Goal: Task Accomplishment & Management: Use online tool/utility

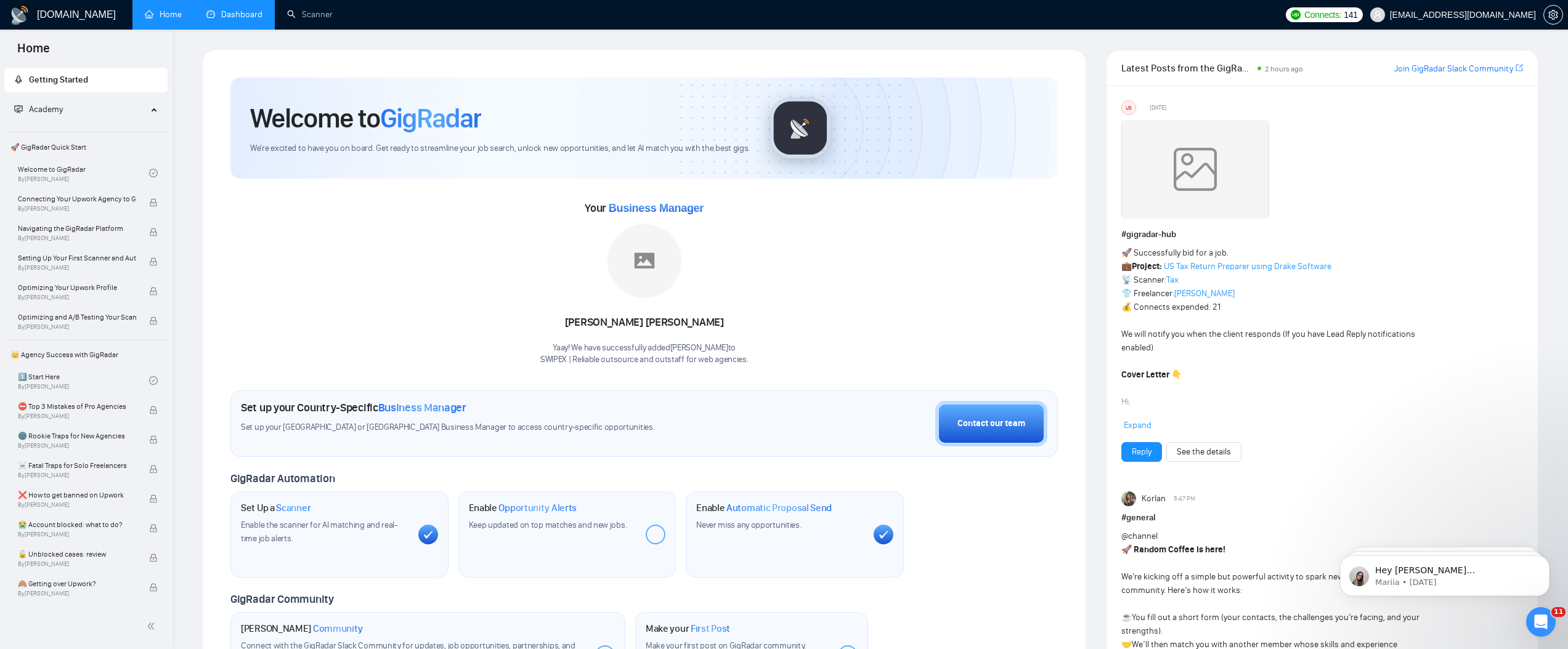
click at [221, 16] on link "Dashboard" at bounding box center [235, 14] width 56 height 11
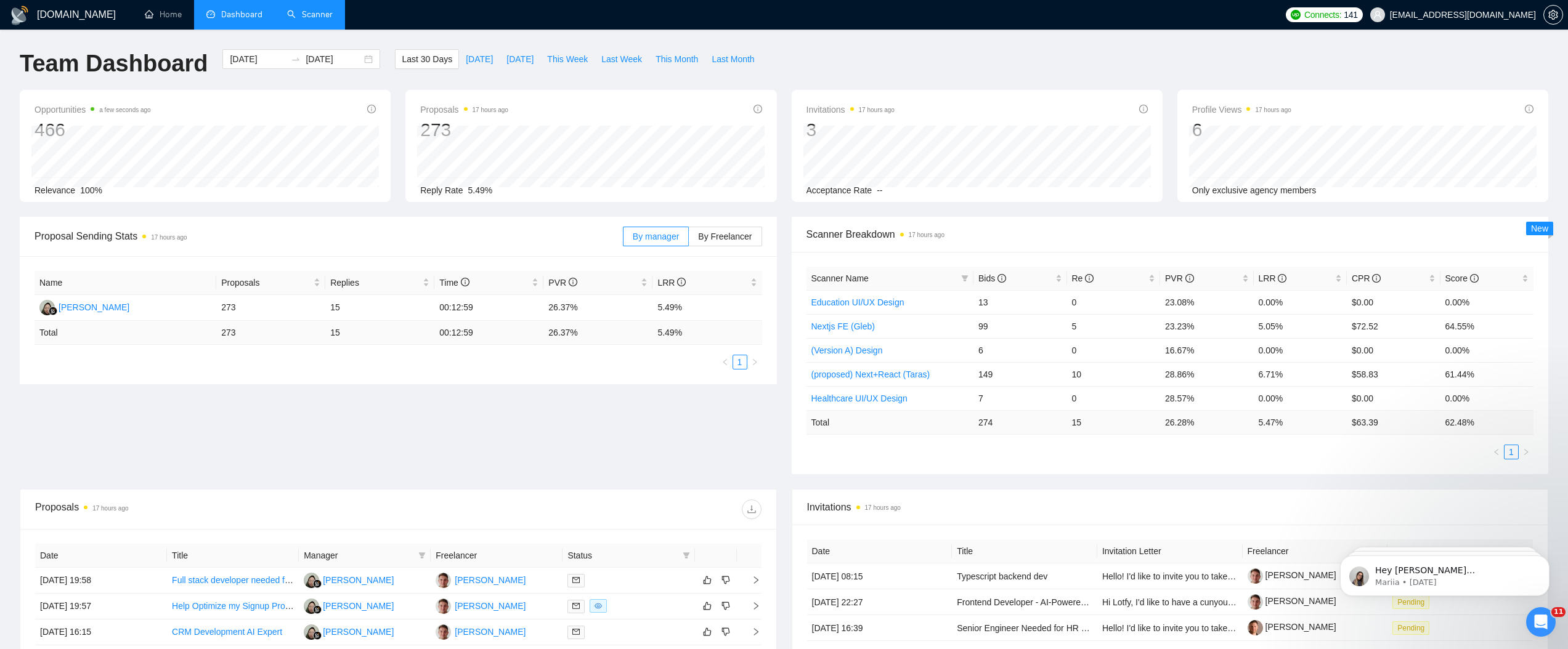
click at [307, 19] on link "Scanner" at bounding box center [310, 14] width 46 height 11
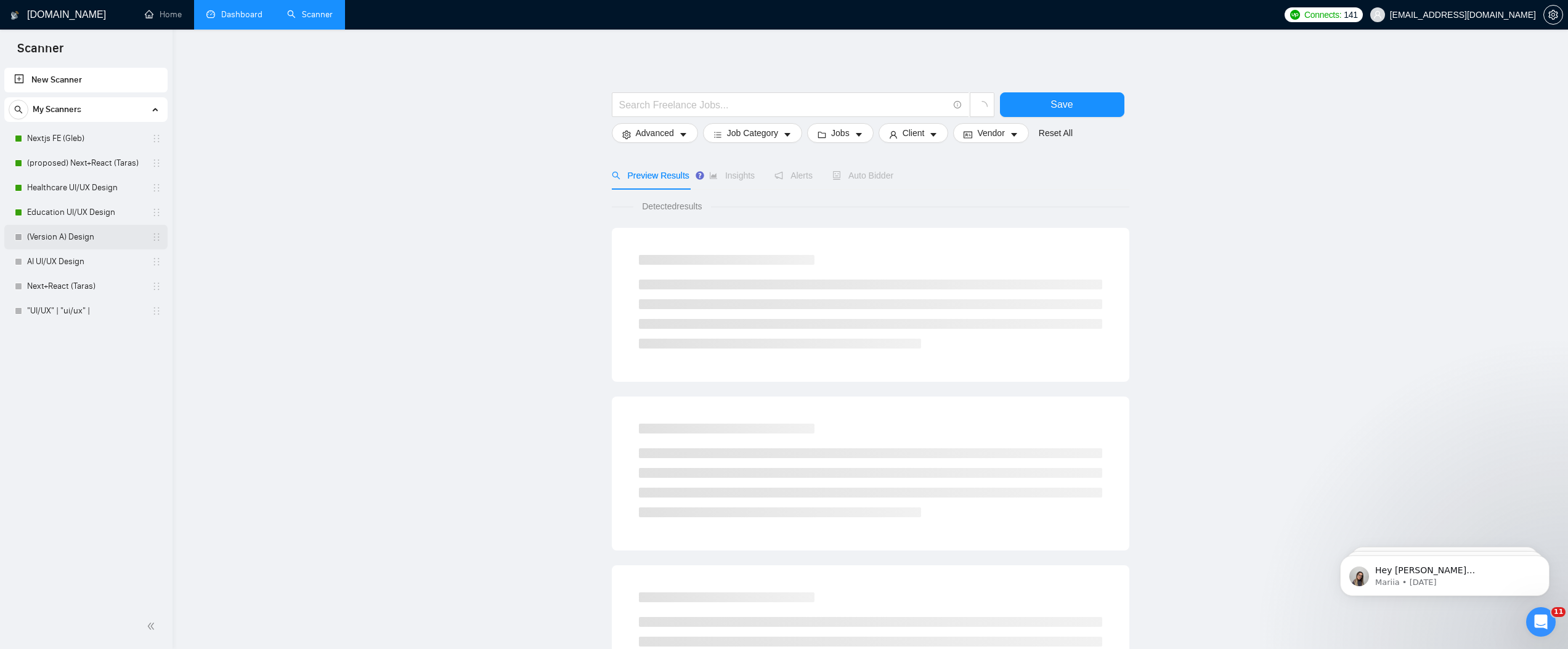
click at [93, 234] on link "(Version A) Design" at bounding box center [85, 237] width 117 height 24
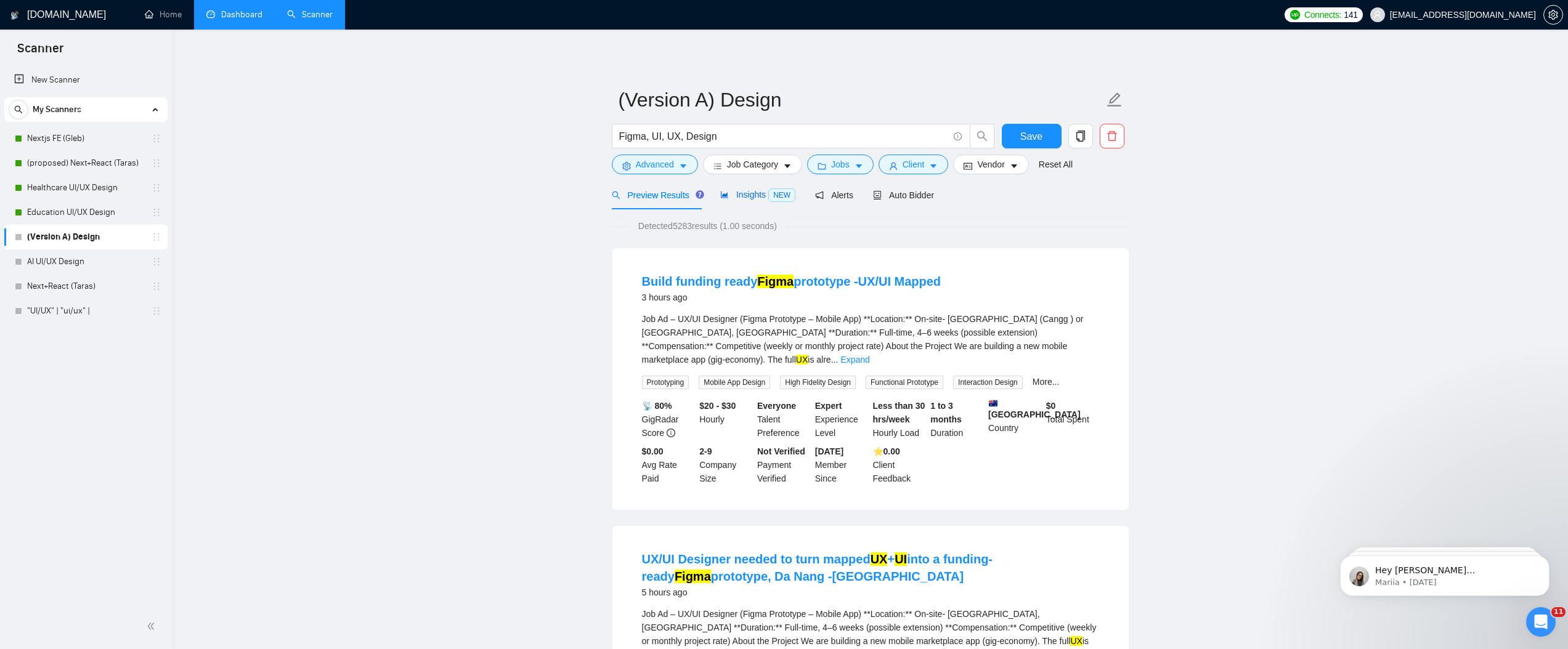
click at [753, 190] on span "Insights NEW" at bounding box center [757, 195] width 75 height 10
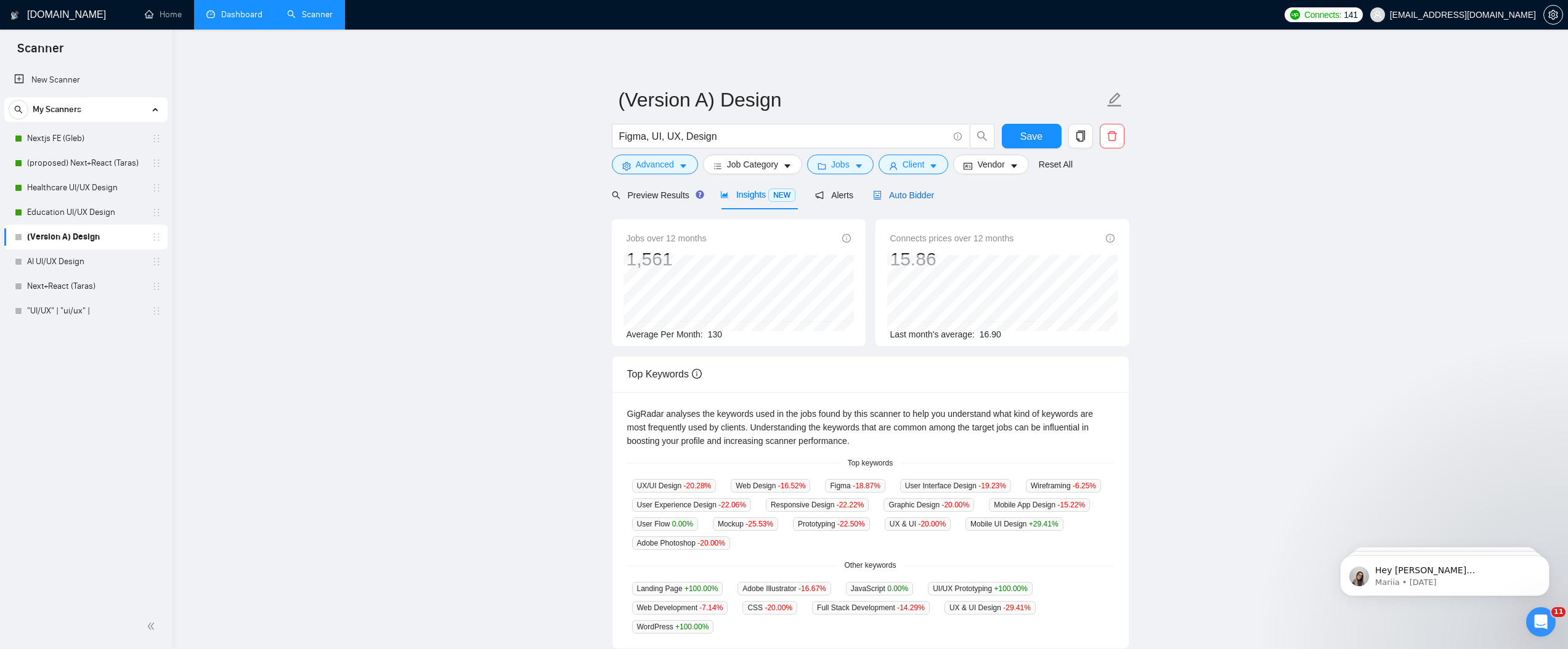
click at [919, 199] on span "Auto Bidder" at bounding box center [903, 195] width 61 height 10
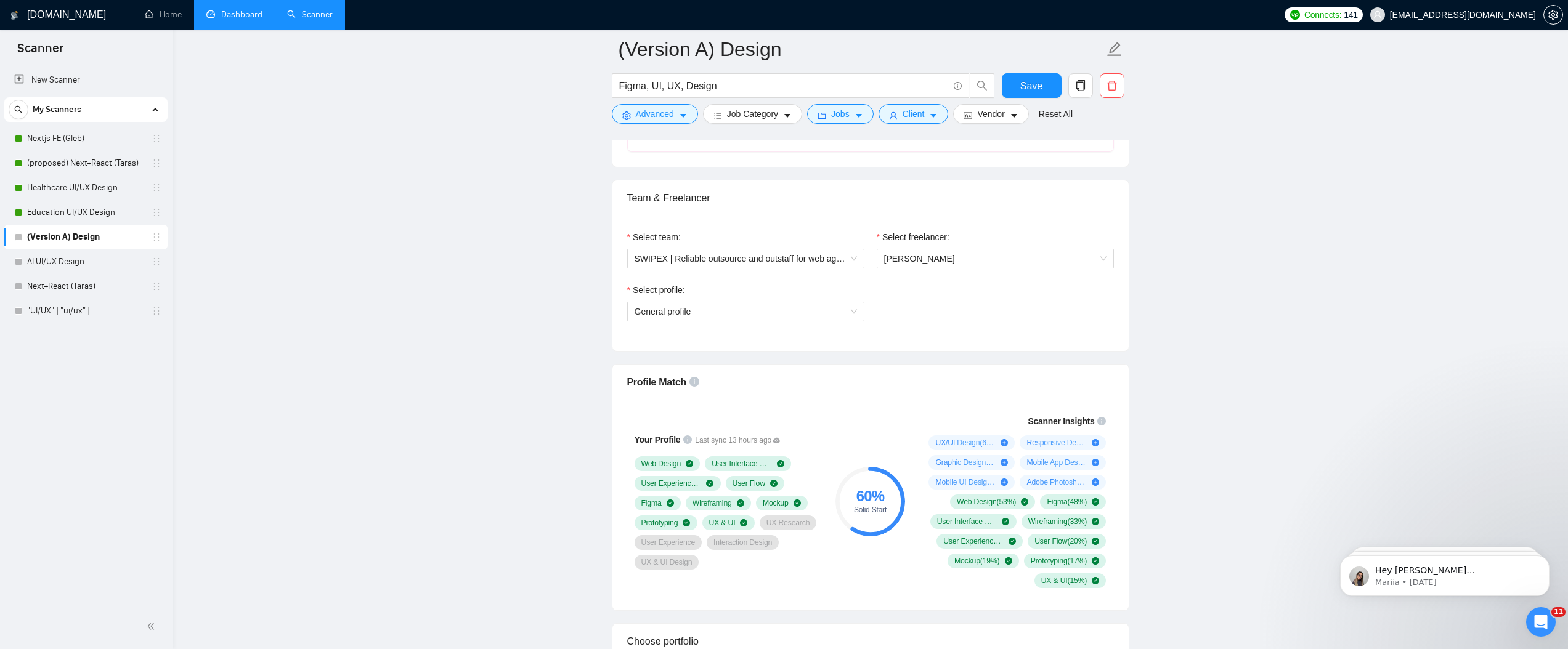
scroll to position [849, 0]
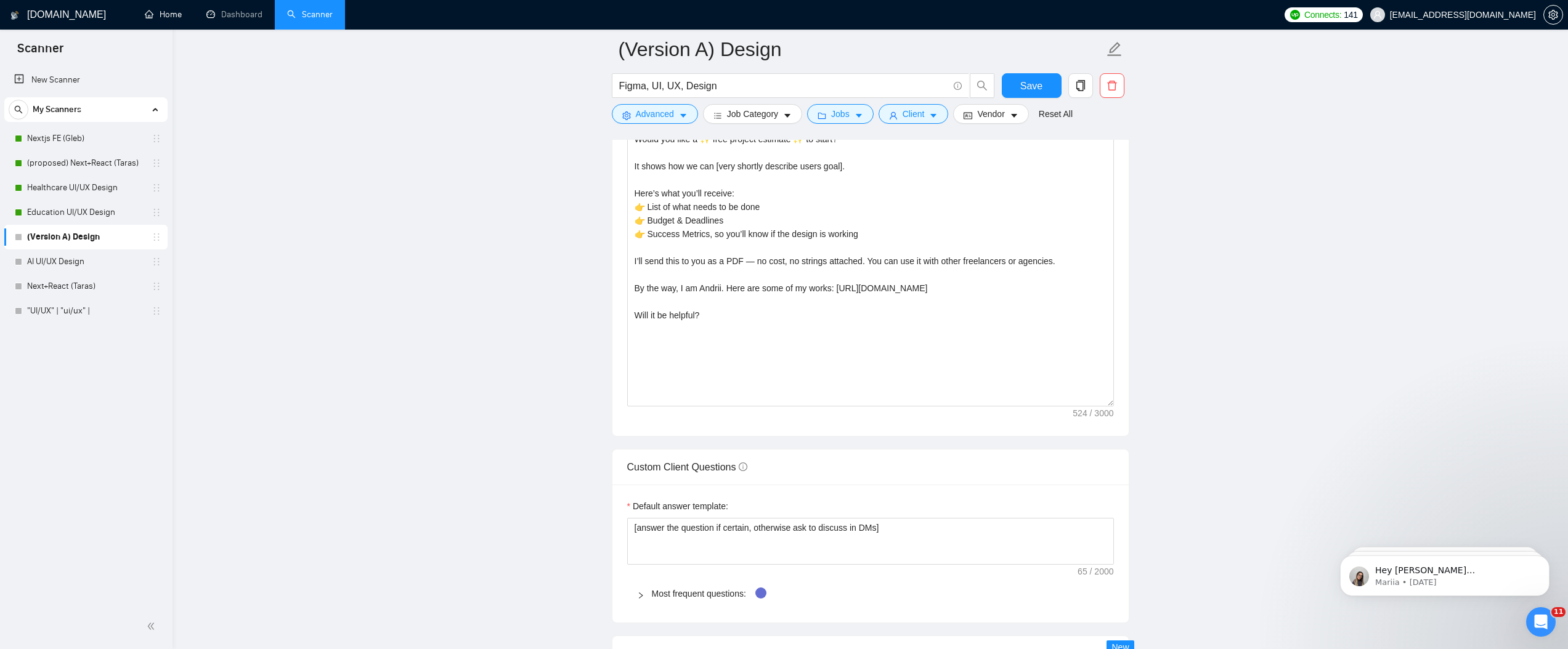
scroll to position [1525, 0]
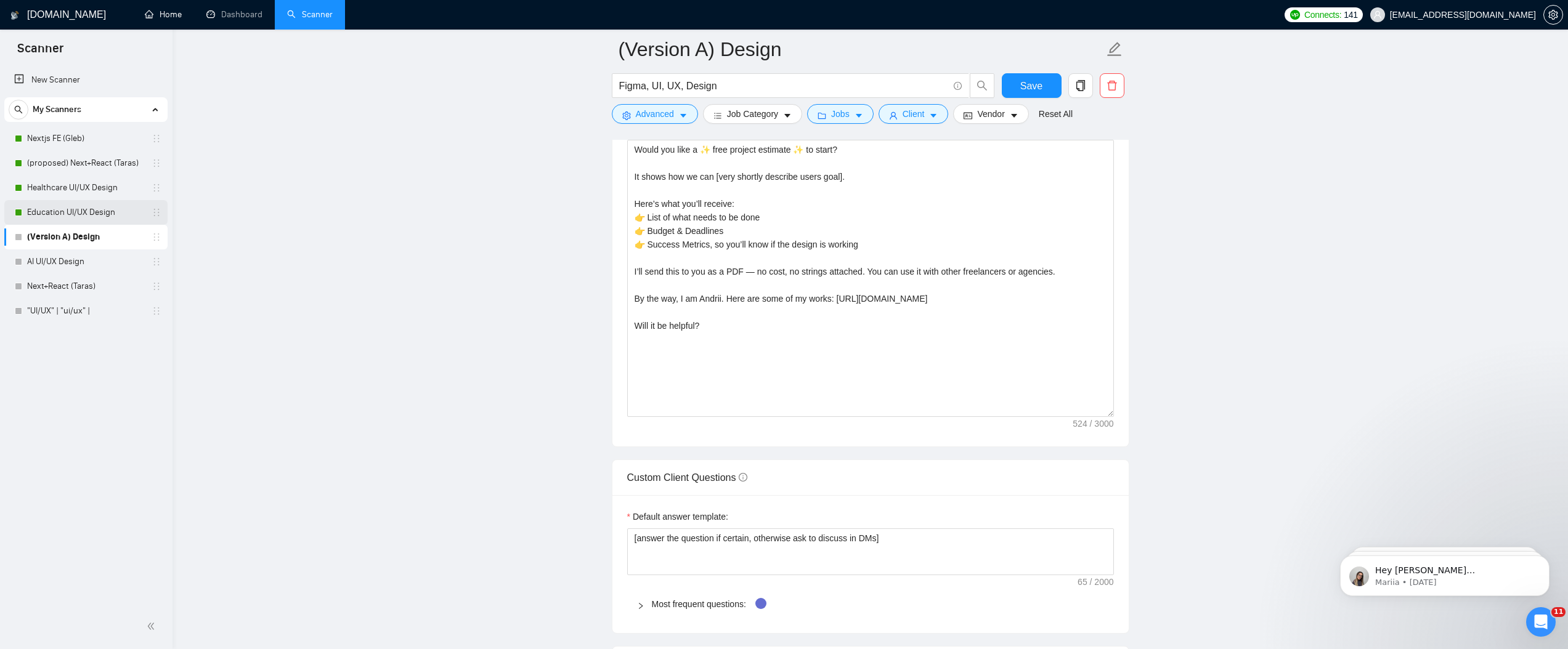
click at [50, 206] on link "Education UI/UX Design" at bounding box center [85, 212] width 117 height 24
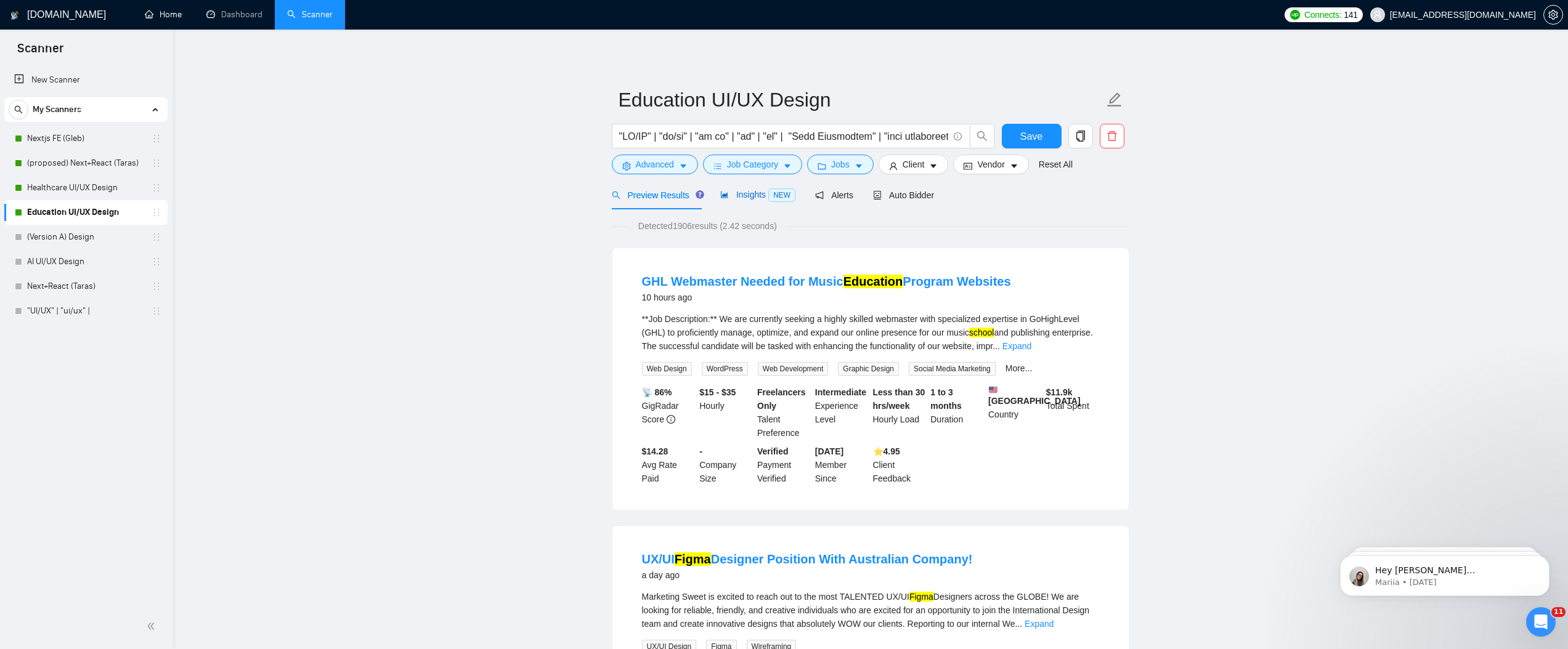
click at [765, 196] on span "Insights NEW" at bounding box center [757, 195] width 75 height 10
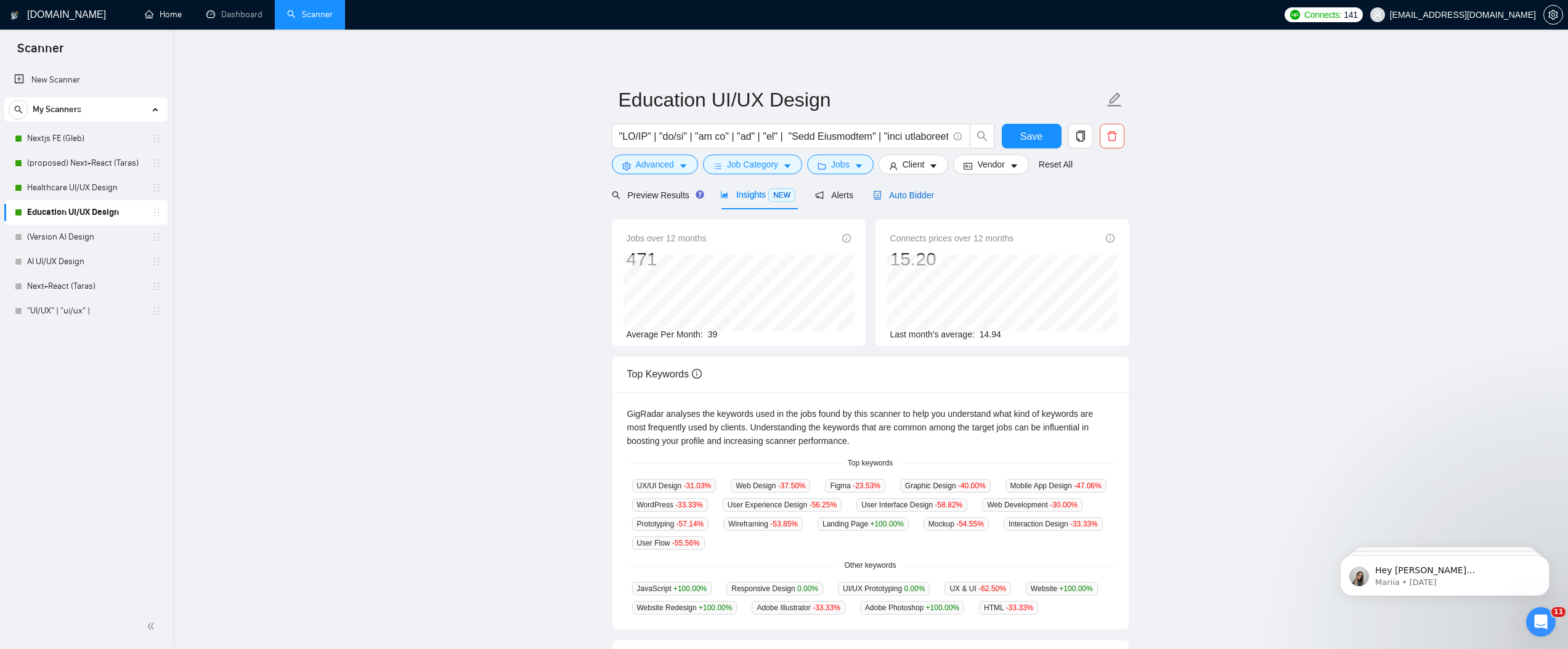
click at [915, 190] on span "Auto Bidder" at bounding box center [903, 195] width 61 height 10
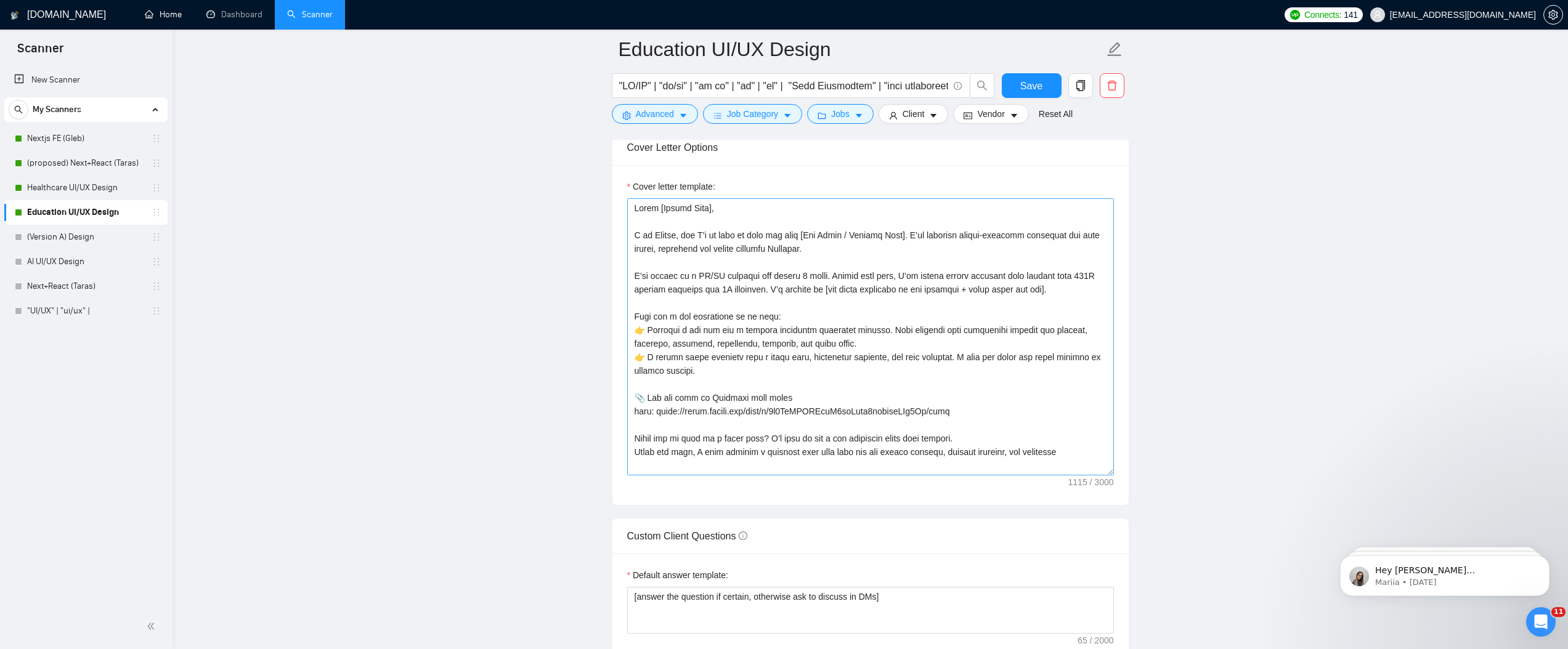
scroll to position [1466, 0]
click at [725, 286] on textarea "Cover letter template:" at bounding box center [871, 337] width 487 height 278
drag, startPoint x: 728, startPoint y: 372, endPoint x: 583, endPoint y: 319, distance: 154.4
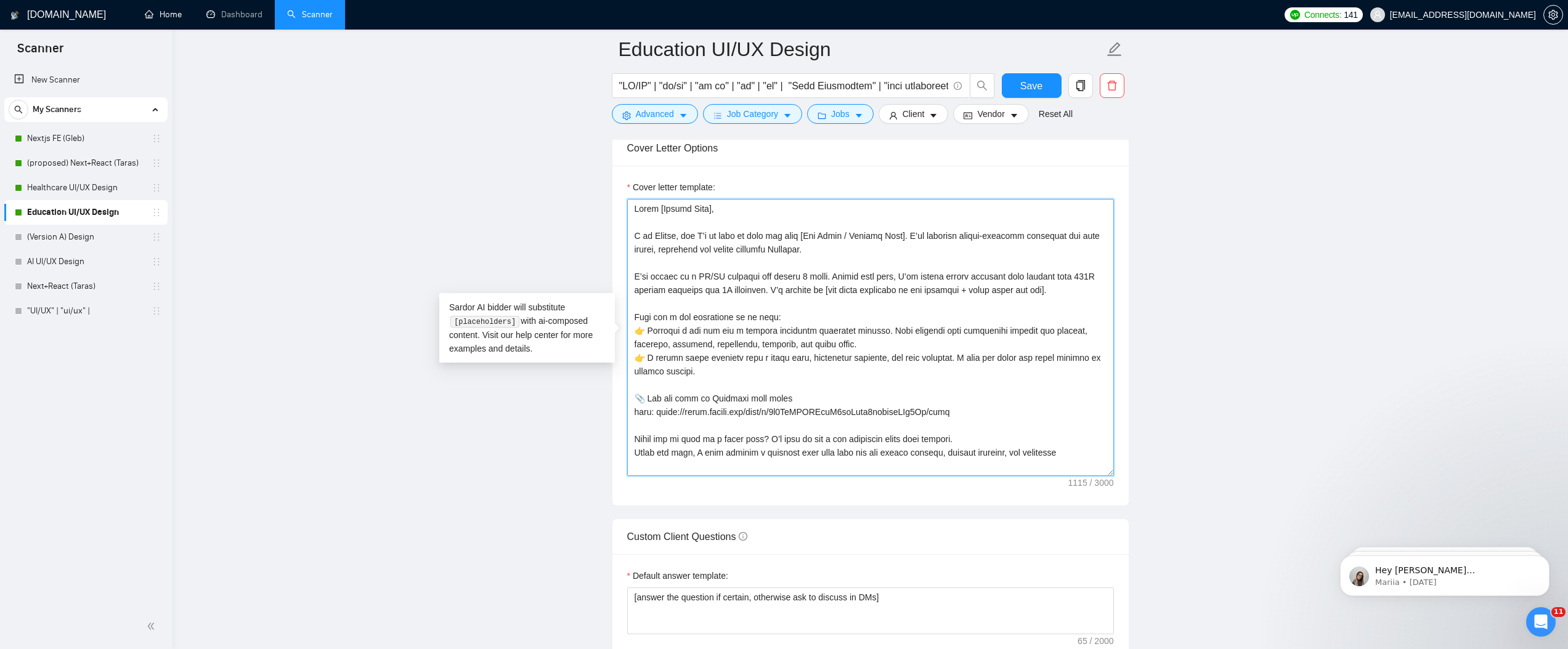
click at [748, 442] on textarea "Cover letter template:" at bounding box center [871, 337] width 487 height 278
drag, startPoint x: 979, startPoint y: 443, endPoint x: 956, endPoint y: 445, distance: 23.1
click at [956, 445] on textarea "Cover letter template:" at bounding box center [871, 337] width 487 height 278
drag, startPoint x: 958, startPoint y: 445, endPoint x: 981, endPoint y: 450, distance: 23.5
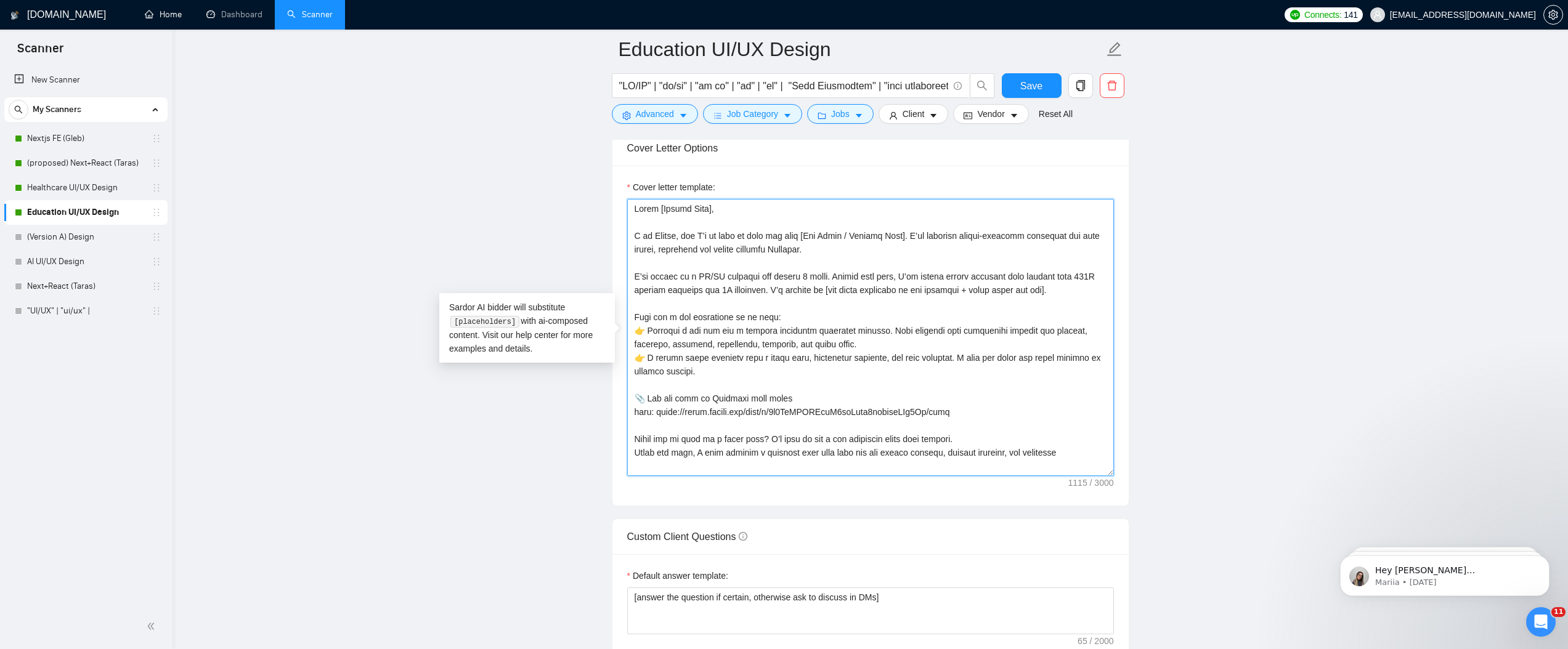
click at [958, 445] on textarea "Cover letter template:" at bounding box center [871, 337] width 487 height 278
drag, startPoint x: 1080, startPoint y: 451, endPoint x: 557, endPoint y: 444, distance: 523.0
click at [557, 444] on main "Education UI/UX Design Save Advanced Job Category Jobs Client Vendor Reset All …" at bounding box center [870, 384] width 1356 height 3601
click at [81, 232] on link "(Version A) Design" at bounding box center [85, 237] width 117 height 24
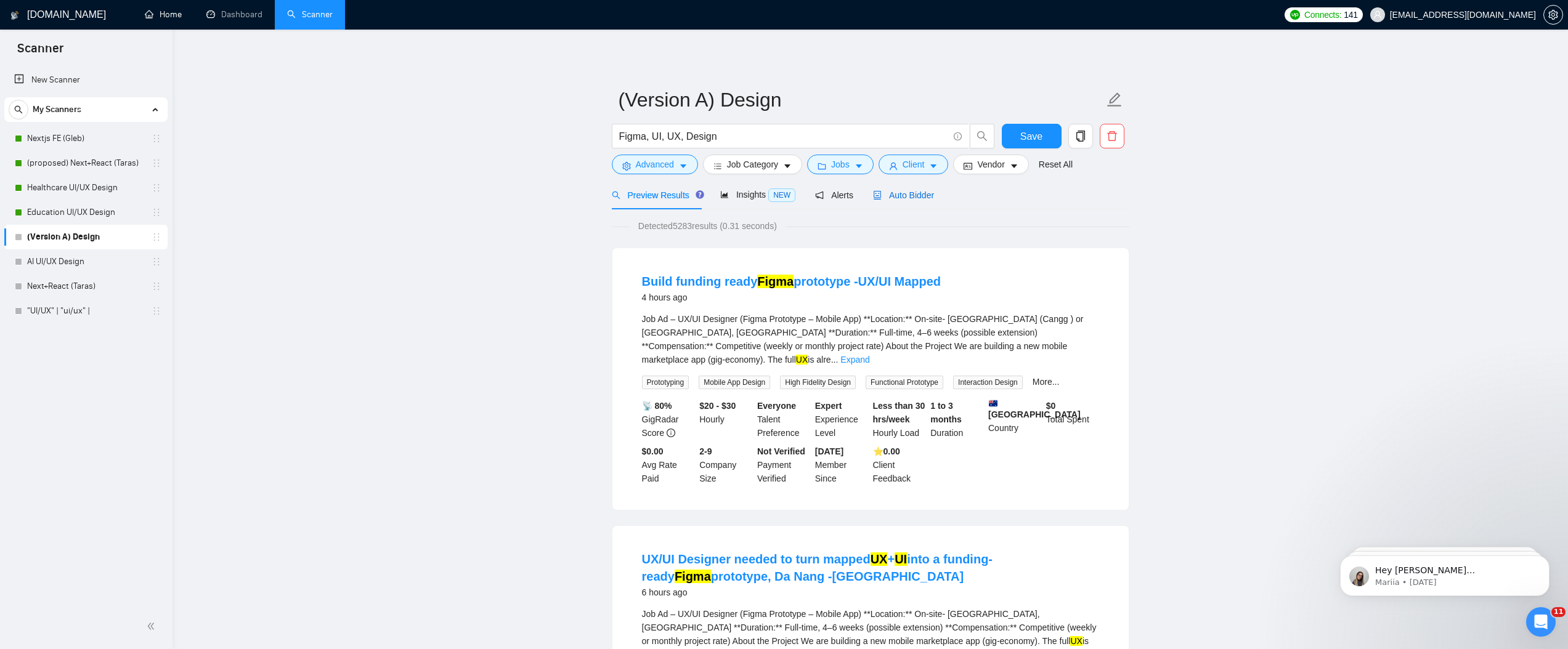
click at [934, 198] on span "Auto Bidder" at bounding box center [903, 195] width 61 height 10
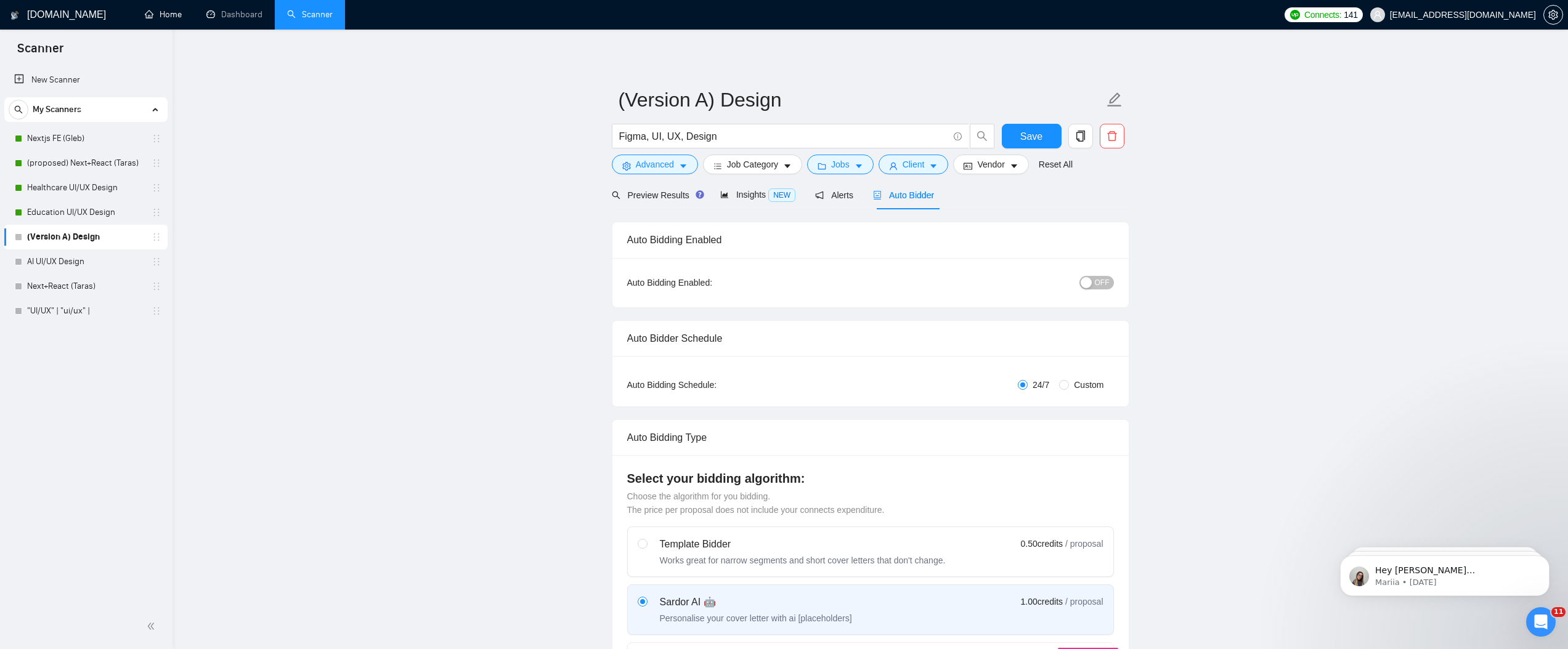
radio input "false"
radio input "true"
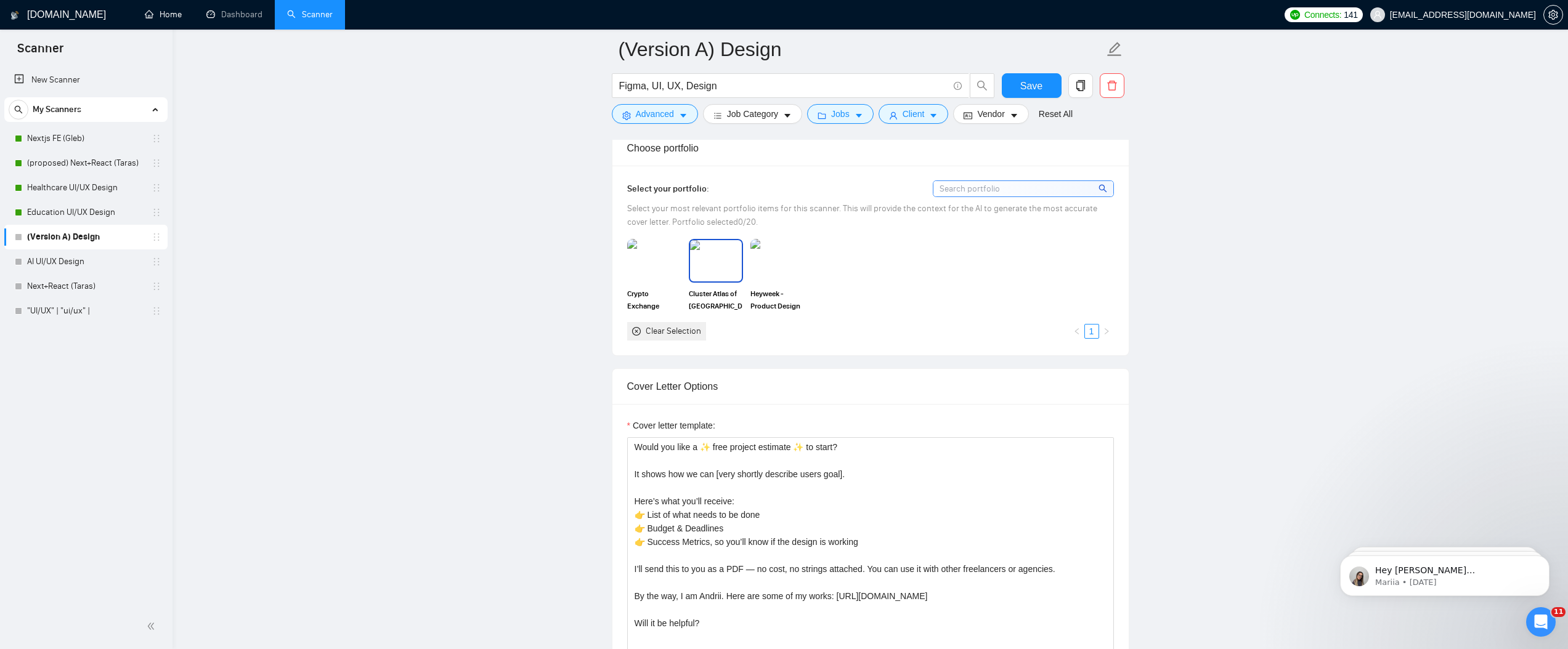
scroll to position [1454, 0]
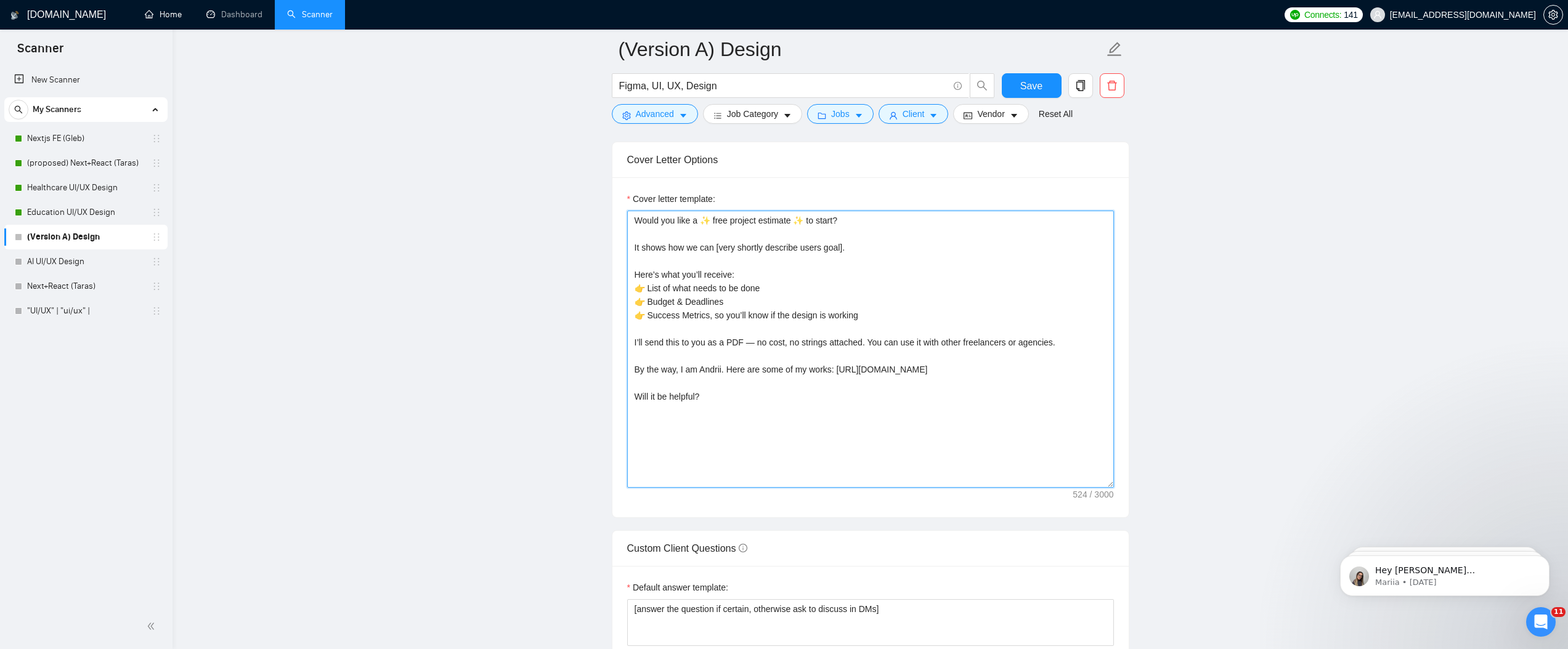
click at [732, 437] on textarea "Would you like a ✨ free project estimate ✨ to start? It shows how we can [very …" at bounding box center [871, 349] width 487 height 278
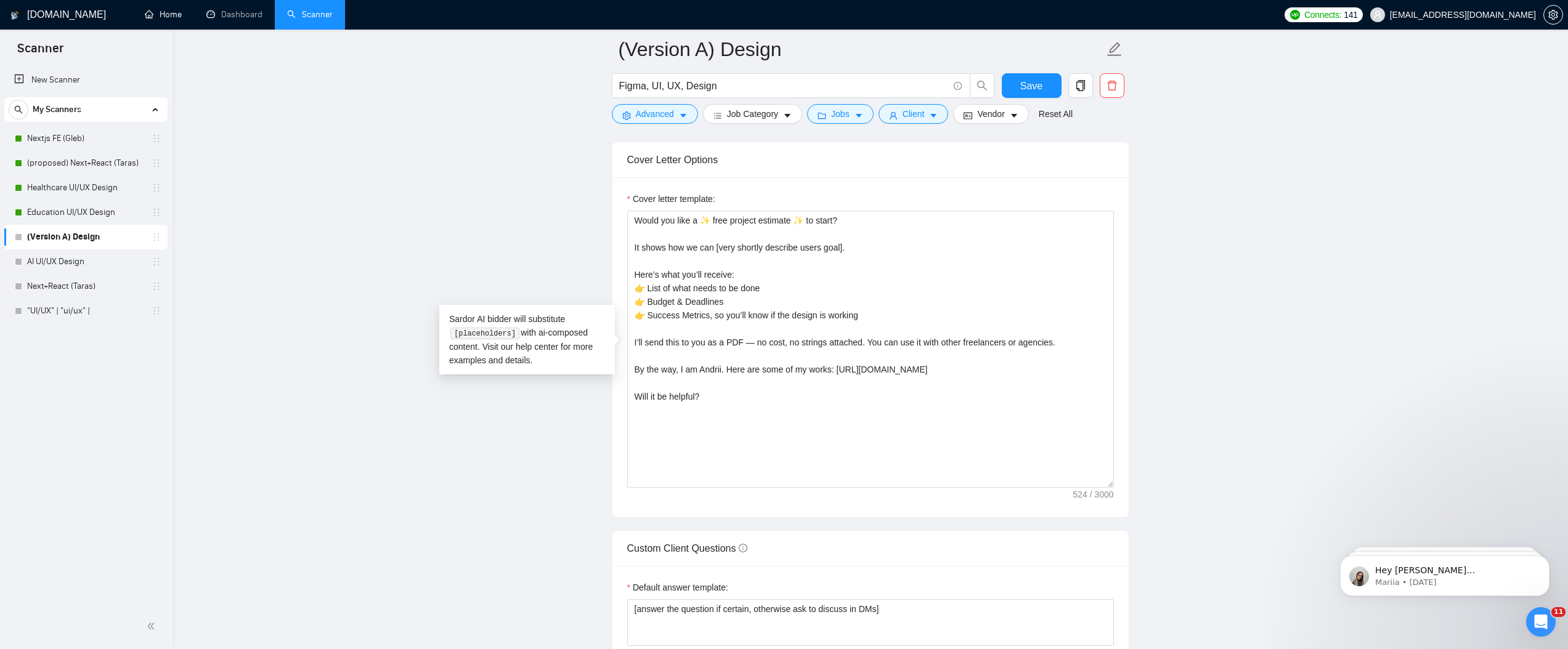
click at [473, 167] on main "(Version A) Design Figma, UI, [GEOGRAPHIC_DATA], Design Save Advanced Job Categ…" at bounding box center [870, 396] width 1356 height 3601
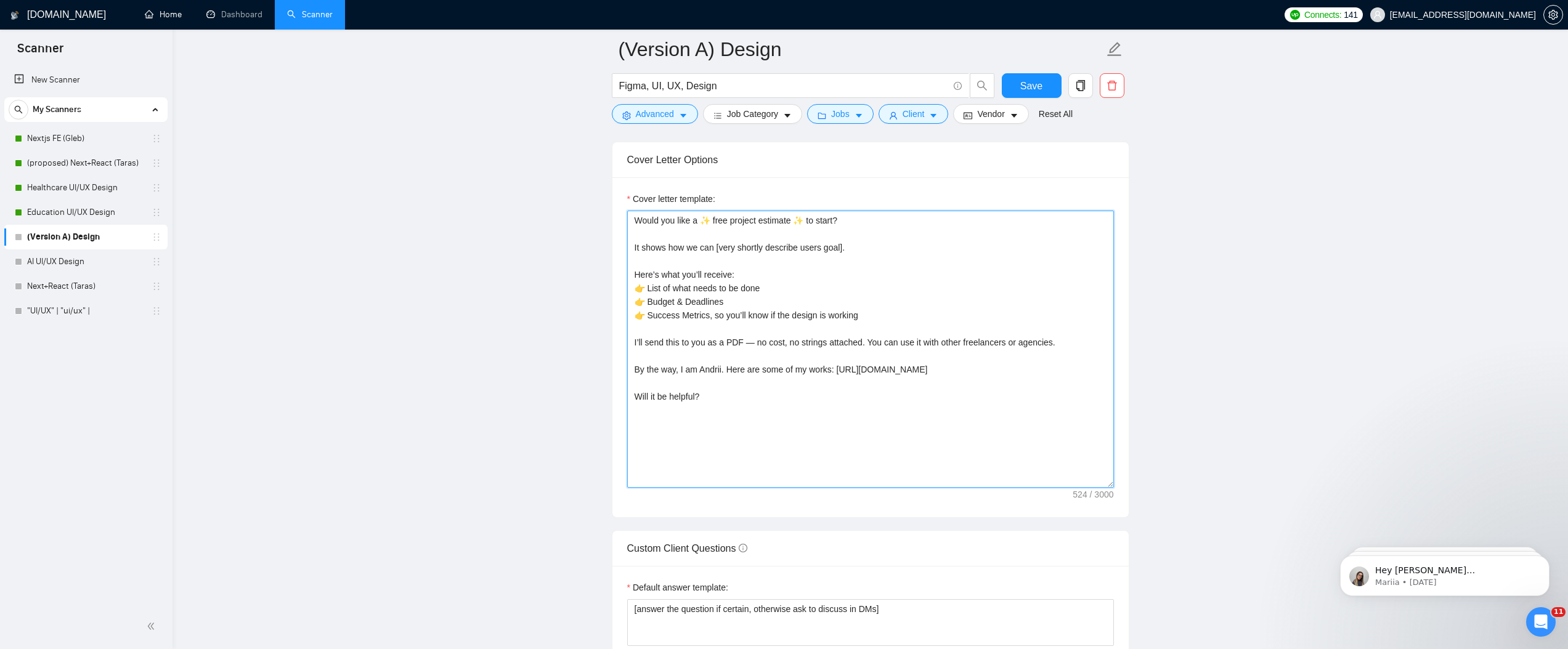
click at [714, 382] on textarea "Would you like a ✨ free project estimate ✨ to start? It shows how we can [very …" at bounding box center [871, 349] width 487 height 278
drag, startPoint x: 699, startPoint y: 392, endPoint x: 549, endPoint y: 146, distance: 288.1
click at [549, 146] on main "(Version A) Design Figma, UI, [GEOGRAPHIC_DATA], Design Save Advanced Job Categ…" at bounding box center [870, 396] width 1356 height 3601
click at [780, 345] on textarea "Would you like a ✨ free project estimate ✨ to start? It shows how we can [very …" at bounding box center [871, 349] width 487 height 278
paste textarea "Hi [PERSON_NAME], My name is [PERSON_NAME], and if everything goes well, I woul…"
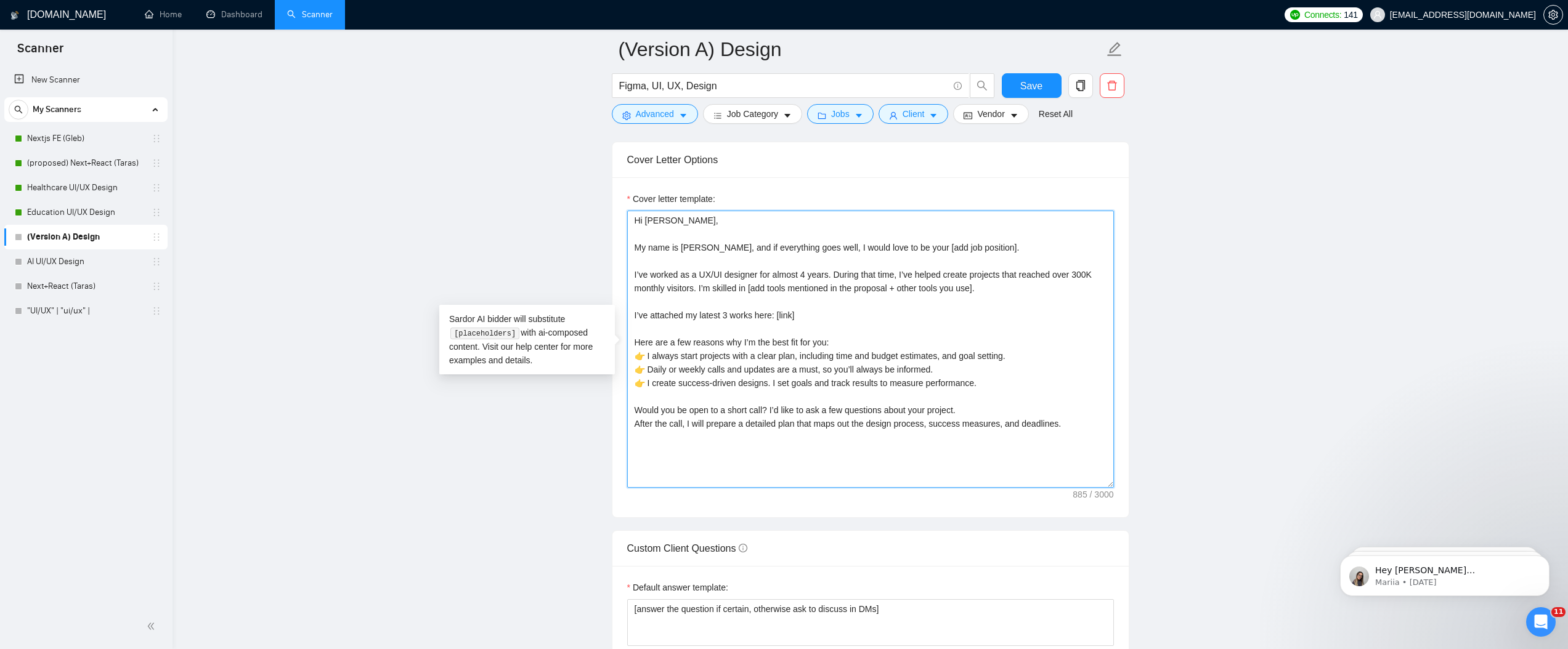
click at [655, 221] on textarea "Hi [PERSON_NAME], My name is [PERSON_NAME], and if everything goes well, I woul…" at bounding box center [871, 349] width 487 height 278
drag, startPoint x: 632, startPoint y: 245, endPoint x: 663, endPoint y: 270, distance: 39.8
click at [632, 246] on textarea "Hi [Add clients name], My name is [PERSON_NAME], and if everything goes well, I…" at bounding box center [871, 349] width 487 height 278
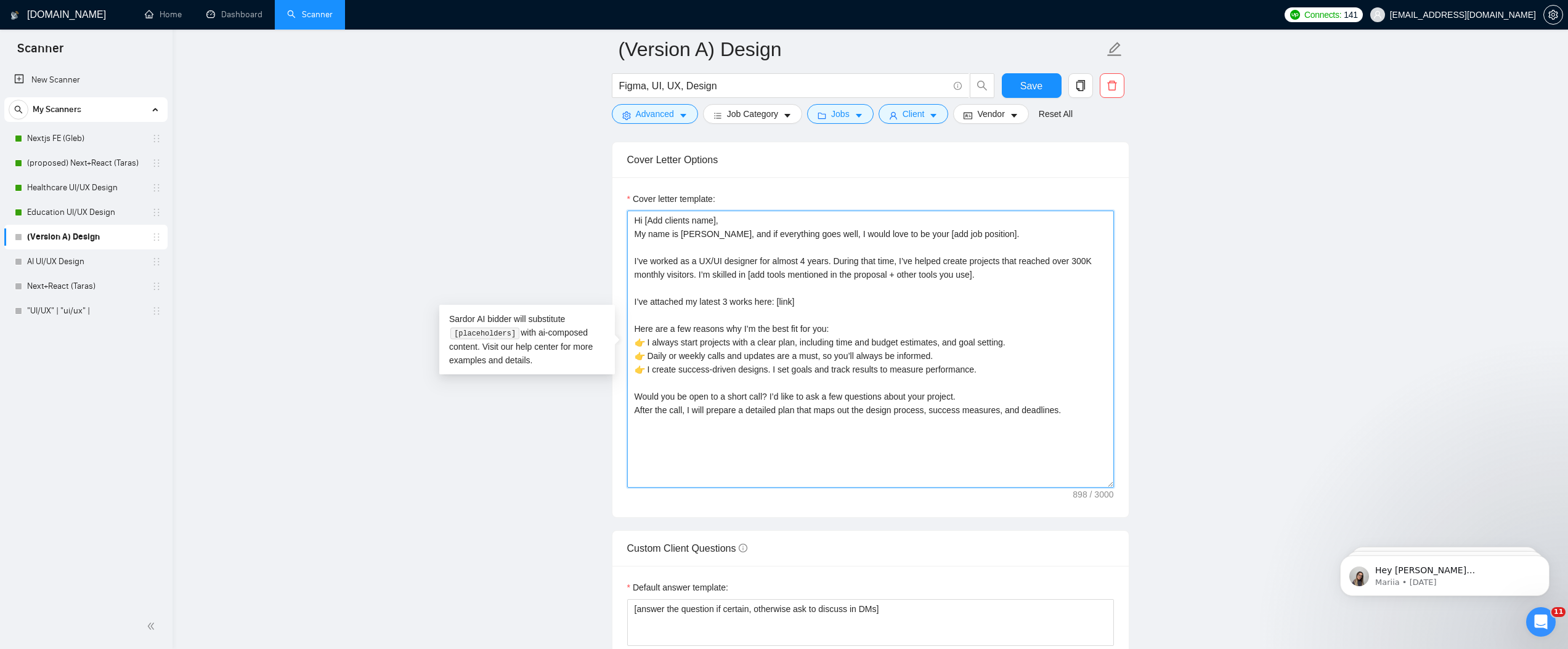
click at [657, 221] on textarea "Hi [Add clients name], My name is [PERSON_NAME], and if everything goes well, I…" at bounding box center [871, 349] width 487 height 278
drag, startPoint x: 763, startPoint y: 344, endPoint x: 804, endPoint y: 346, distance: 41.0
click at [804, 346] on textarea "Hi [add clients name], My name is [PERSON_NAME], and if everything goes well, I…" at bounding box center [871, 349] width 487 height 278
click at [800, 344] on textarea "Hi [add clients name], My name is [PERSON_NAME], and if everything goes well, I…" at bounding box center [871, 349] width 487 height 278
drag, startPoint x: 800, startPoint y: 344, endPoint x: 768, endPoint y: 342, distance: 32.1
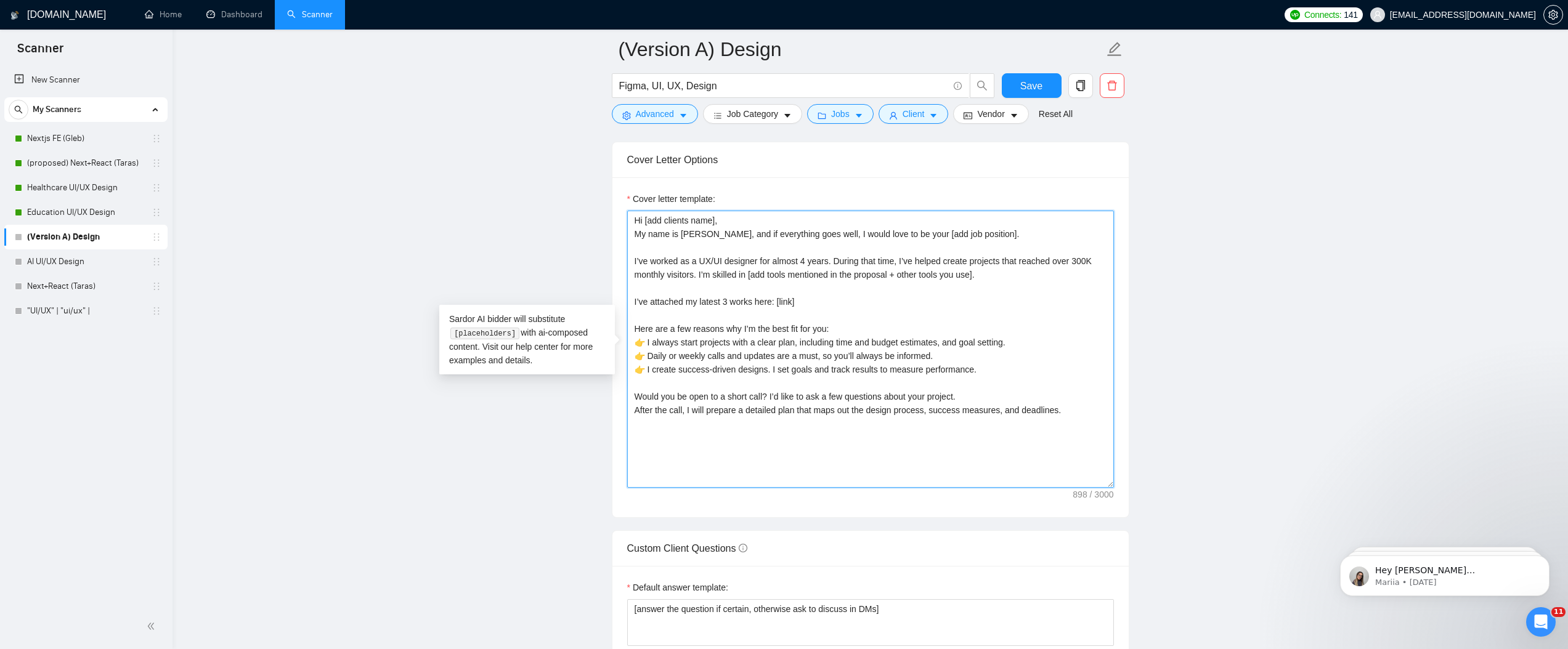
click at [768, 342] on textarea "Hi [add clients name], My name is [PERSON_NAME], and if everything goes well, I…" at bounding box center [871, 349] width 487 height 278
paste textarea "𝗰𝗹𝗲𝗮𝗿 𝗽𝗹𝗮𝗻"
click at [846, 333] on textarea "Hi [add clients name], My name is [PERSON_NAME], and if everything goes well, I…" at bounding box center [871, 349] width 487 height 278
drag, startPoint x: 845, startPoint y: 344, endPoint x: 1034, endPoint y: 337, distance: 189.1
click at [1034, 337] on textarea "Hi [add clients name], My name is [PERSON_NAME], and if everything goes well, I…" at bounding box center [871, 349] width 487 height 278
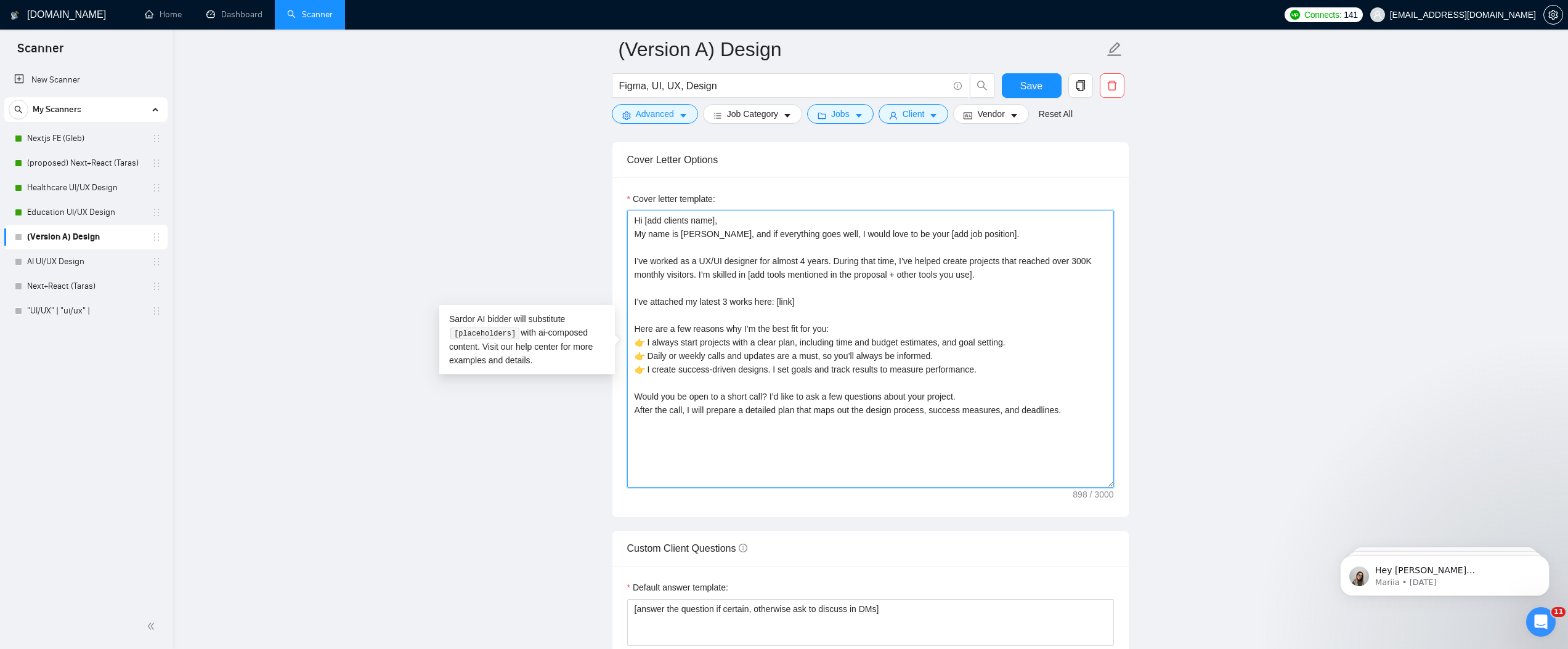
paste textarea "𝐭𝐢𝐦𝐞 𝐚𝐧𝐝 𝐛𝐮𝐝𝐠𝐞𝐭 𝐞𝐬𝐭𝐢𝐦𝐚𝐭𝐞𝐬, 𝐚𝐧𝐝 𝐠𝐨𝐚𝐥 𝐬𝐞𝐭𝐭𝐢𝐧𝐠"
drag, startPoint x: 728, startPoint y: 356, endPoint x: 649, endPoint y: 356, distance: 79.0
click at [649, 356] on textarea "Cover letter template:" at bounding box center [871, 349] width 487 height 278
drag, startPoint x: 728, startPoint y: 356, endPoint x: 734, endPoint y: 360, distance: 7.2
click at [728, 356] on textarea "Cover letter template:" at bounding box center [871, 349] width 487 height 278
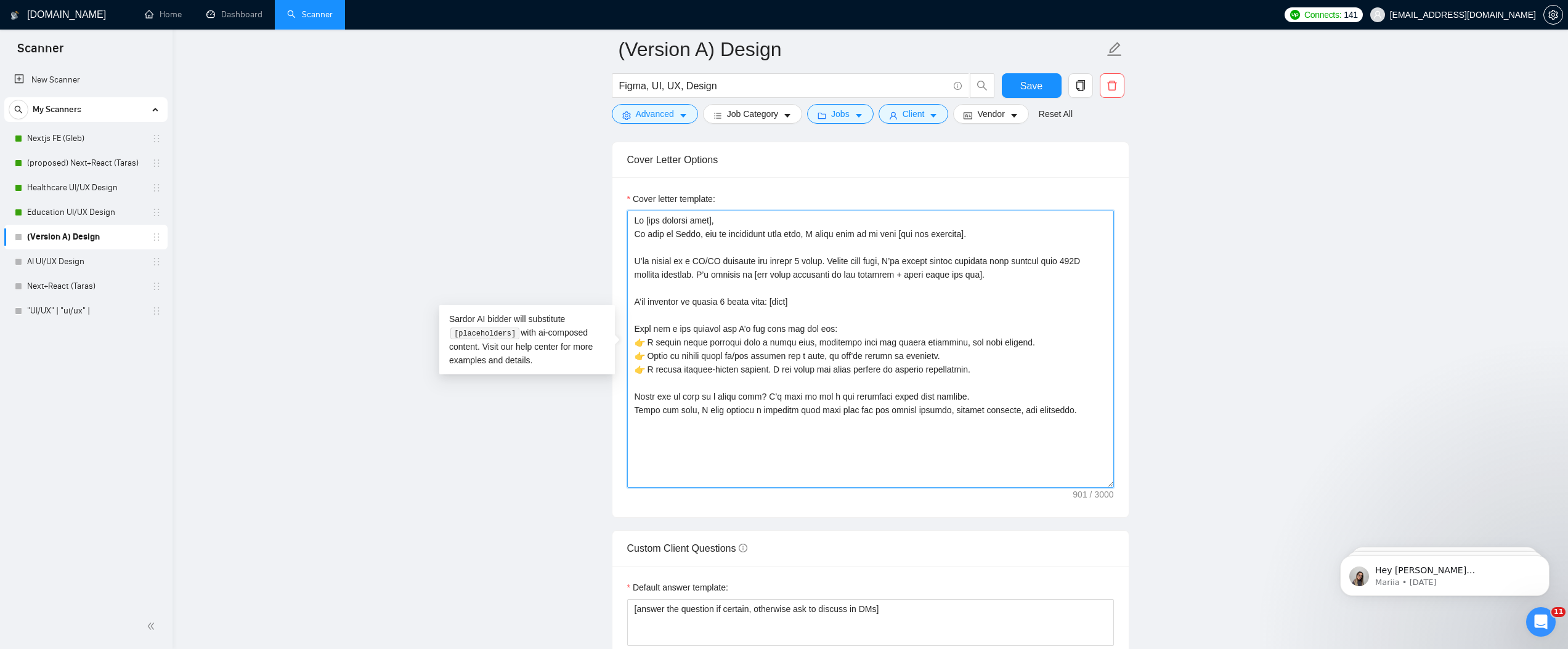
drag, startPoint x: 789, startPoint y: 356, endPoint x: 649, endPoint y: 352, distance: 140.1
click at [649, 352] on textarea "Cover letter template:" at bounding box center [871, 349] width 487 height 278
paste textarea "𝐃𝐚𝐢𝐥𝐲 𝐨𝐫 𝐰𝐞𝐞𝐤𝐥𝐲 𝐜𝐚𝐥𝐥𝐬 𝐨𝐫/𝐚𝐧𝐝 𝐮𝐩𝐝𝐚𝐭𝐞𝐬"
drag, startPoint x: 785, startPoint y: 370, endPoint x: 889, endPoint y: 375, distance: 104.1
click at [889, 375] on textarea "Cover letter template:" at bounding box center [871, 349] width 487 height 278
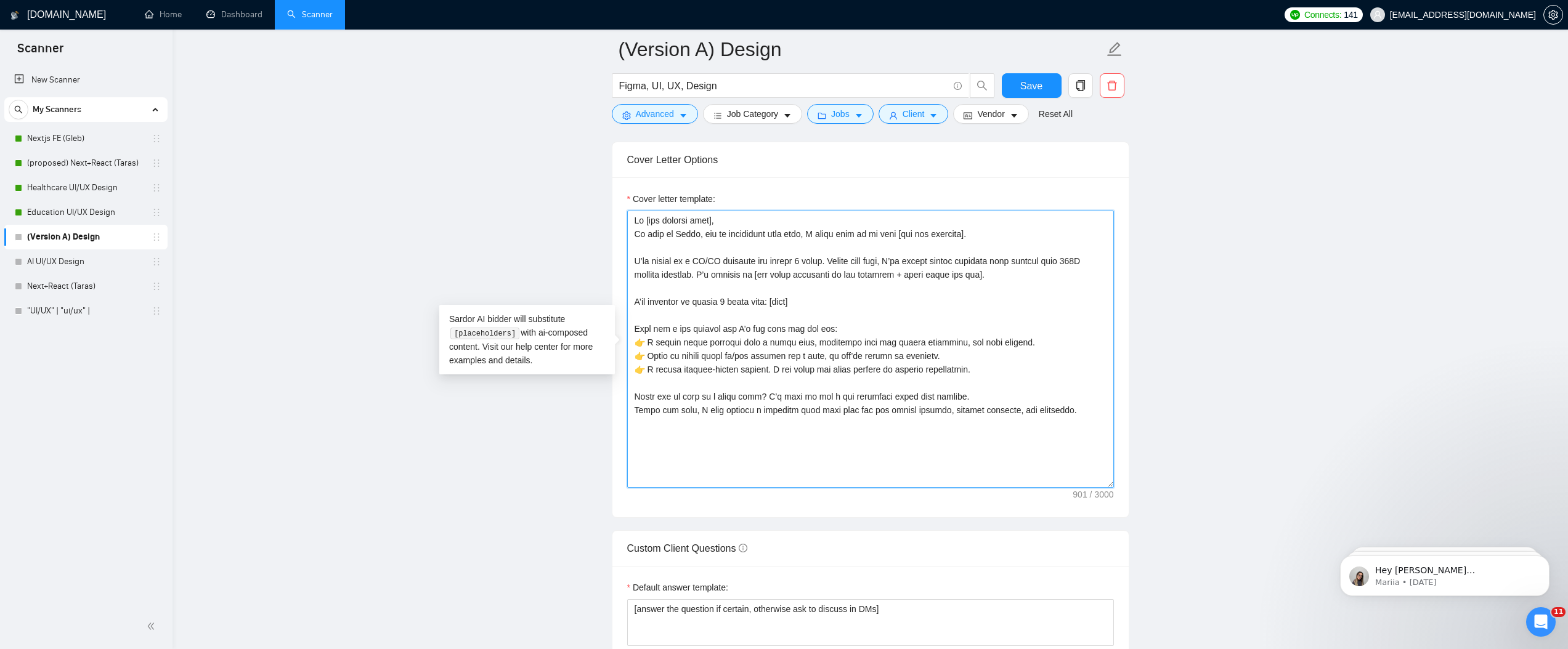
paste textarea "𝐬𝐞𝐭 𝐠𝐨𝐚𝐥𝐬 𝐚𝐧𝐝 𝐭𝐫𝐚𝐜𝐤 𝐫𝐞𝐬𝐮𝐥𝐭𝐬"
click at [638, 365] on textarea "Cover letter template:" at bounding box center [871, 349] width 487 height 278
paste textarea
click at [636, 357] on textarea "Cover letter template:" at bounding box center [871, 349] width 487 height 278
paste textarea
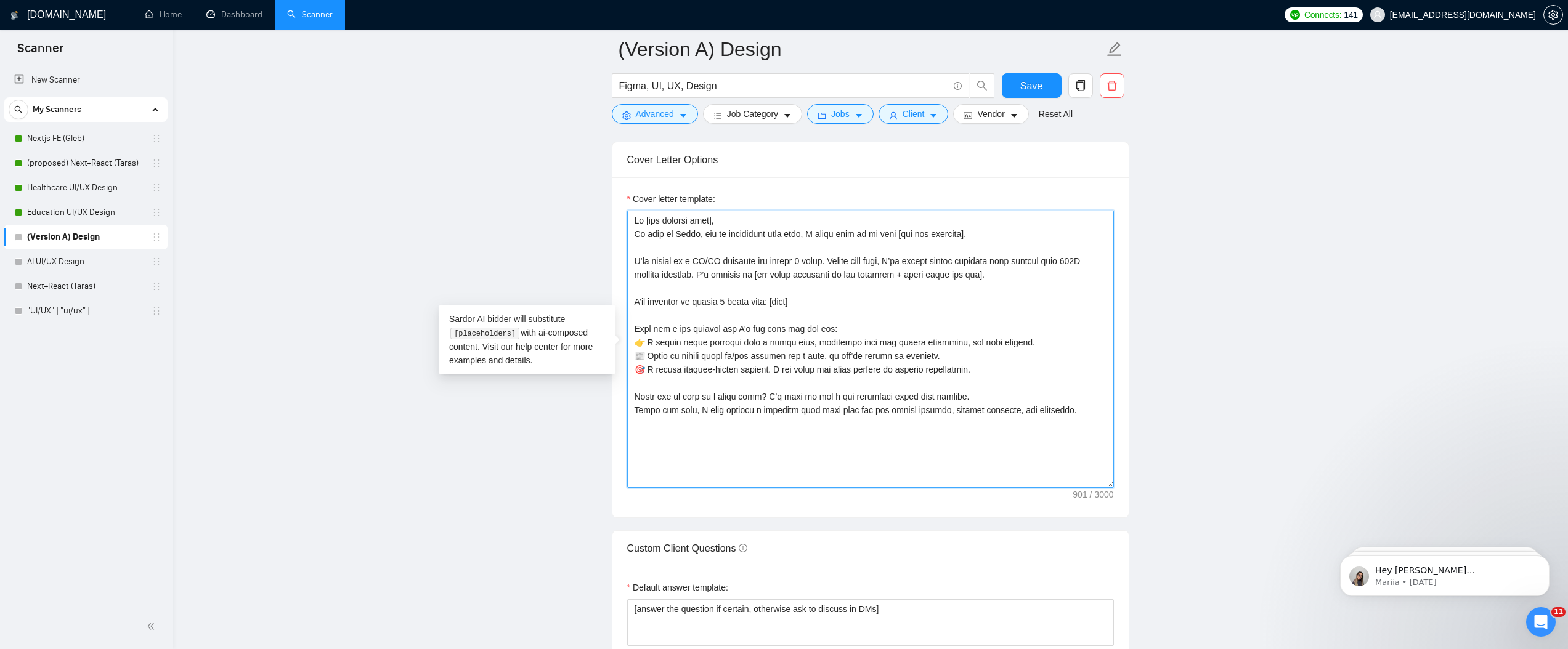
click at [661, 336] on textarea "Cover letter template:" at bounding box center [871, 349] width 487 height 278
drag, startPoint x: 641, startPoint y: 344, endPoint x: 633, endPoint y: 344, distance: 8.0
click at [633, 344] on textarea "Cover letter template:" at bounding box center [871, 349] width 487 height 278
click at [639, 355] on textarea "Cover letter template:" at bounding box center [871, 349] width 487 height 278
paste textarea
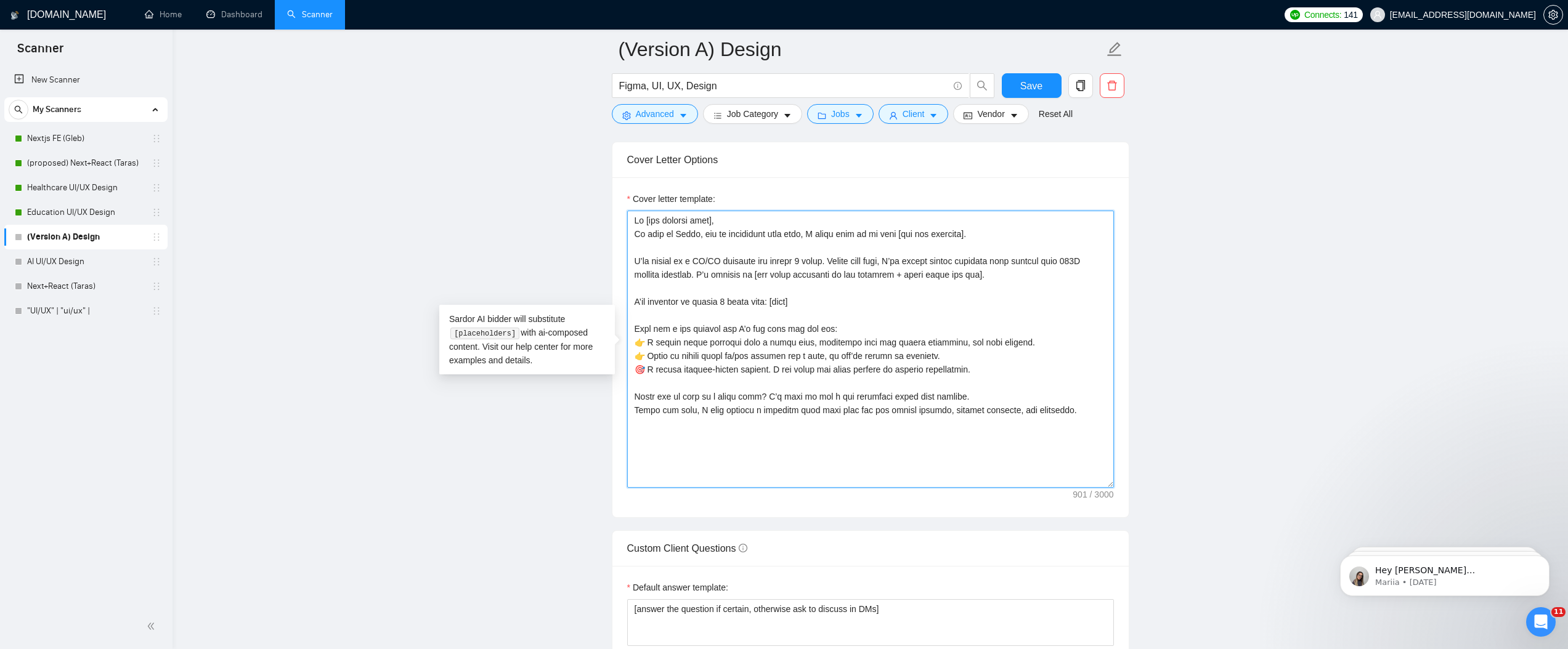
click at [638, 373] on textarea "Cover letter template:" at bounding box center [871, 349] width 487 height 278
paste textarea
click at [633, 409] on textarea "Cover letter template:" at bounding box center [871, 349] width 487 height 278
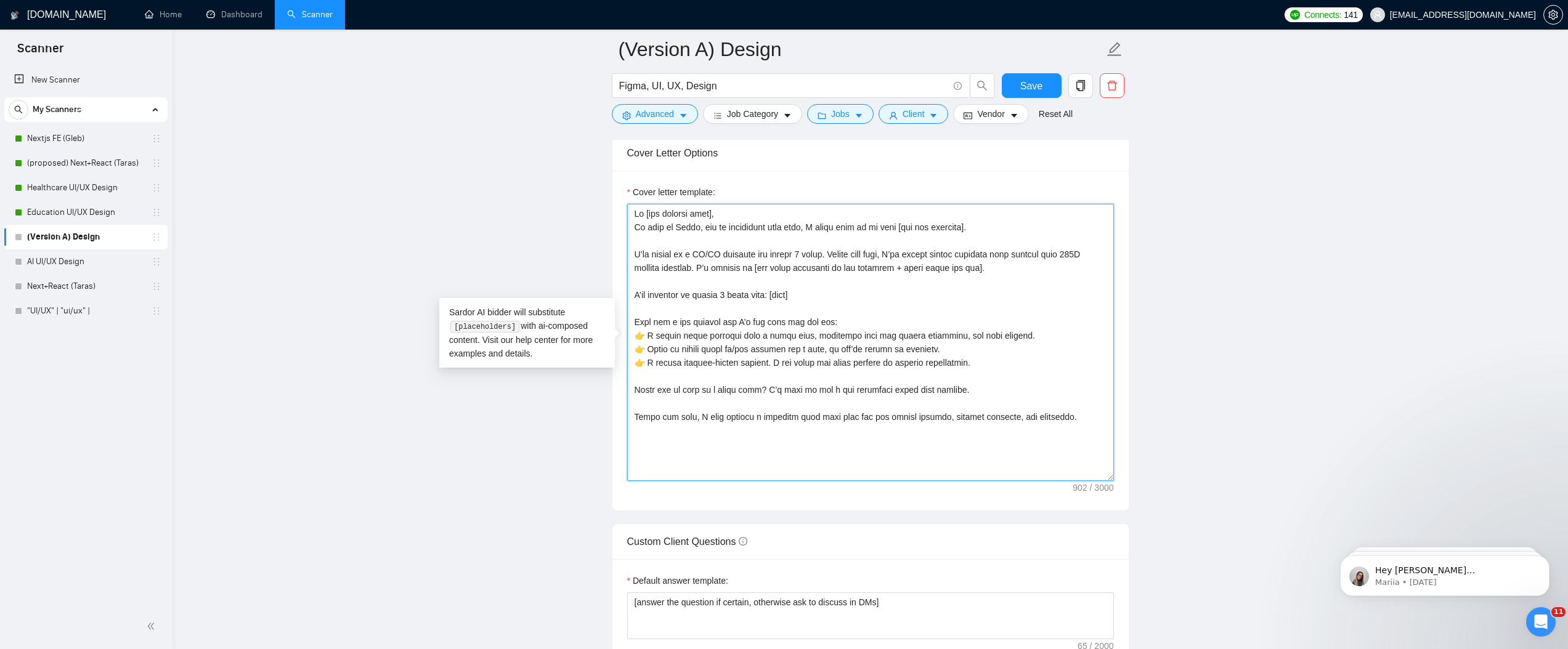
scroll to position [1469, 0]
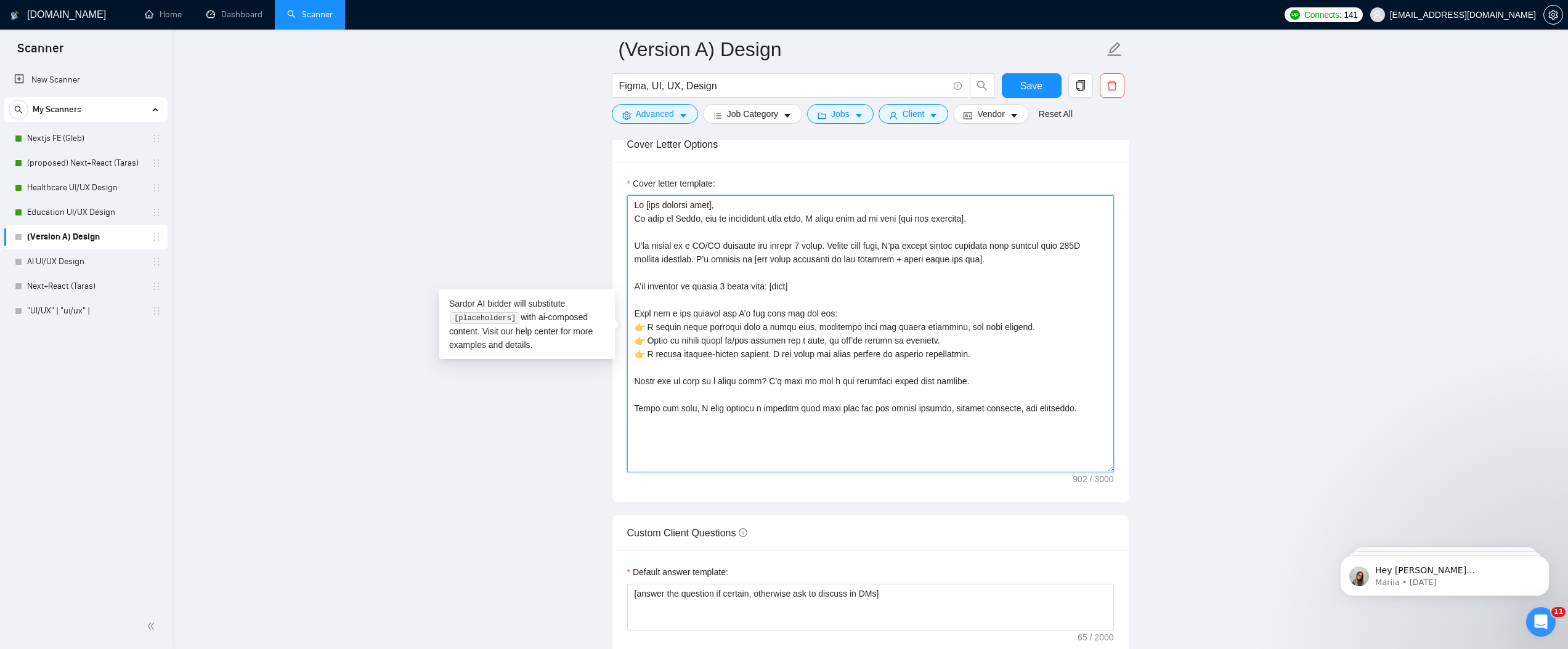
click at [850, 405] on textarea "Cover letter template:" at bounding box center [871, 333] width 487 height 278
click at [1014, 351] on textarea "Cover letter template:" at bounding box center [871, 333] width 487 height 278
click at [809, 290] on textarea "Cover letter template:" at bounding box center [871, 333] width 487 height 278
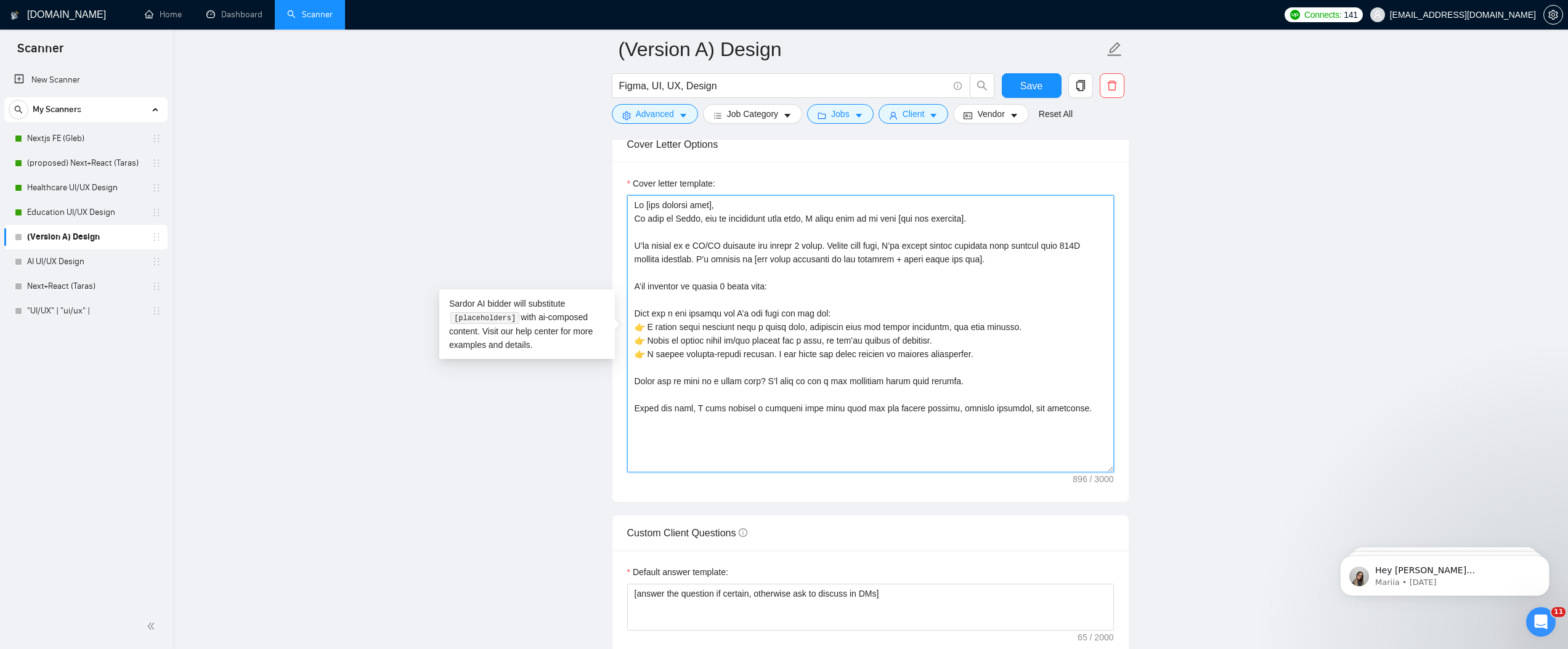
paste textarea "[URL][DOMAIN_NAME]"
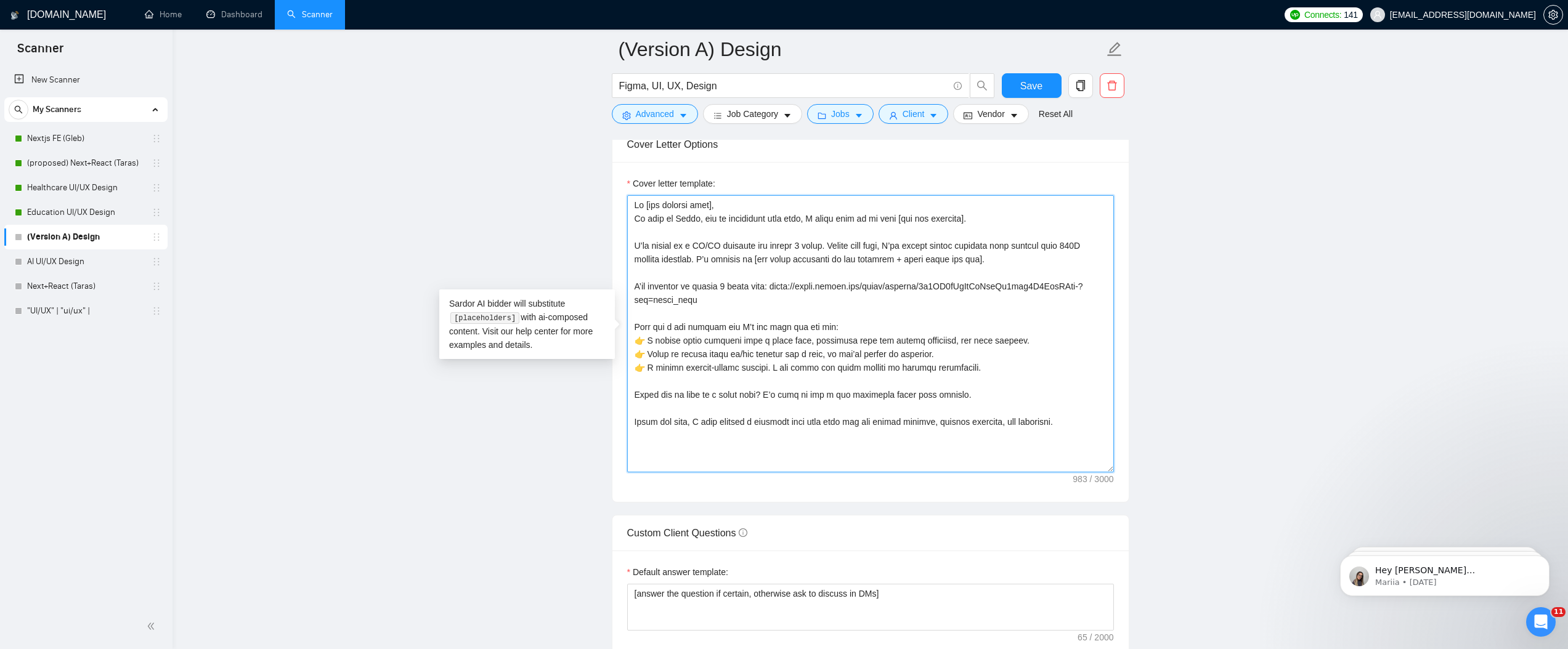
drag, startPoint x: 723, startPoint y: 257, endPoint x: 1034, endPoint y: 242, distance: 311.4
click at [1034, 242] on textarea "Cover letter template:" at bounding box center [871, 333] width 487 height 278
paste textarea "𝐫𝐞𝐚𝐜𝐡𝐞𝐝 𝐨𝐯𝐞𝐫 𝟑𝟎𝟎𝐊 𝐦𝐨𝐧𝐭𝐡𝐥𝐲 𝐯𝐢𝐬𝐢𝐭𝐨𝐫𝐬"
click at [633, 291] on textarea "Cover letter template:" at bounding box center [871, 333] width 487 height 278
click at [790, 393] on textarea "Cover letter template:" at bounding box center [871, 333] width 487 height 278
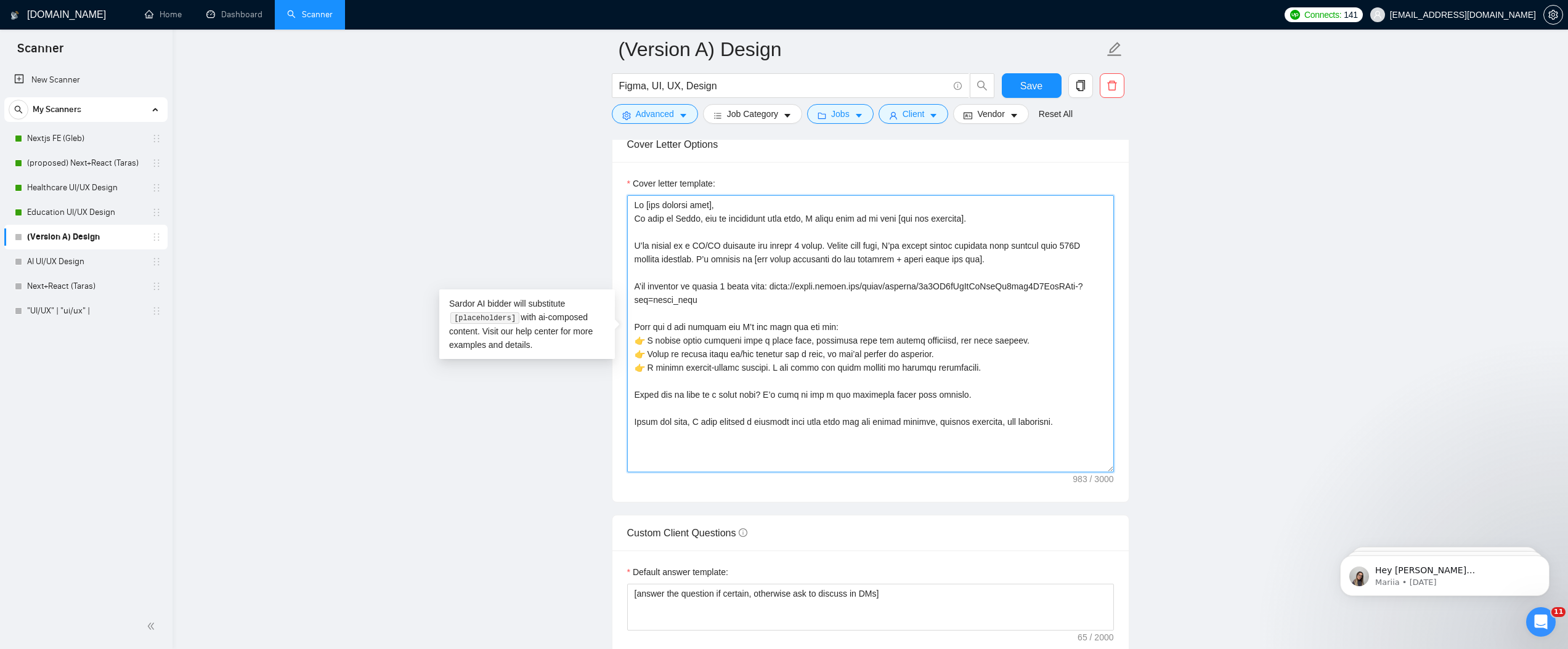
drag, startPoint x: 636, startPoint y: 425, endPoint x: 768, endPoint y: 445, distance: 133.5
click at [637, 425] on textarea "Cover letter template:" at bounding box center [871, 333] width 487 height 278
type textarea "Lo [ips dolorsi amet], Co adip el Seddo, eiu te incididunt utla etdo, M aliqu e…"
click at [628, 427] on div at bounding box center [871, 333] width 487 height 278
click at [633, 420] on textarea "Cover letter template:" at bounding box center [871, 333] width 487 height 278
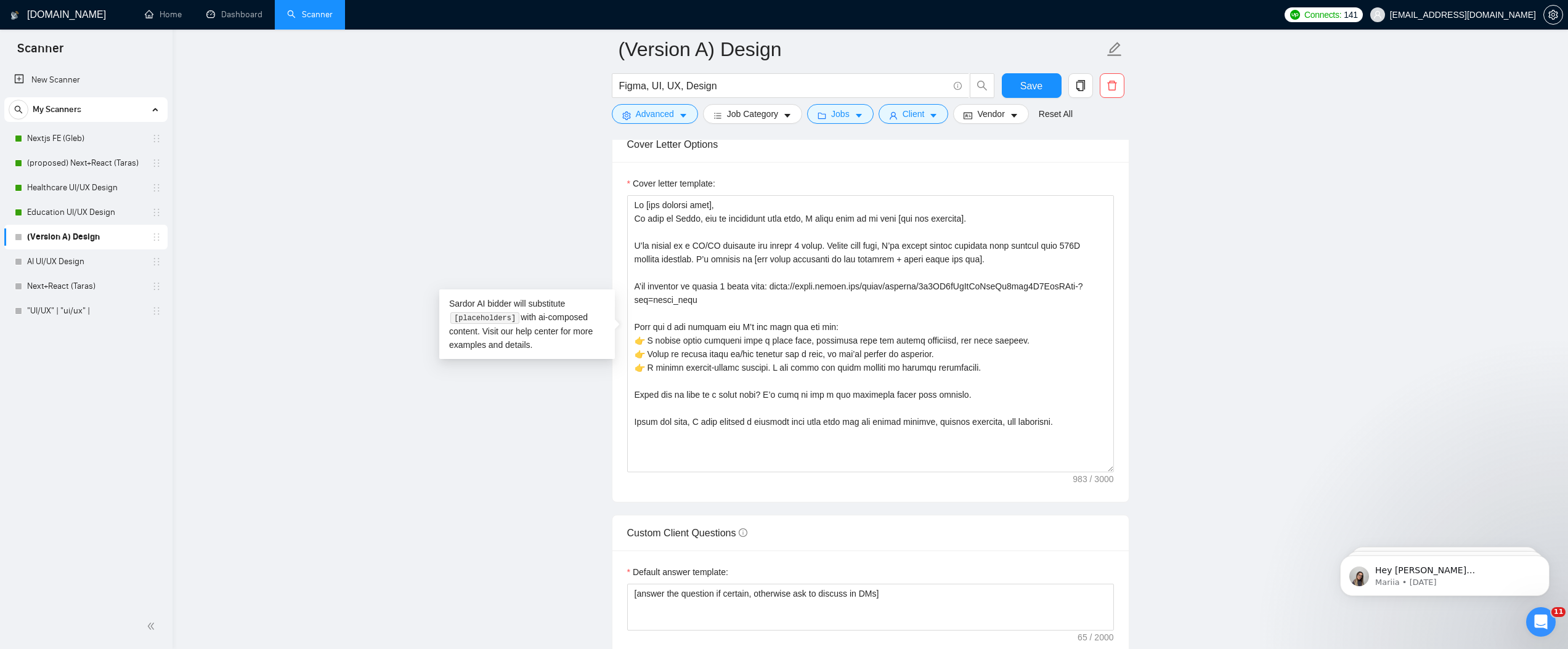
click at [464, 460] on main "(Version A) Design Figma, UI, [GEOGRAPHIC_DATA], Design Save Advanced Job Categ…" at bounding box center [870, 381] width 1356 height 3601
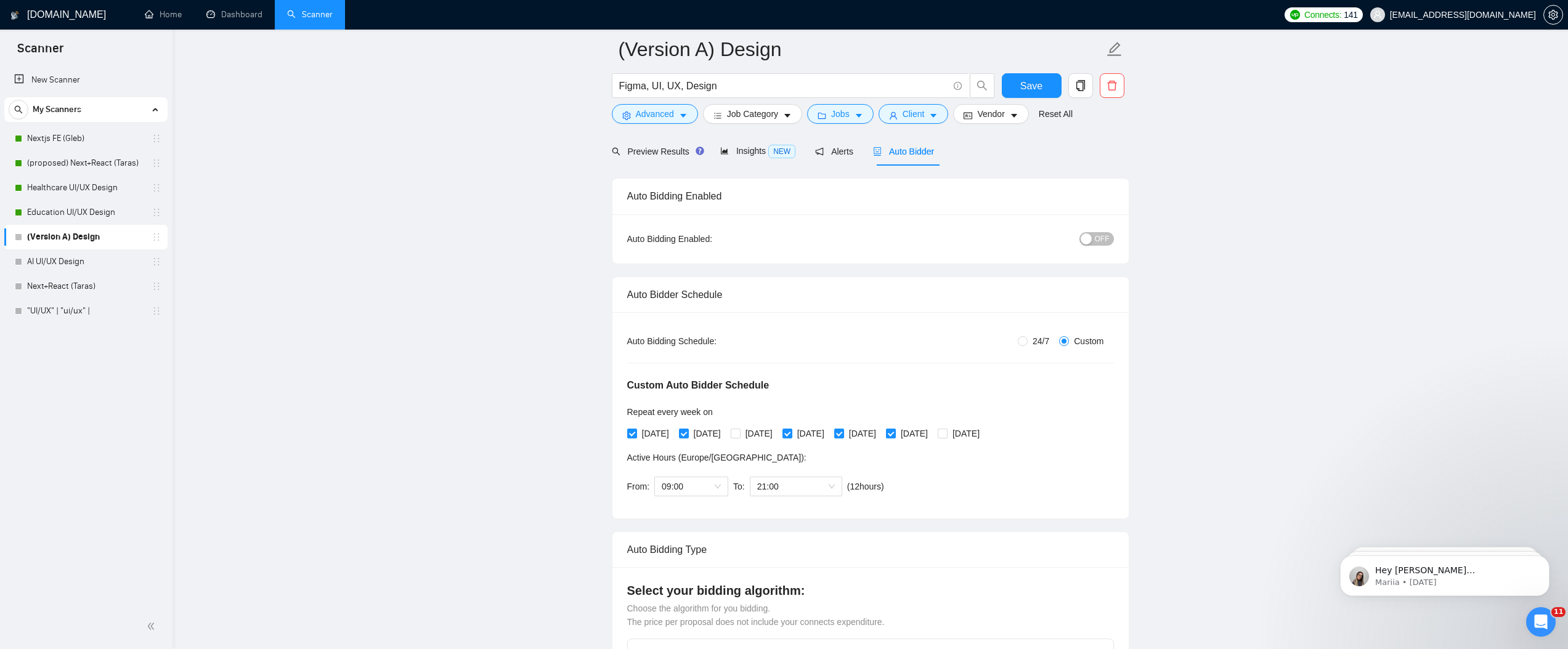
scroll to position [0, 0]
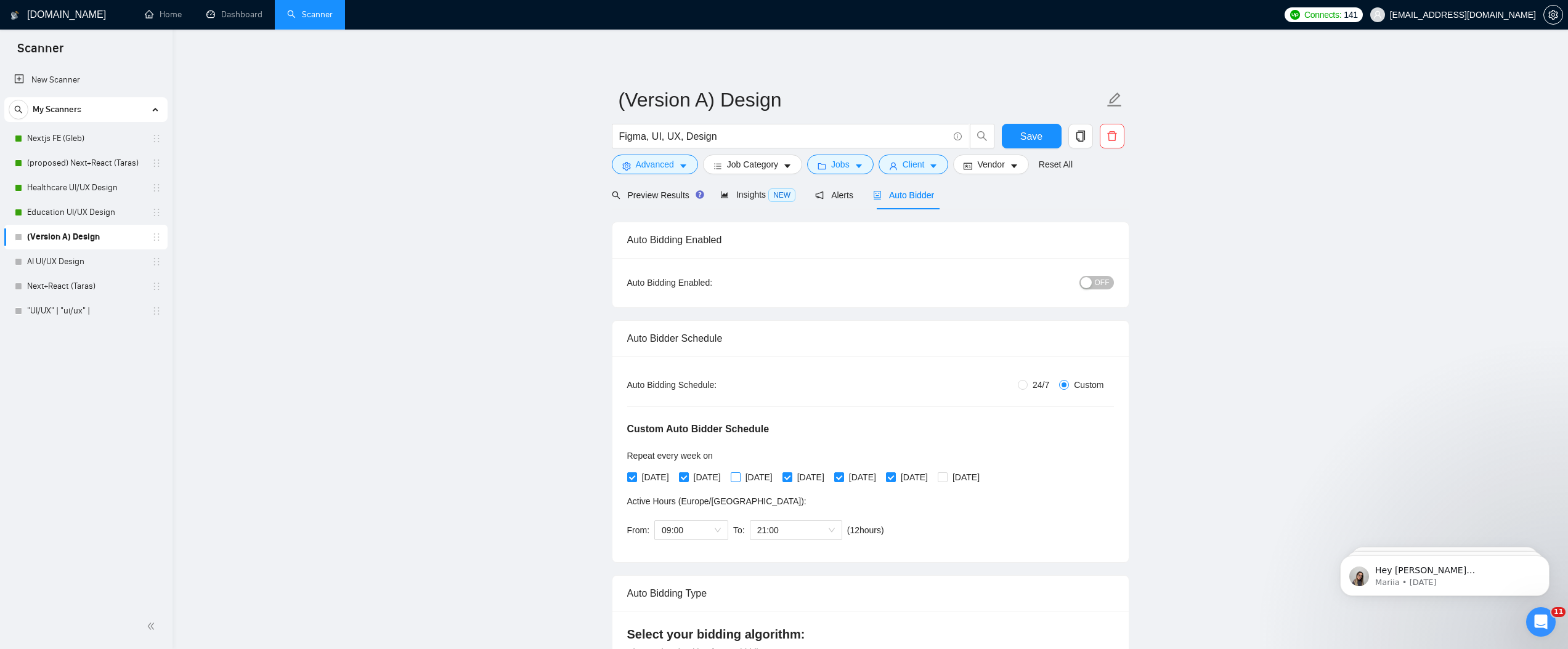
click at [754, 478] on span "[DATE]" at bounding box center [760, 477] width 37 height 14
click at [740, 478] on input "[DATE]" at bounding box center [735, 477] width 9 height 9
checkbox input "true"
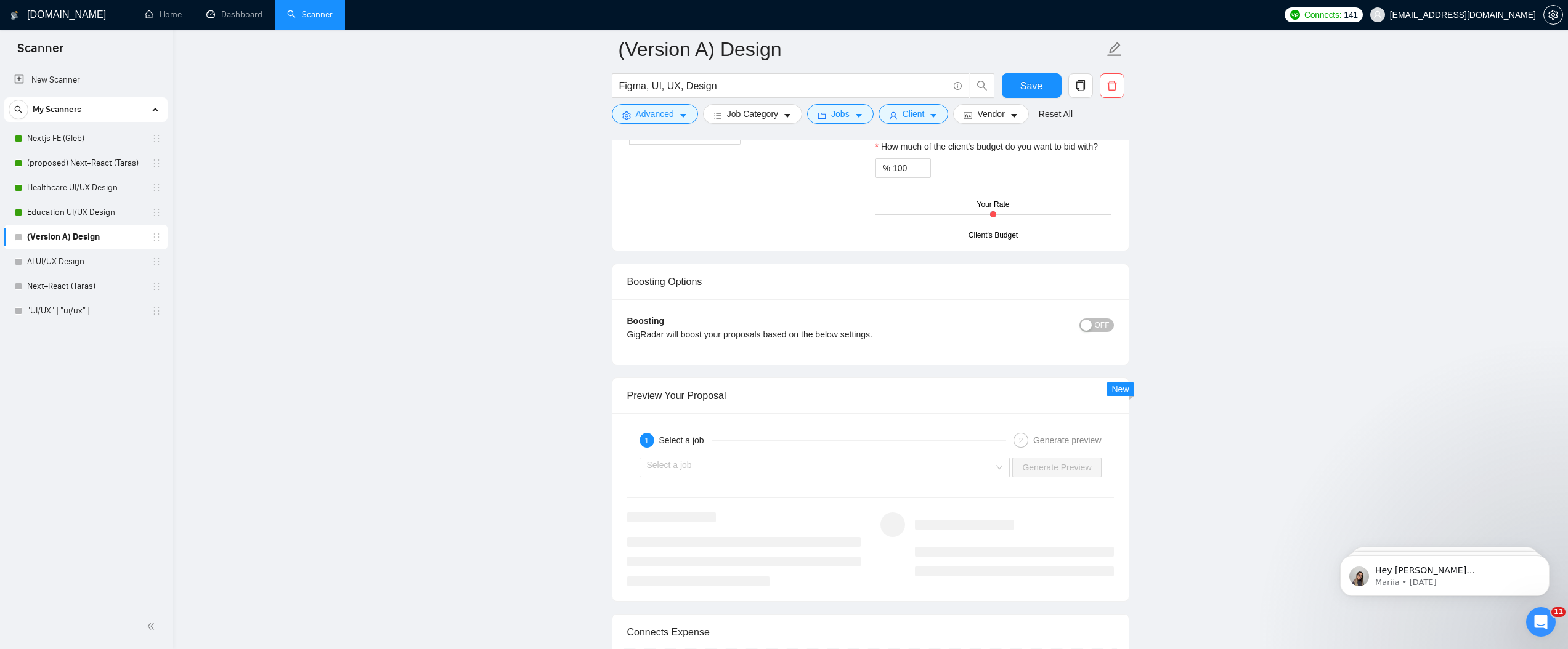
scroll to position [2345, 0]
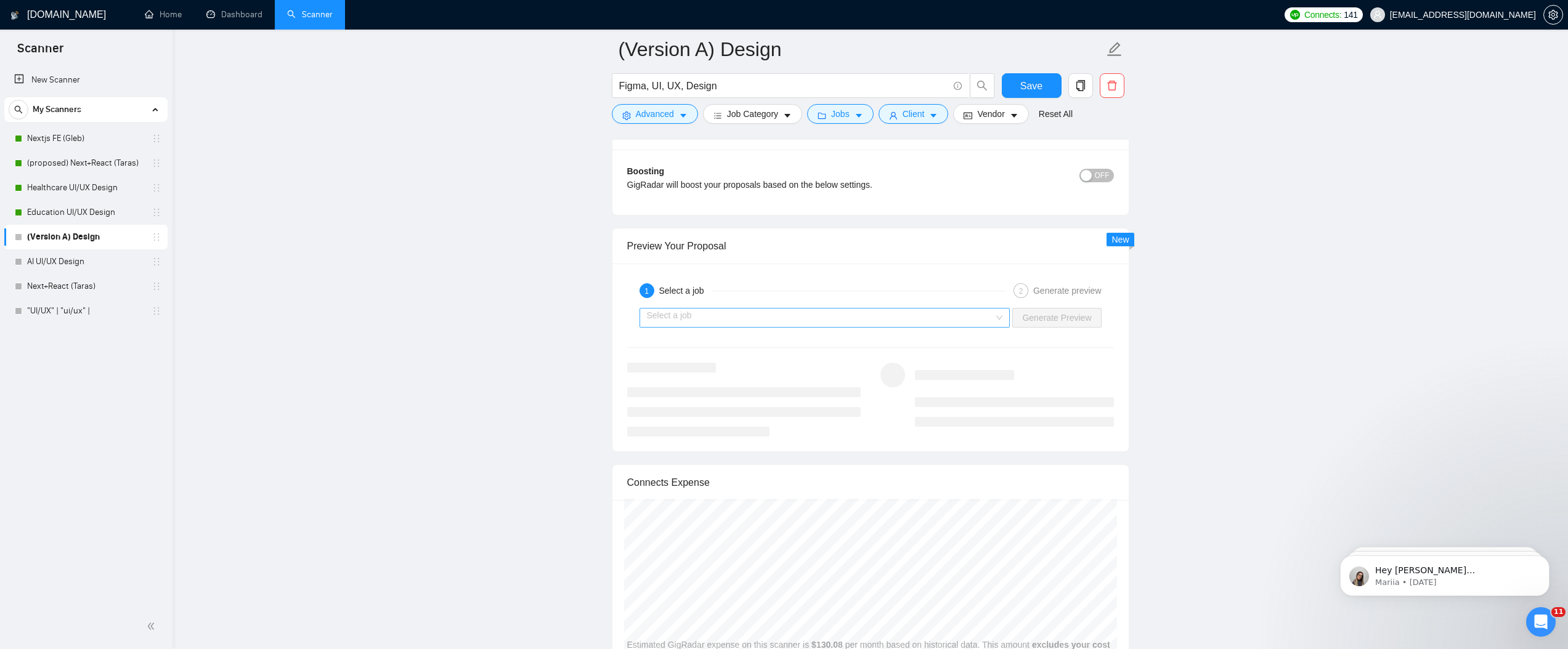
drag, startPoint x: 795, startPoint y: 331, endPoint x: 802, endPoint y: 321, distance: 12.2
click at [795, 331] on div "Select a job Generate Preview" at bounding box center [871, 318] width 489 height 29
click at [803, 319] on input "search" at bounding box center [821, 318] width 348 height 19
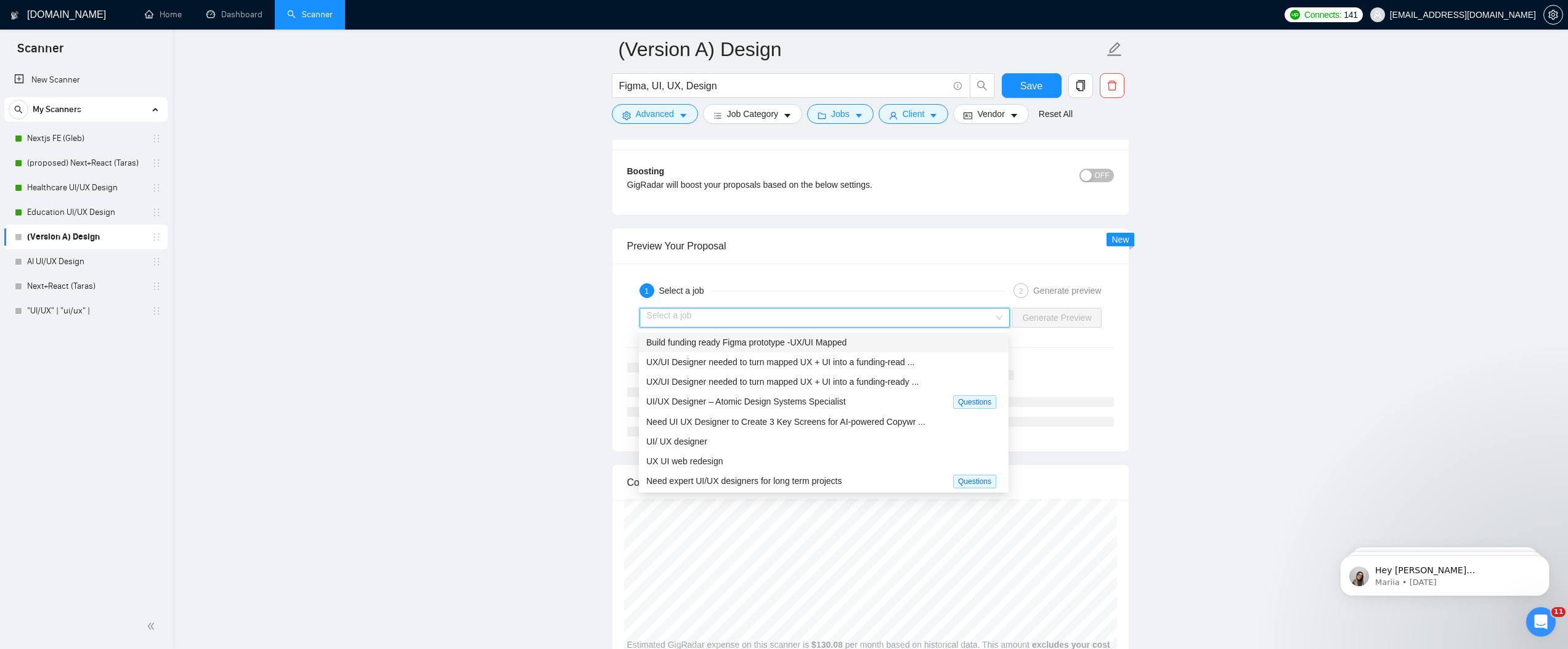
click at [890, 346] on div "Build funding ready Figma prototype -UX/UI Mapped" at bounding box center [823, 342] width 355 height 14
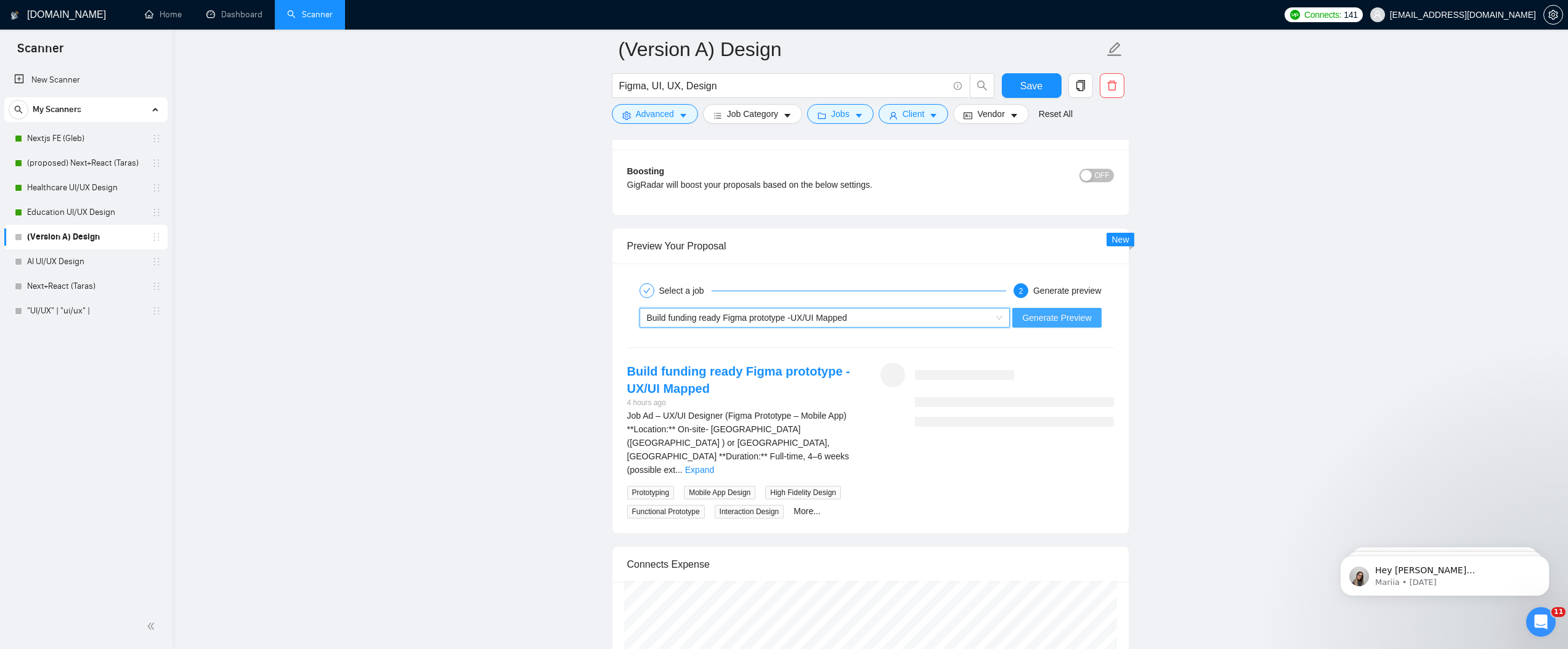
click at [1079, 321] on span "Generate Preview" at bounding box center [1057, 318] width 69 height 14
click at [844, 430] on span "Job Ad – UX/UI Designer (Figma Prototype – Mobile App) **Location:** On-site- […" at bounding box center [739, 442] width 222 height 64
click at [714, 465] on link "Expand" at bounding box center [699, 470] width 29 height 10
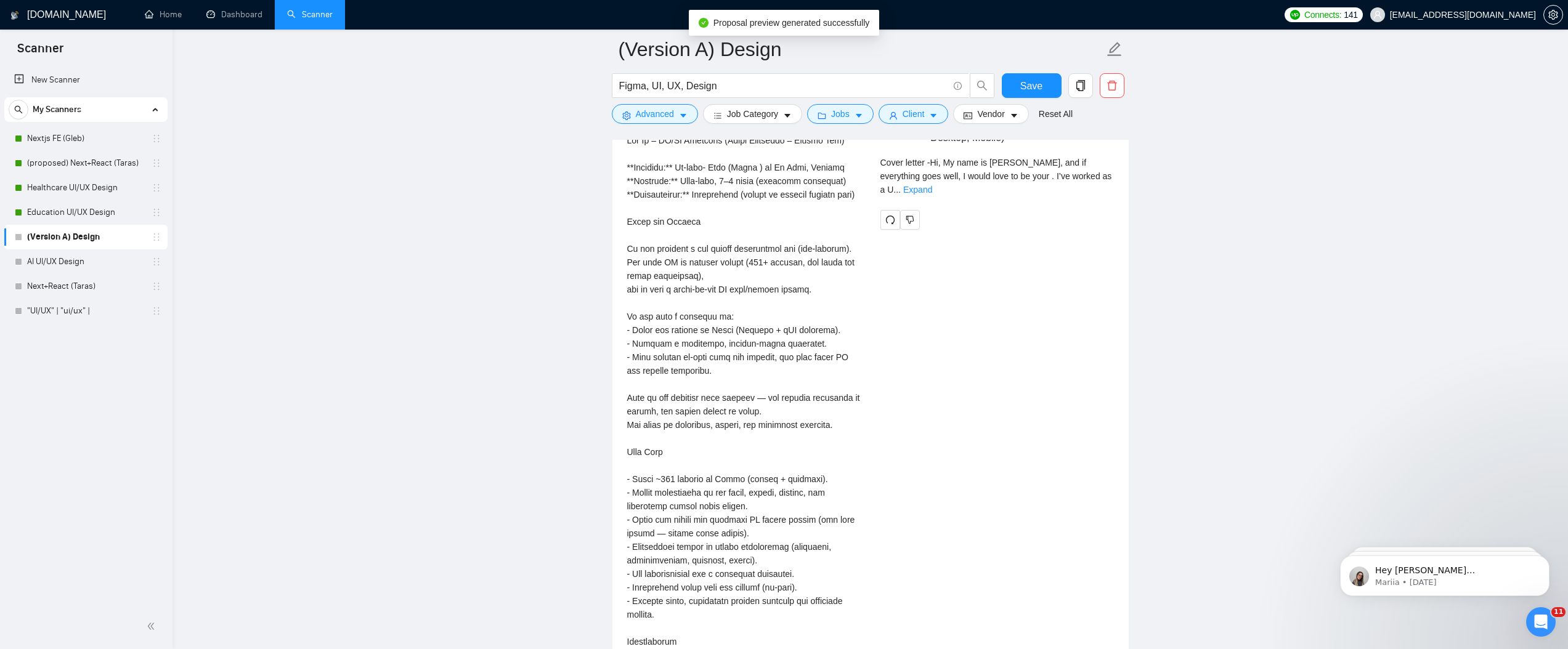
scroll to position [2389, 0]
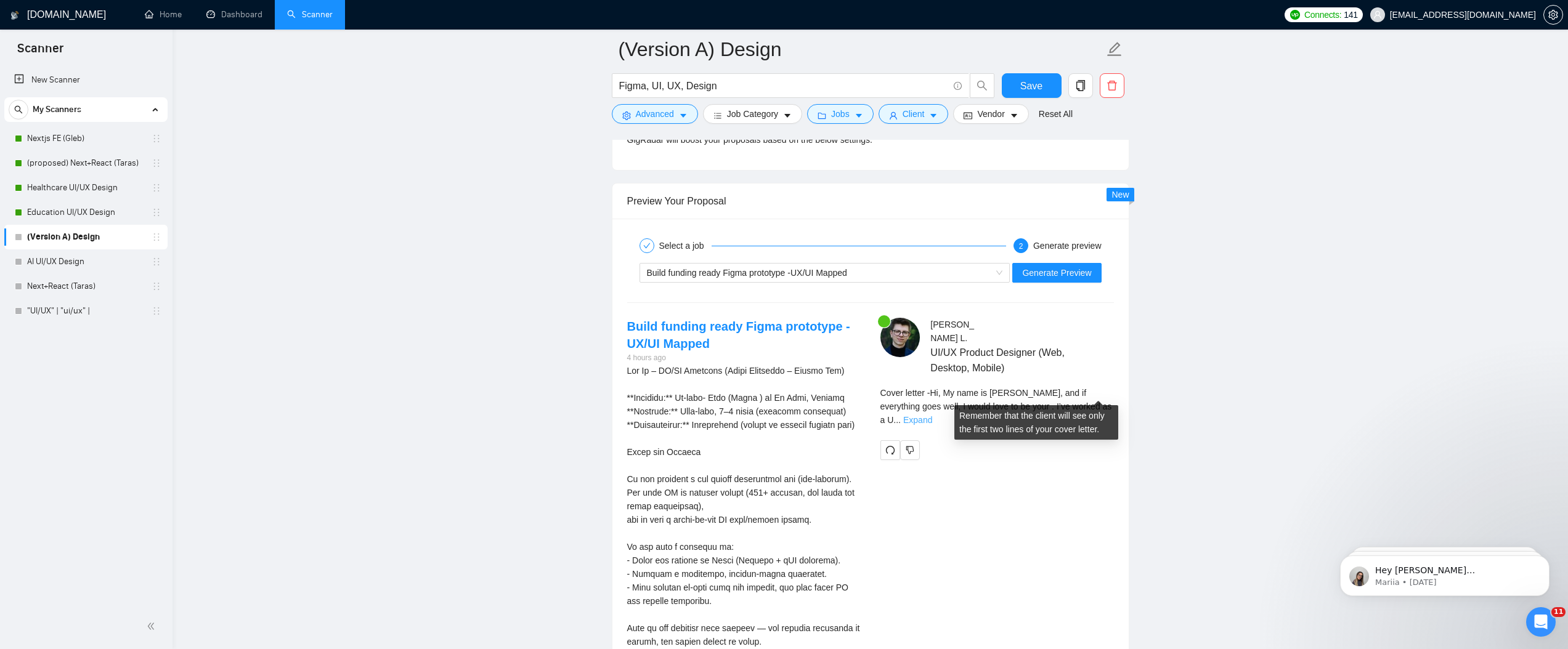
click at [932, 415] on link "Expand" at bounding box center [917, 420] width 29 height 10
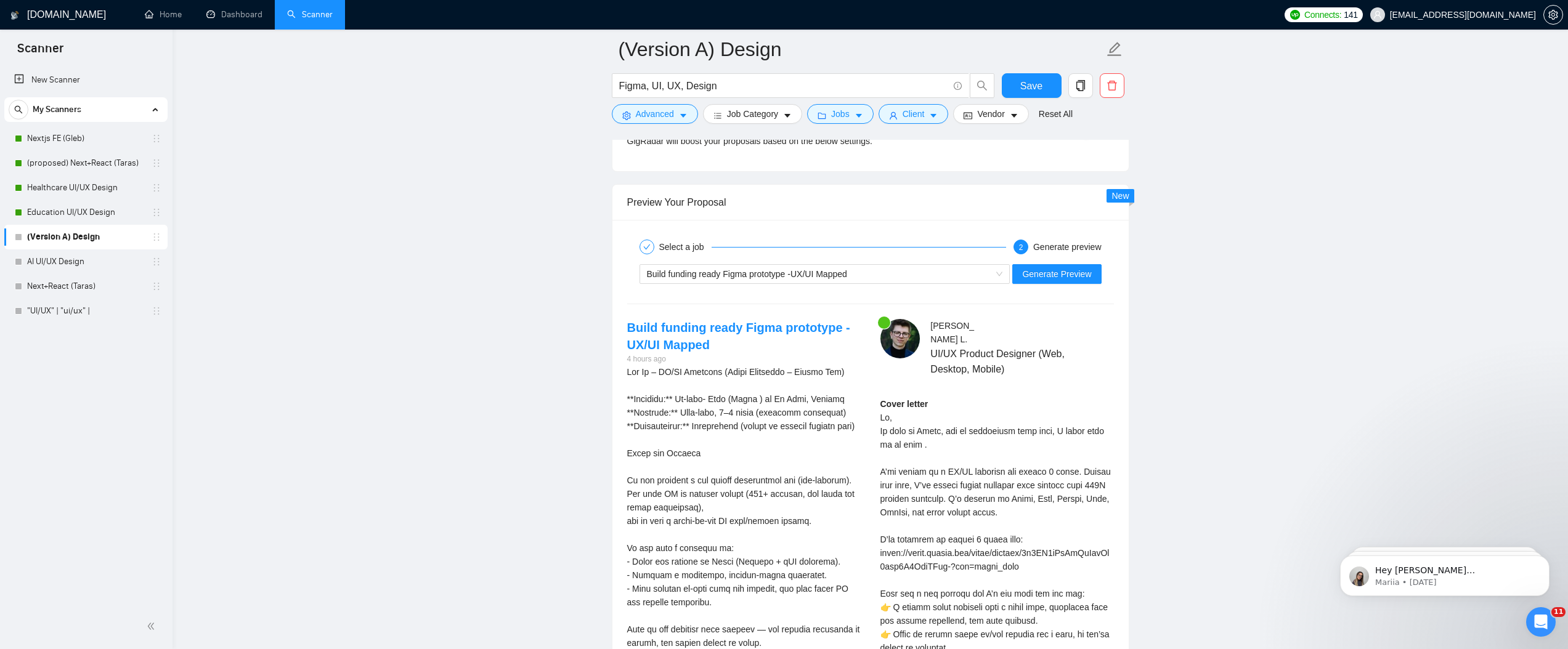
scroll to position [2334, 0]
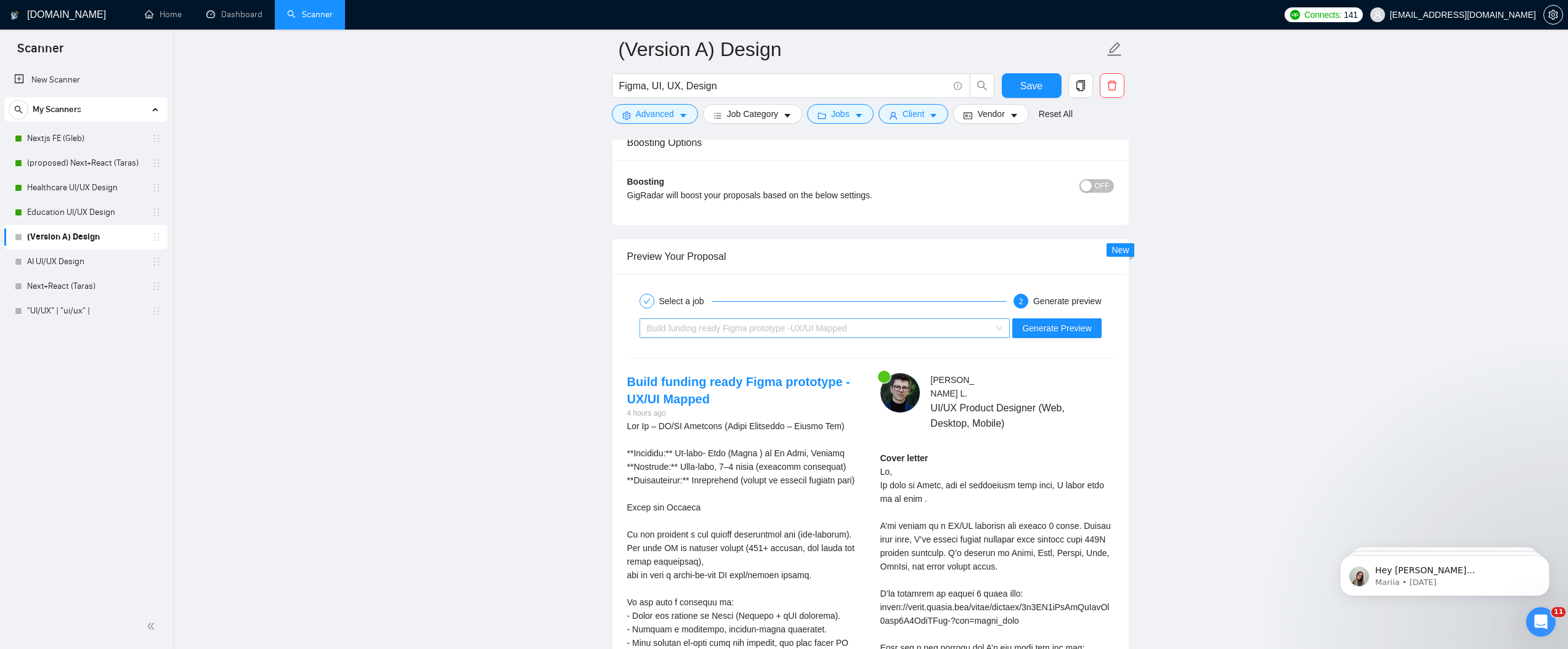
click at [778, 323] on span "Build funding ready Figma prototype -UX/UI Mapped" at bounding box center [747, 328] width 200 height 10
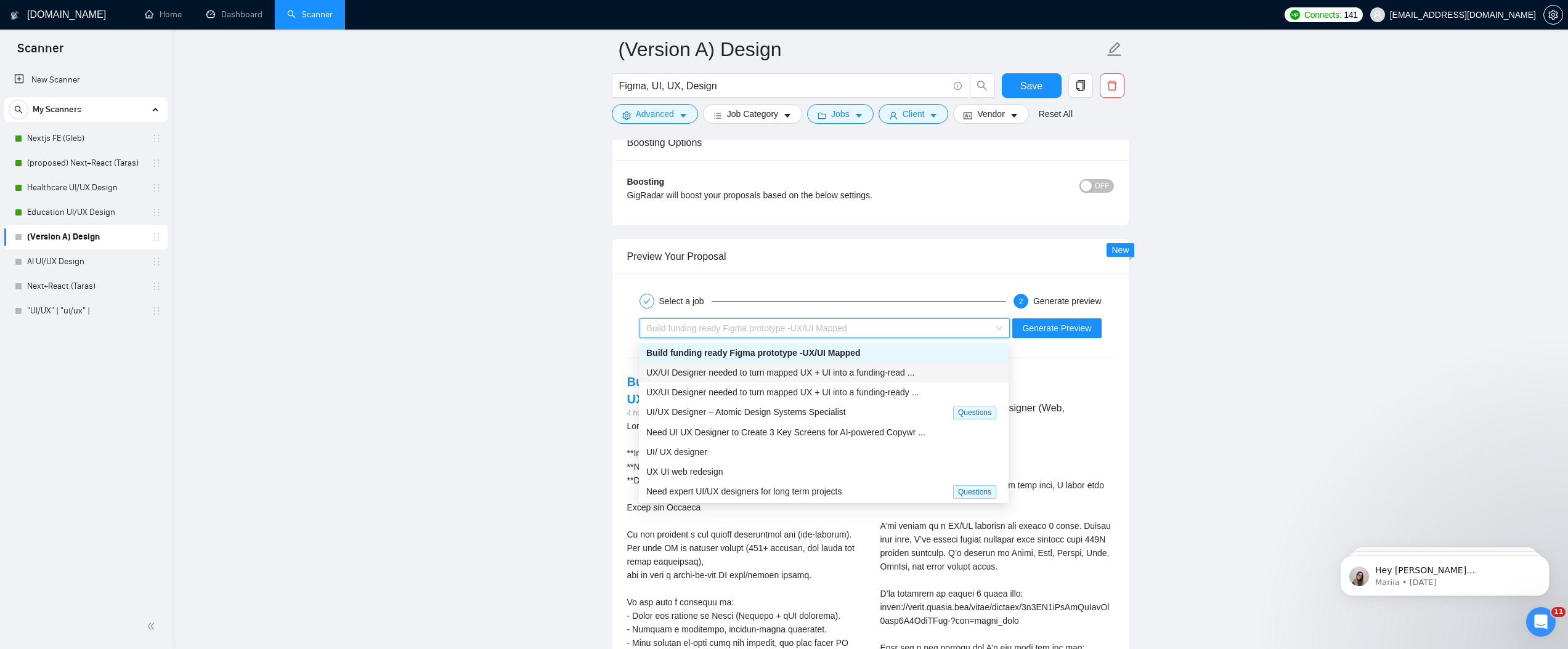
click at [768, 368] on span "UX/UI Designer needed to turn mapped UX + UI into a funding-read ..." at bounding box center [780, 373] width 268 height 10
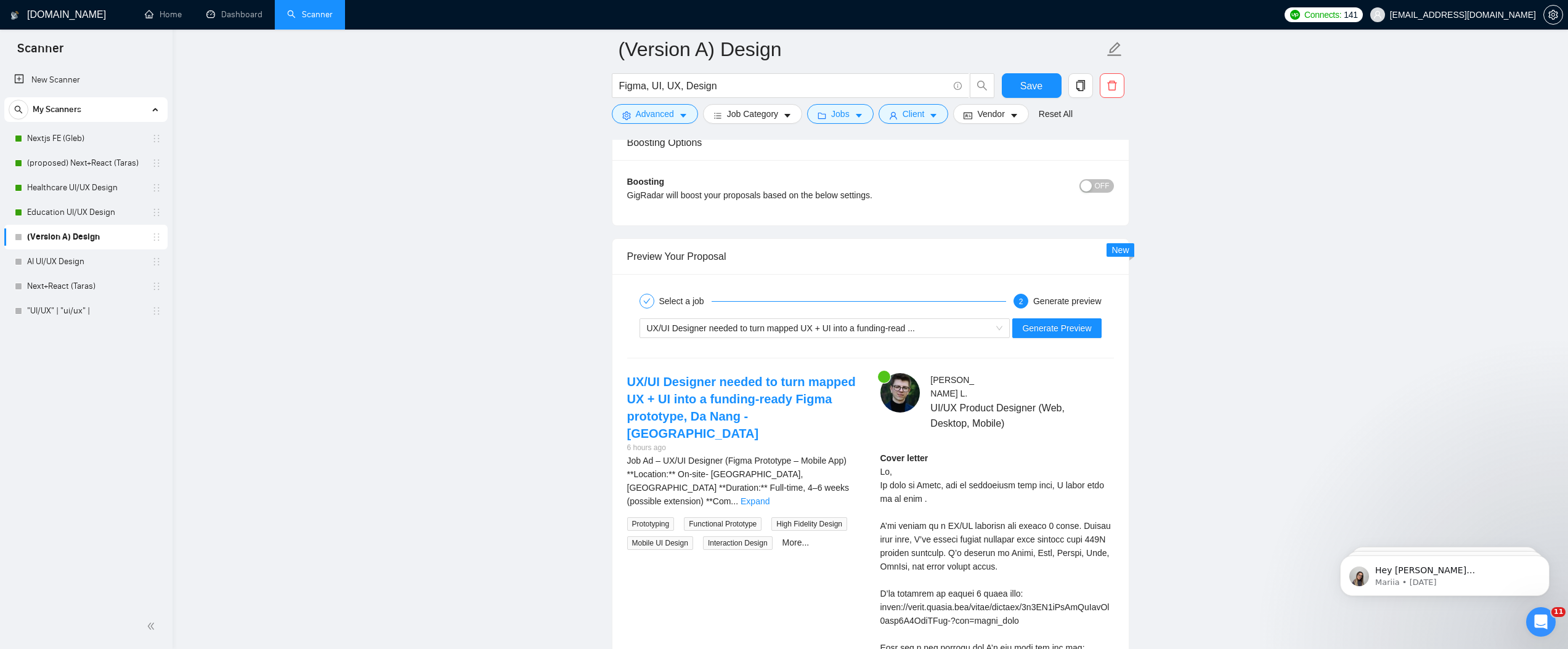
click at [841, 313] on div "Select a job 2 Generate preview" at bounding box center [871, 301] width 487 height 24
click at [836, 317] on div "UX/UI Designer needed to turn mapped UX + UI into a funding-read ... Generate P…" at bounding box center [871, 328] width 489 height 29
click at [836, 321] on div "UX/UI Designer needed to turn mapped UX + UI into a funding-read ..." at bounding box center [819, 328] width 345 height 19
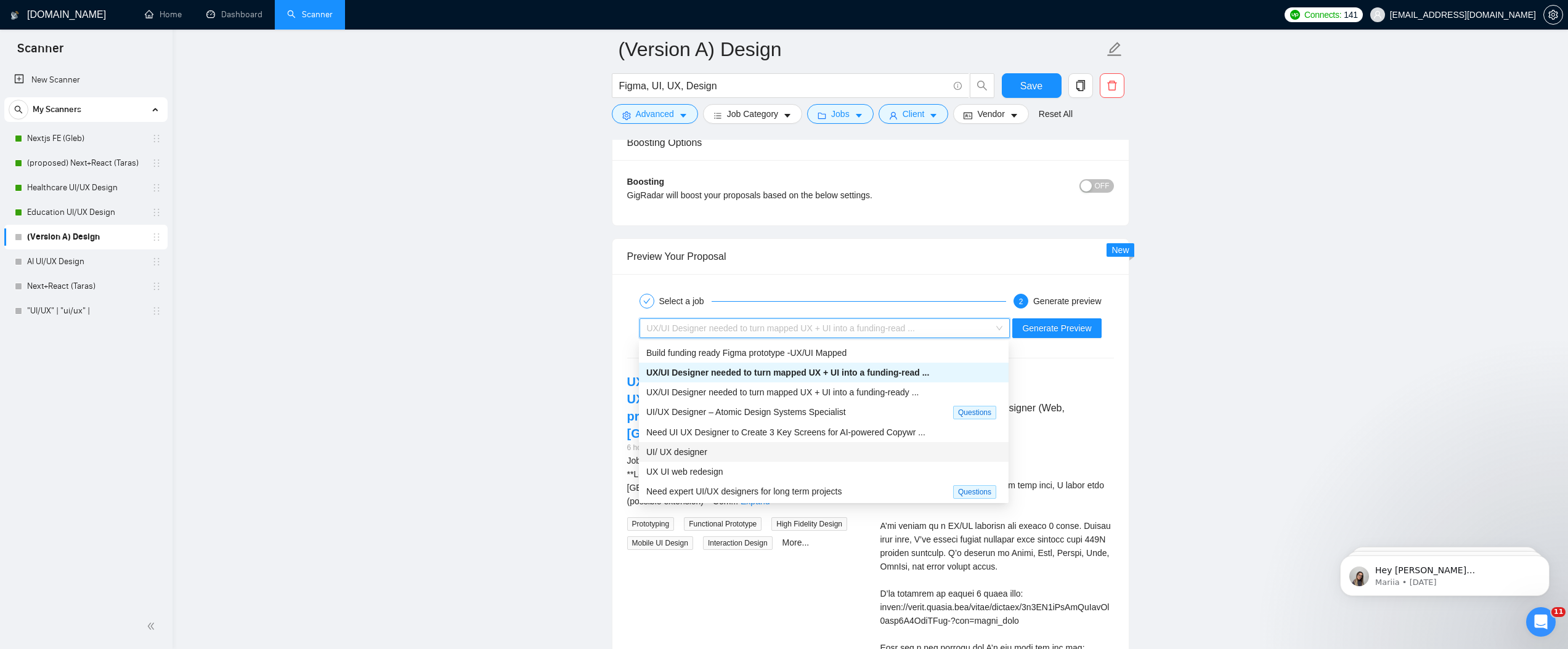
click at [737, 447] on div "UI/ UX designer" at bounding box center [823, 452] width 355 height 14
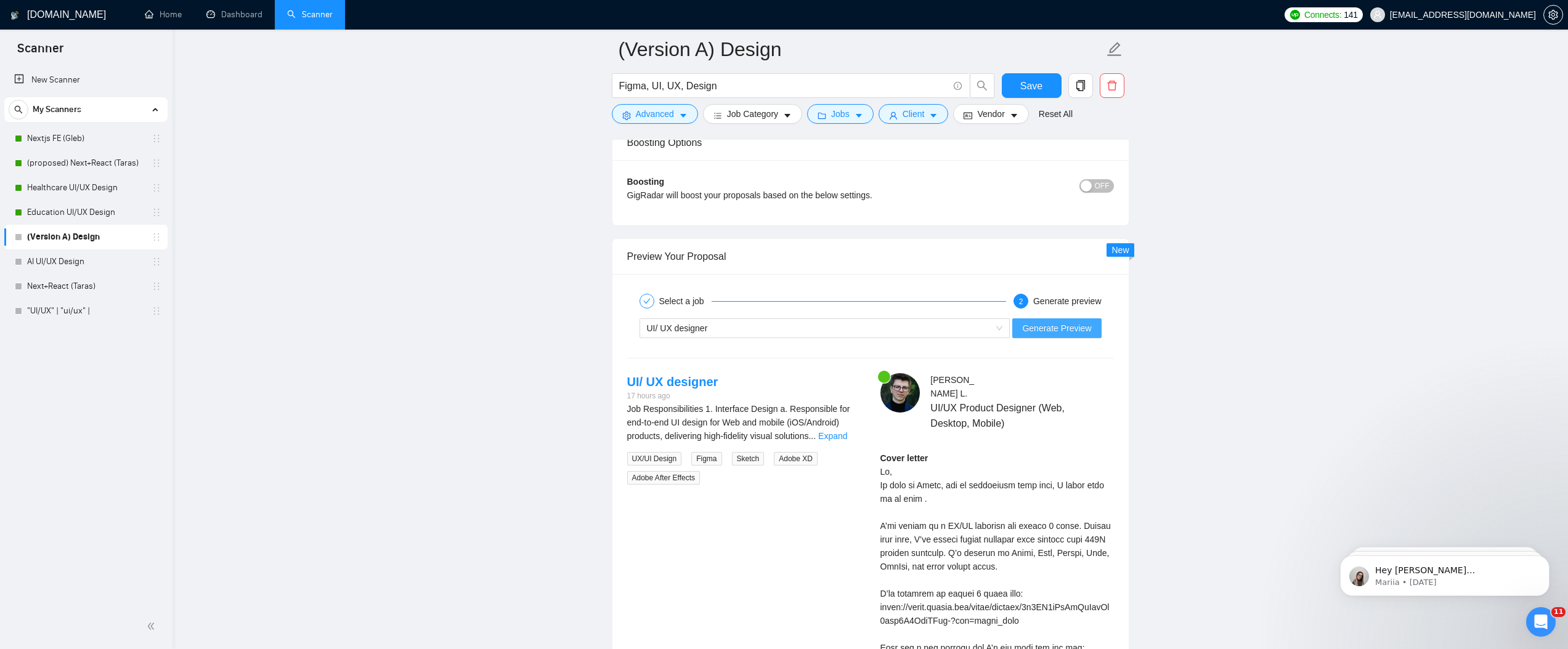
click at [1091, 323] on span "Generate Preview" at bounding box center [1057, 328] width 69 height 14
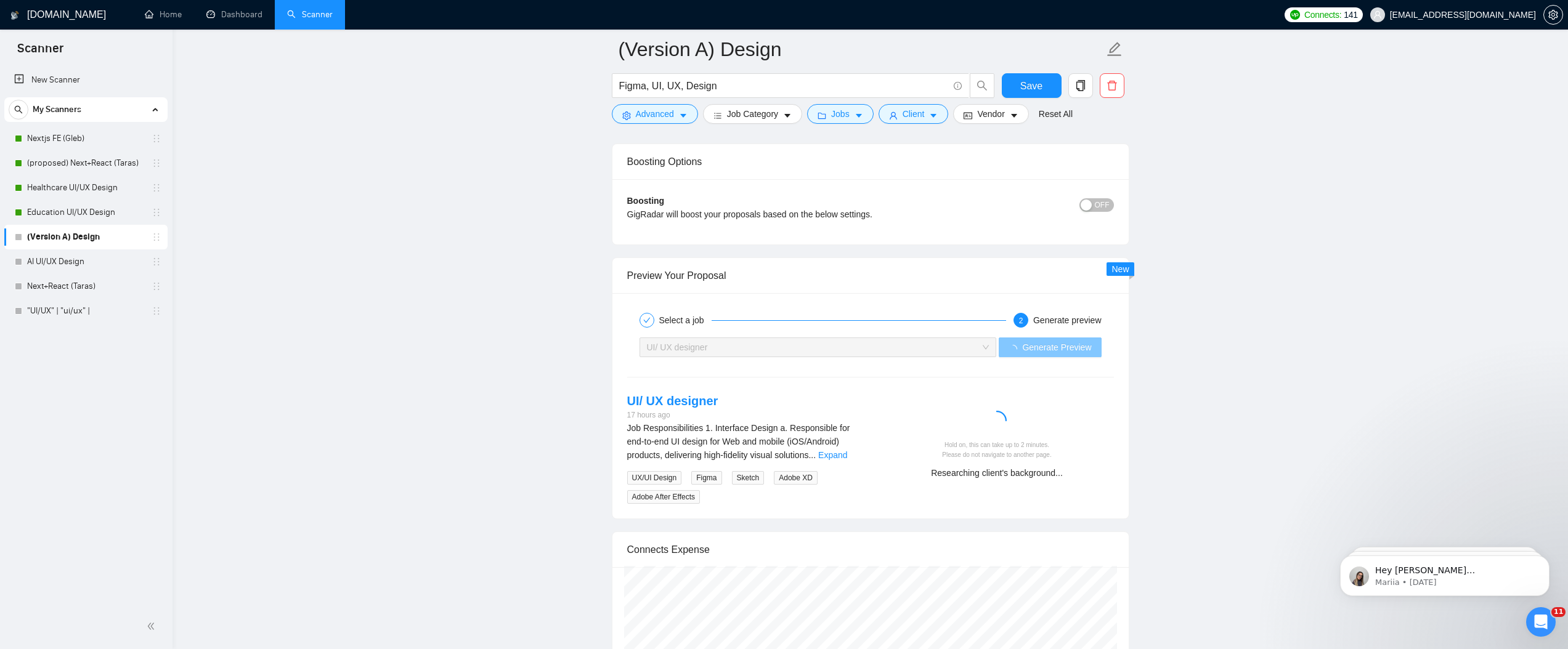
scroll to position [2367, 0]
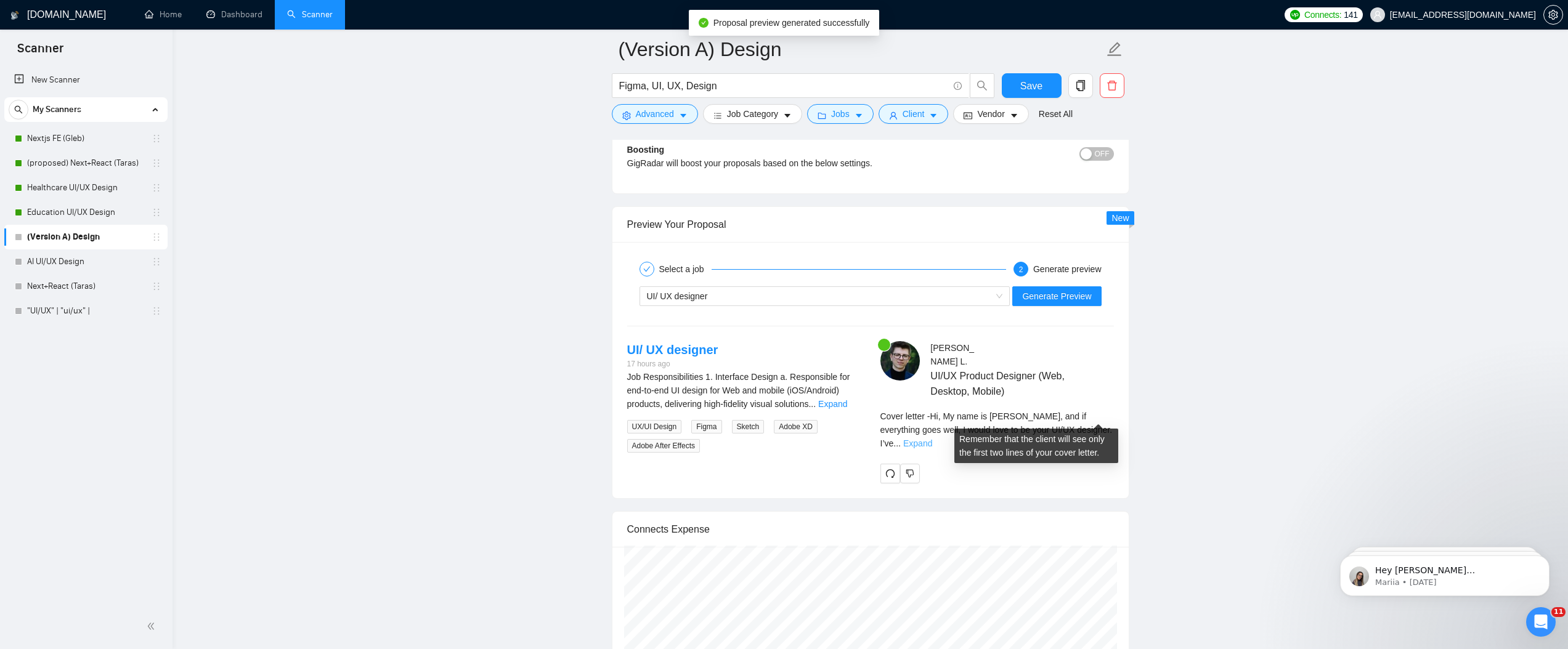
click at [932, 439] on link "Expand" at bounding box center [917, 444] width 29 height 10
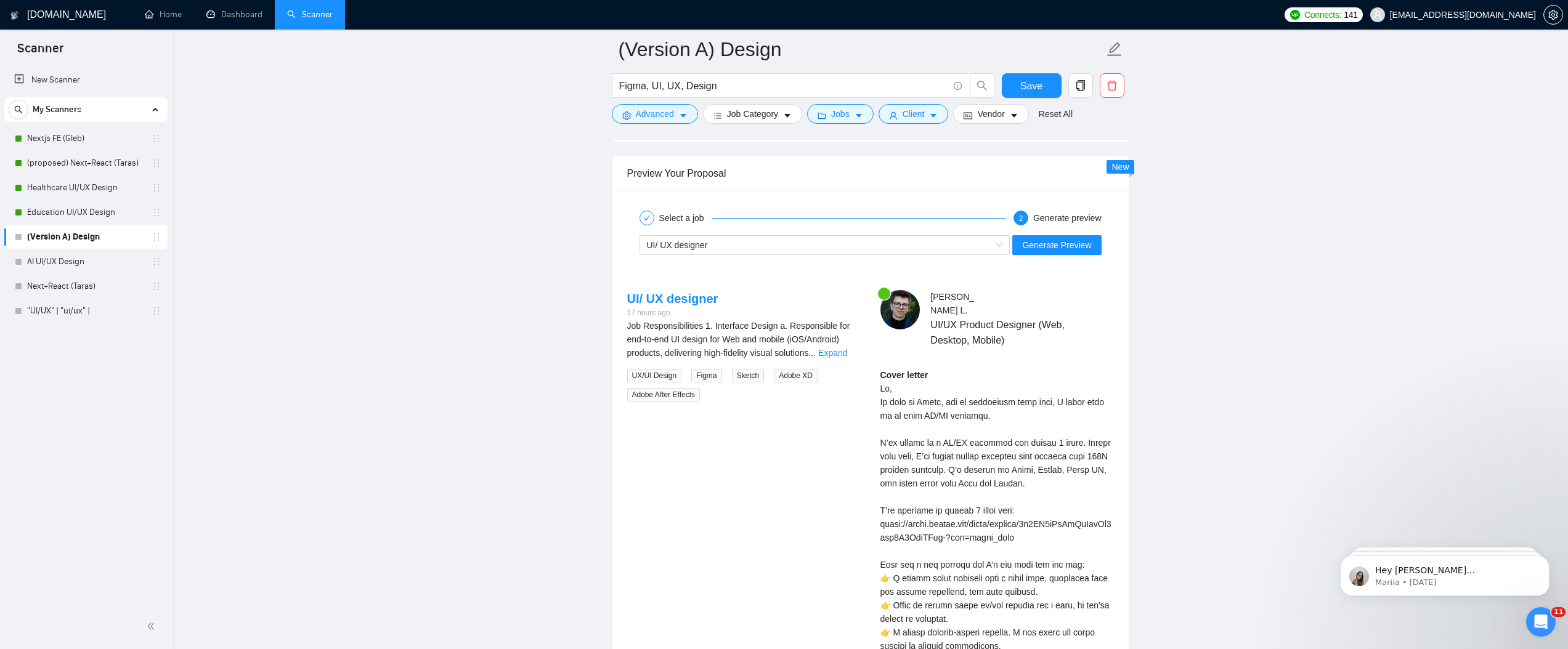
scroll to position [2491, 0]
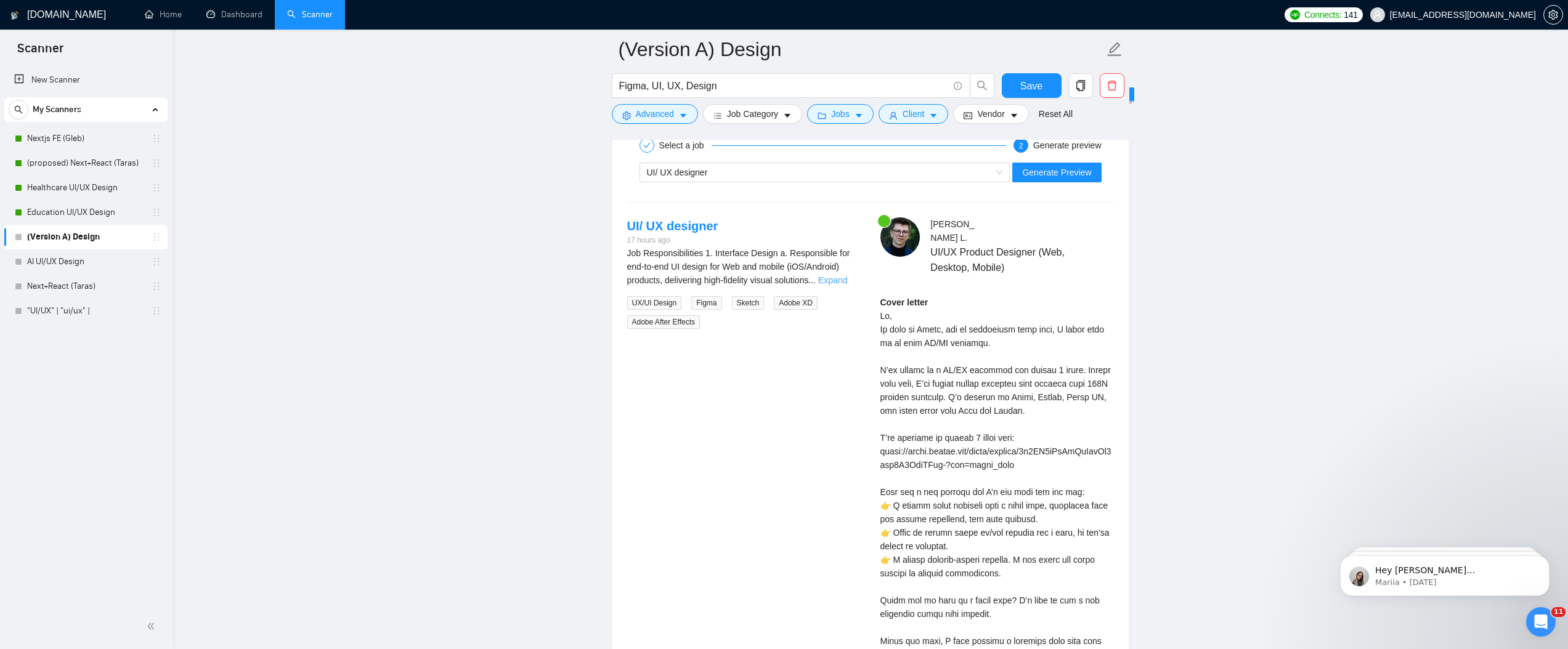
click at [843, 276] on link "Expand" at bounding box center [833, 280] width 29 height 10
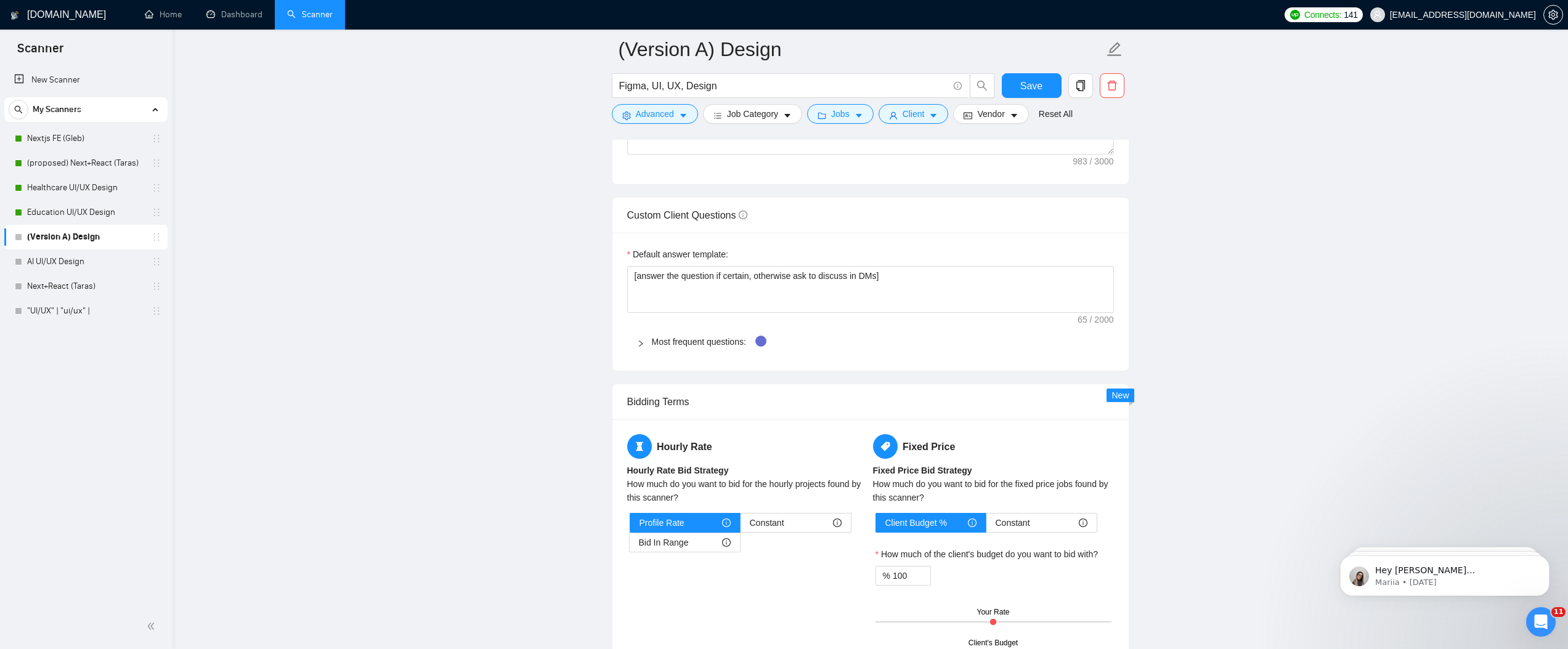
scroll to position [1381, 0]
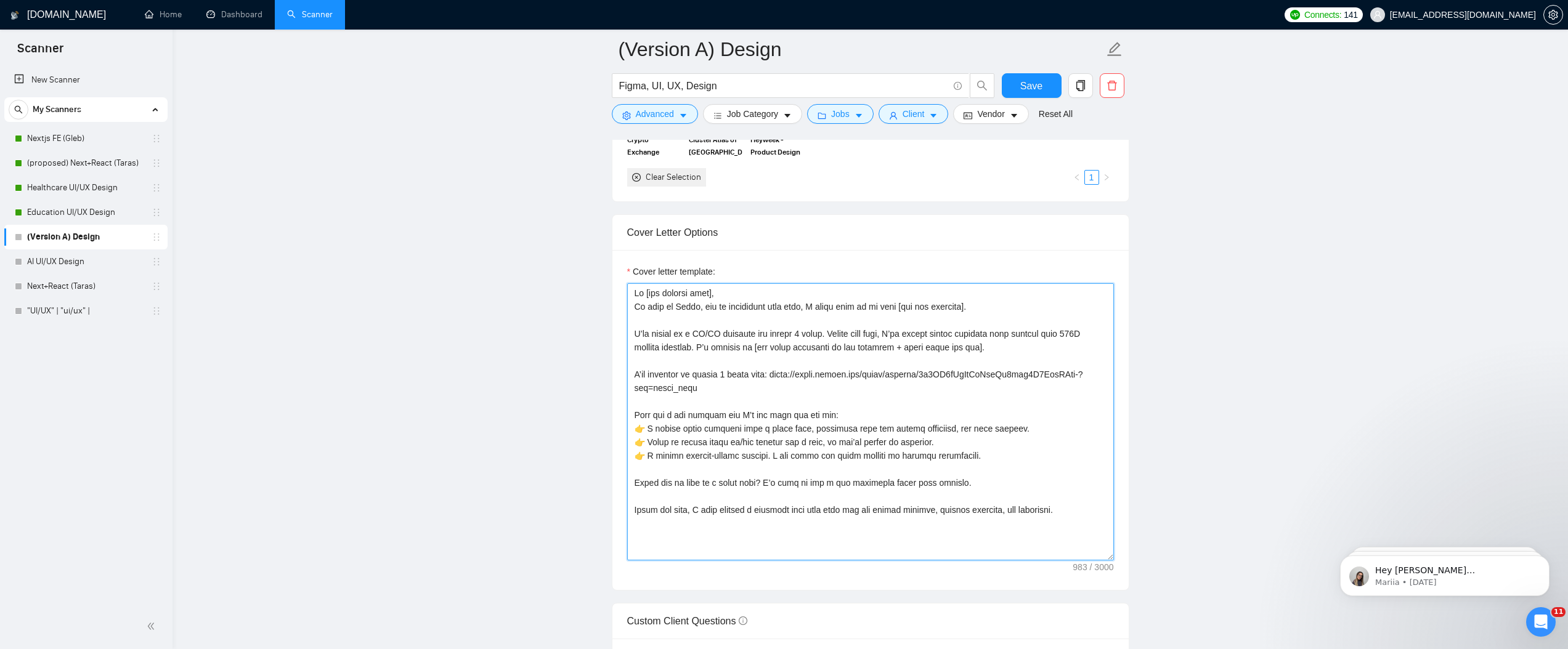
click at [978, 308] on textarea "Cover letter template:" at bounding box center [871, 422] width 487 height 278
type textarea "Lo [ips dolorsi amet], Co adip el Seddo, eiu te incididunt utla etdo, M aliqu e…"
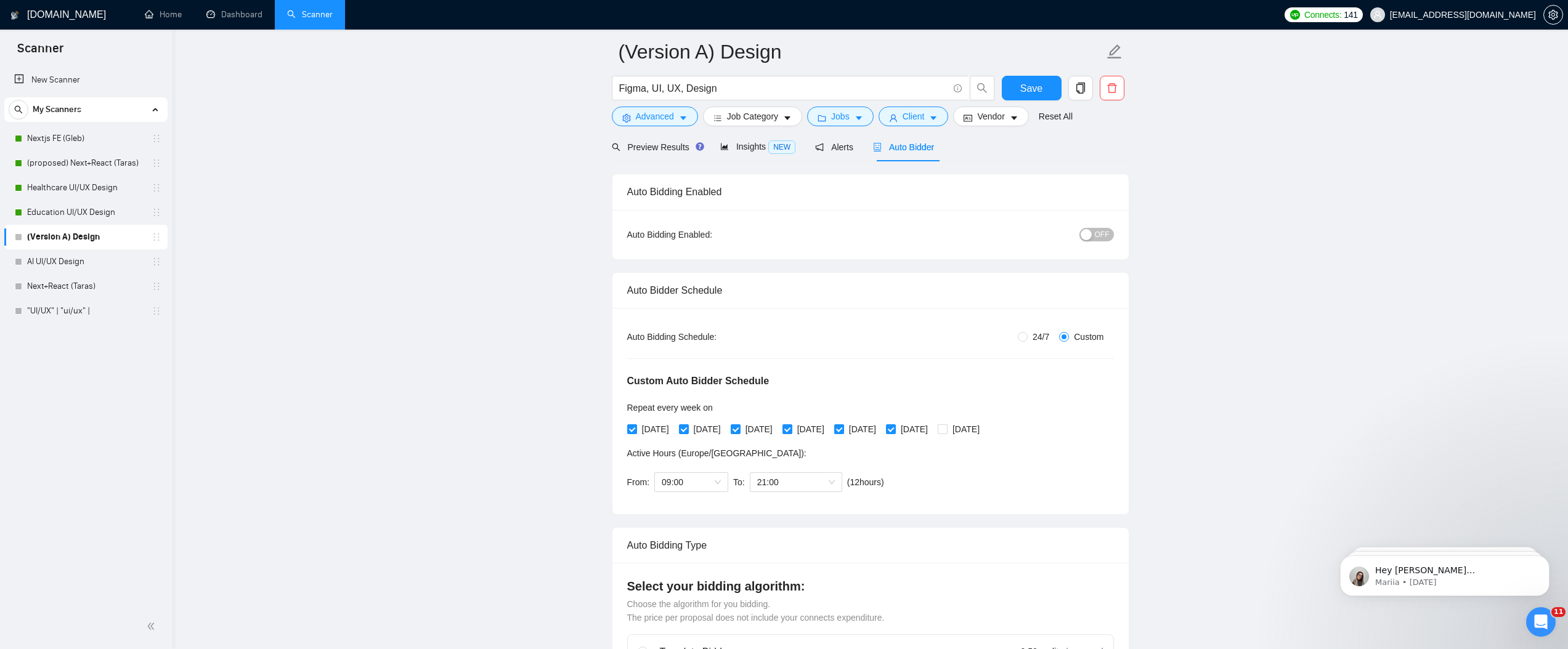
scroll to position [0, 0]
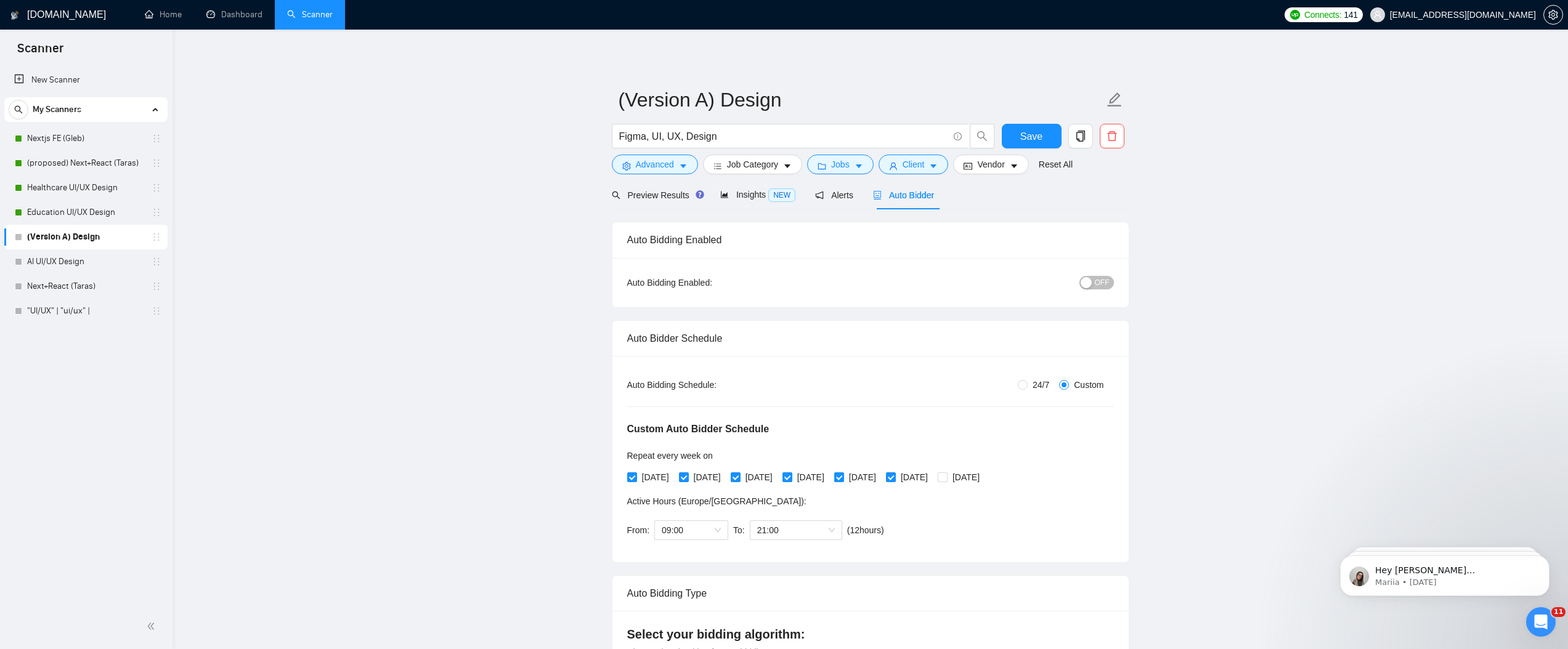
click at [1107, 283] on span "OFF" at bounding box center [1102, 283] width 15 height 14
click at [1029, 133] on span "Save" at bounding box center [1031, 136] width 22 height 15
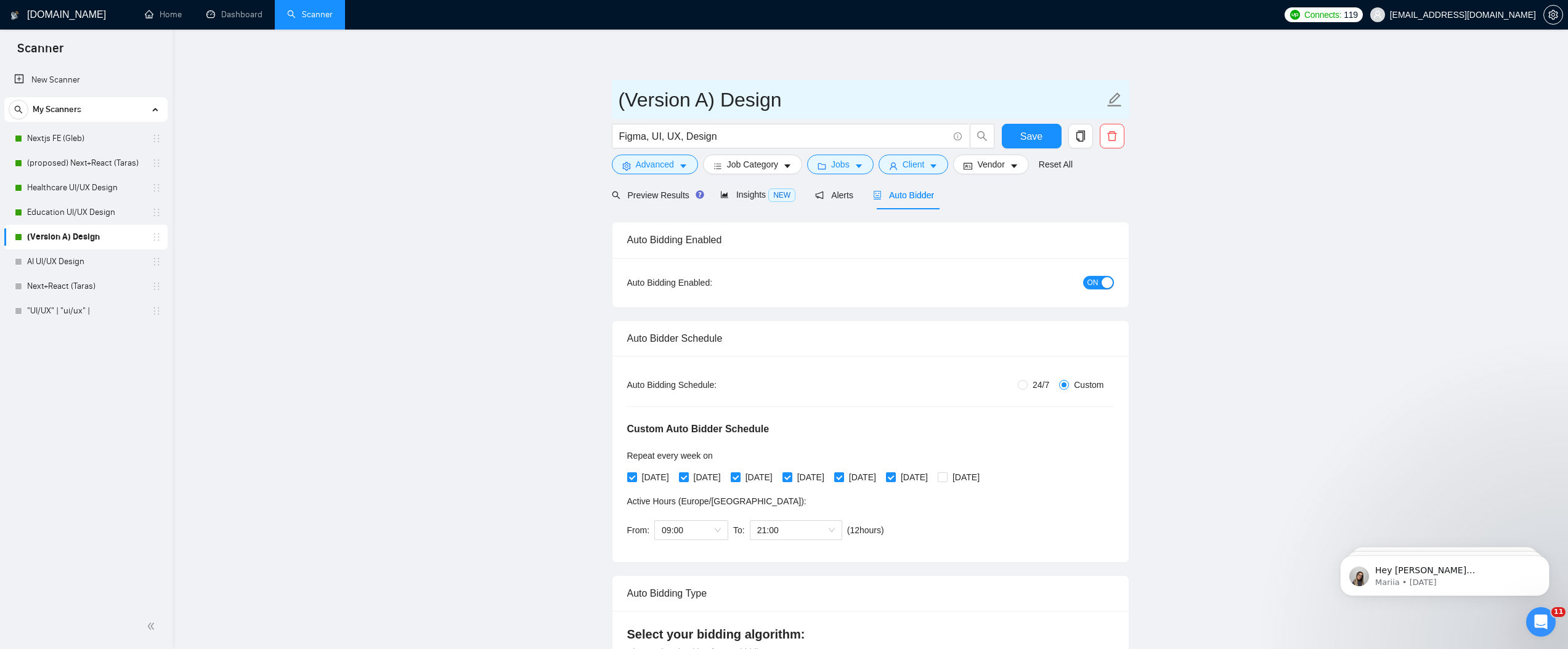
click at [756, 98] on input "(Version A) Design" at bounding box center [861, 100] width 486 height 31
type input "General UI Design"
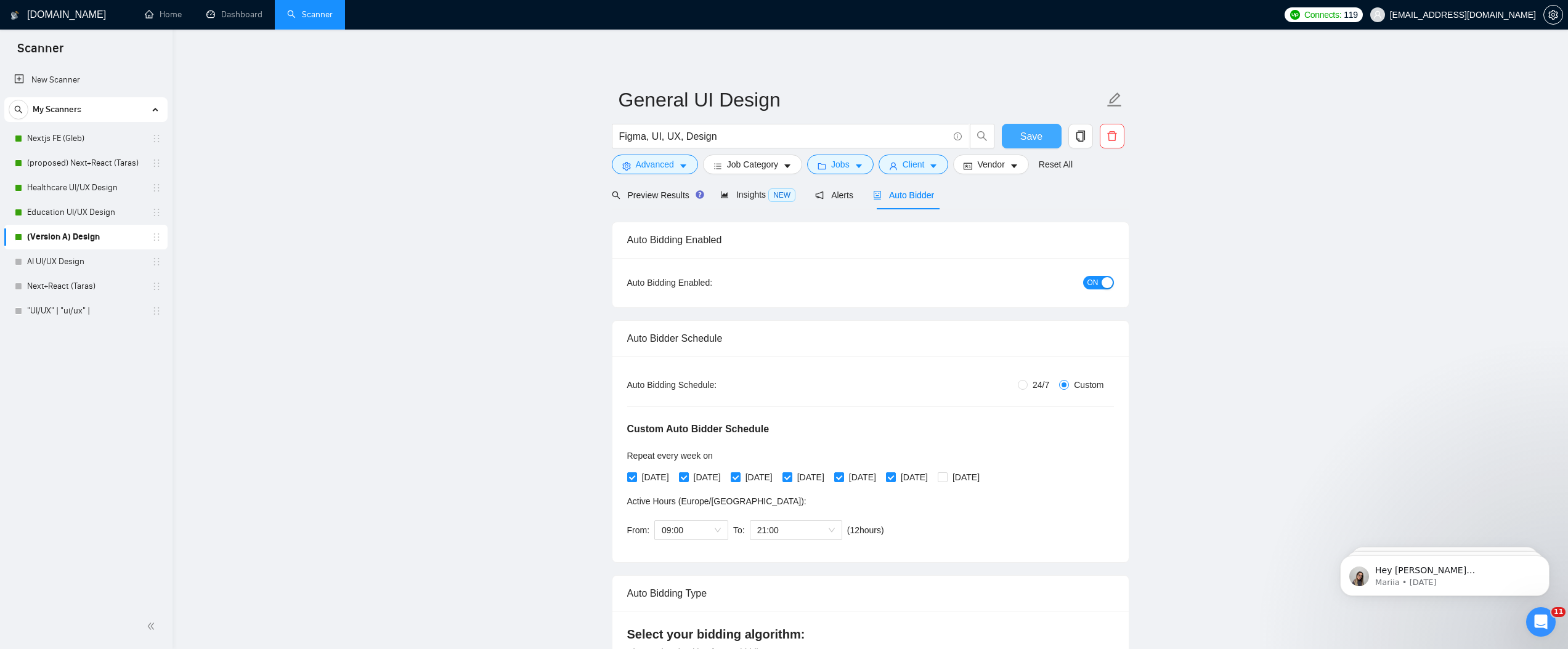
click at [1044, 133] on button "Save" at bounding box center [1031, 136] width 60 height 24
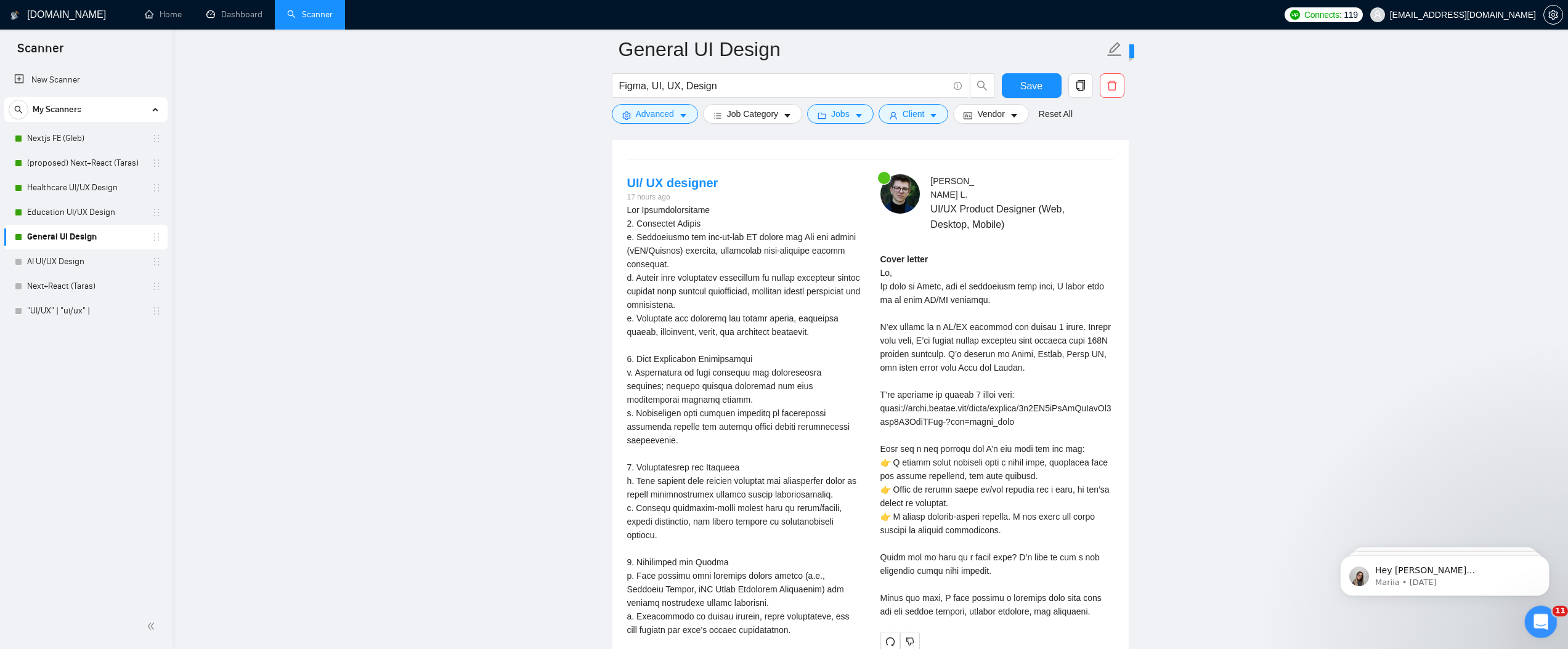
scroll to position [2534, 0]
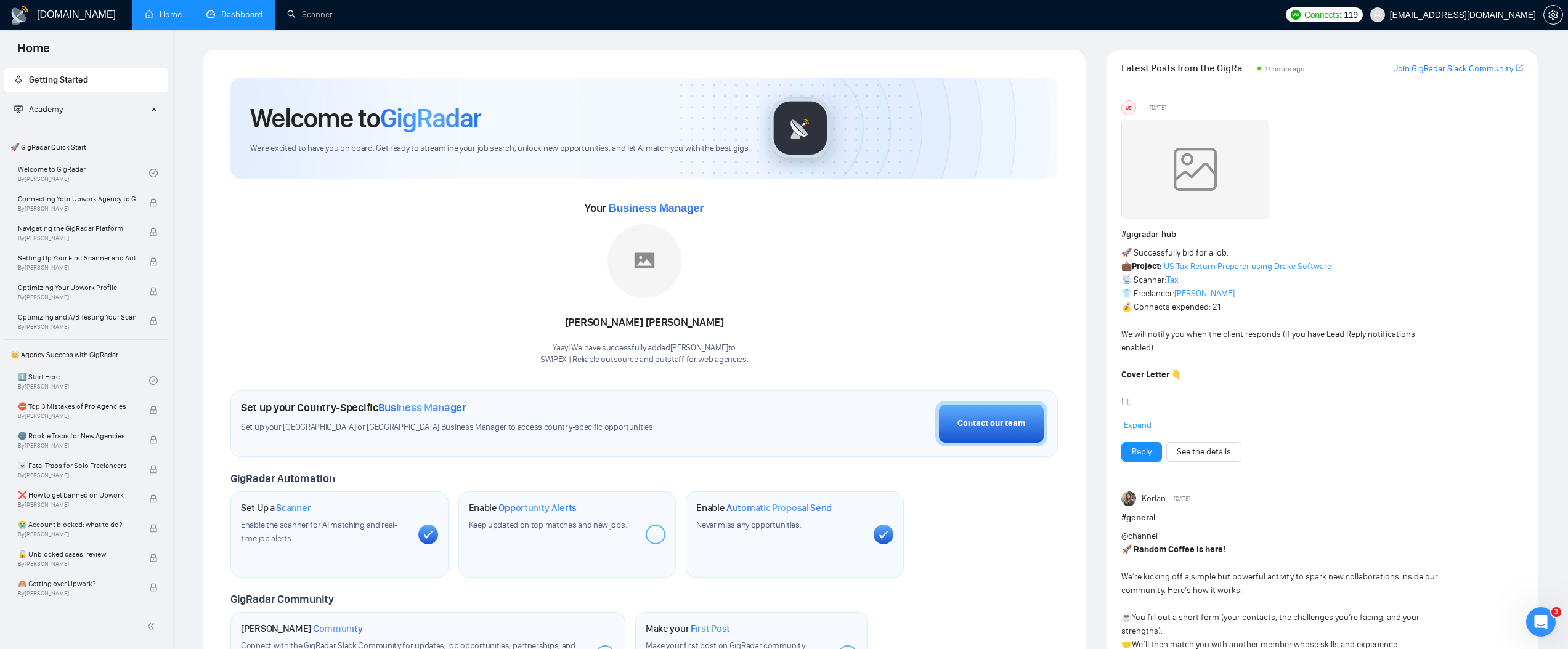
click at [222, 9] on link "Dashboard" at bounding box center [235, 14] width 56 height 11
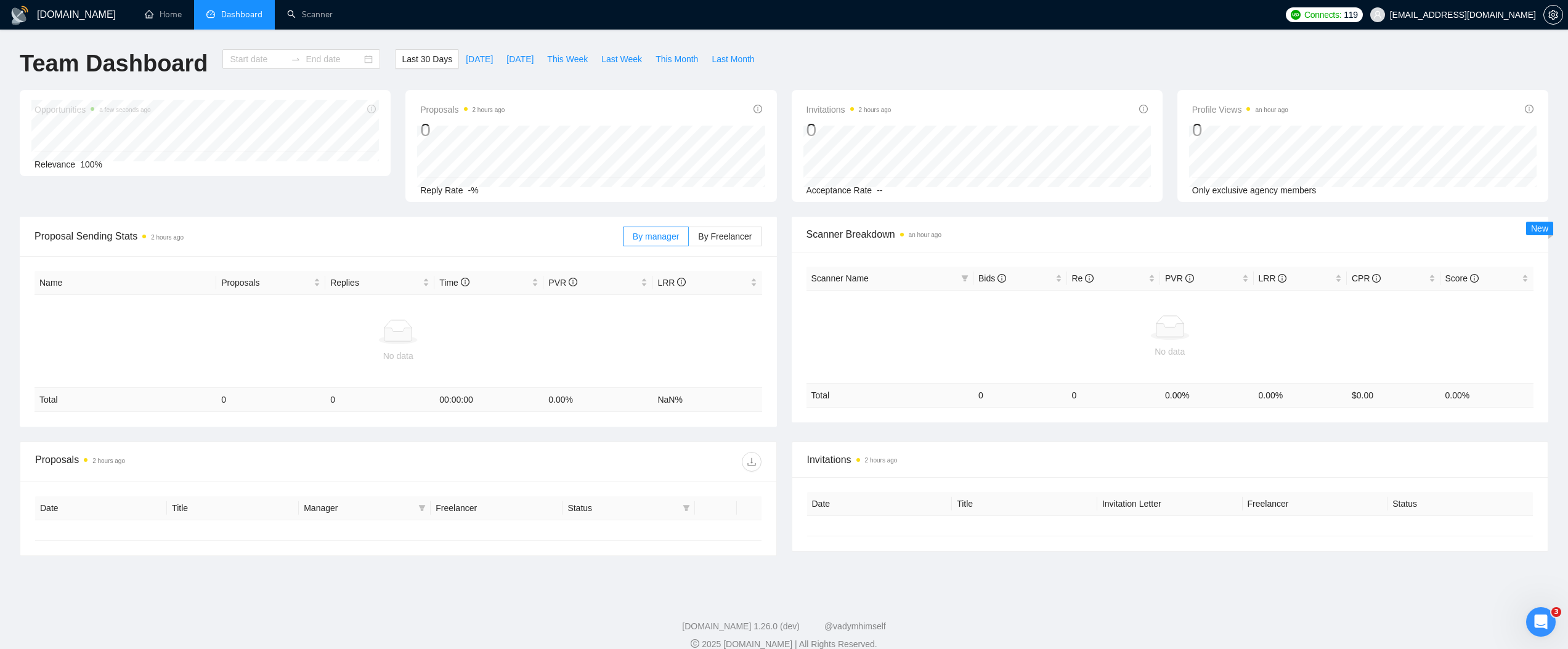
type input "[DATE]"
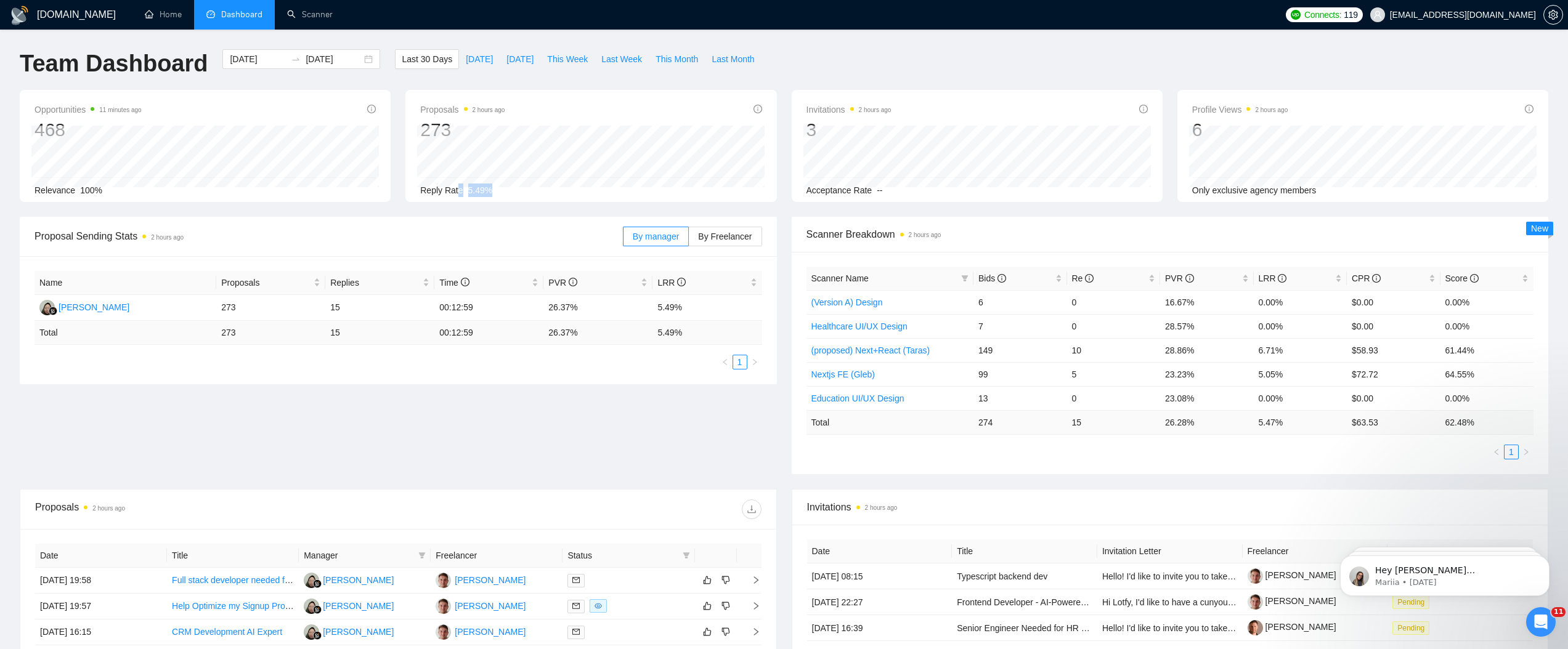
drag, startPoint x: 458, startPoint y: 189, endPoint x: 534, endPoint y: 193, distance: 76.1
click at [534, 193] on div "Reply Rate 5.49%" at bounding box center [591, 190] width 341 height 14
click at [825, 194] on span "Acceptance Rate" at bounding box center [840, 191] width 66 height 10
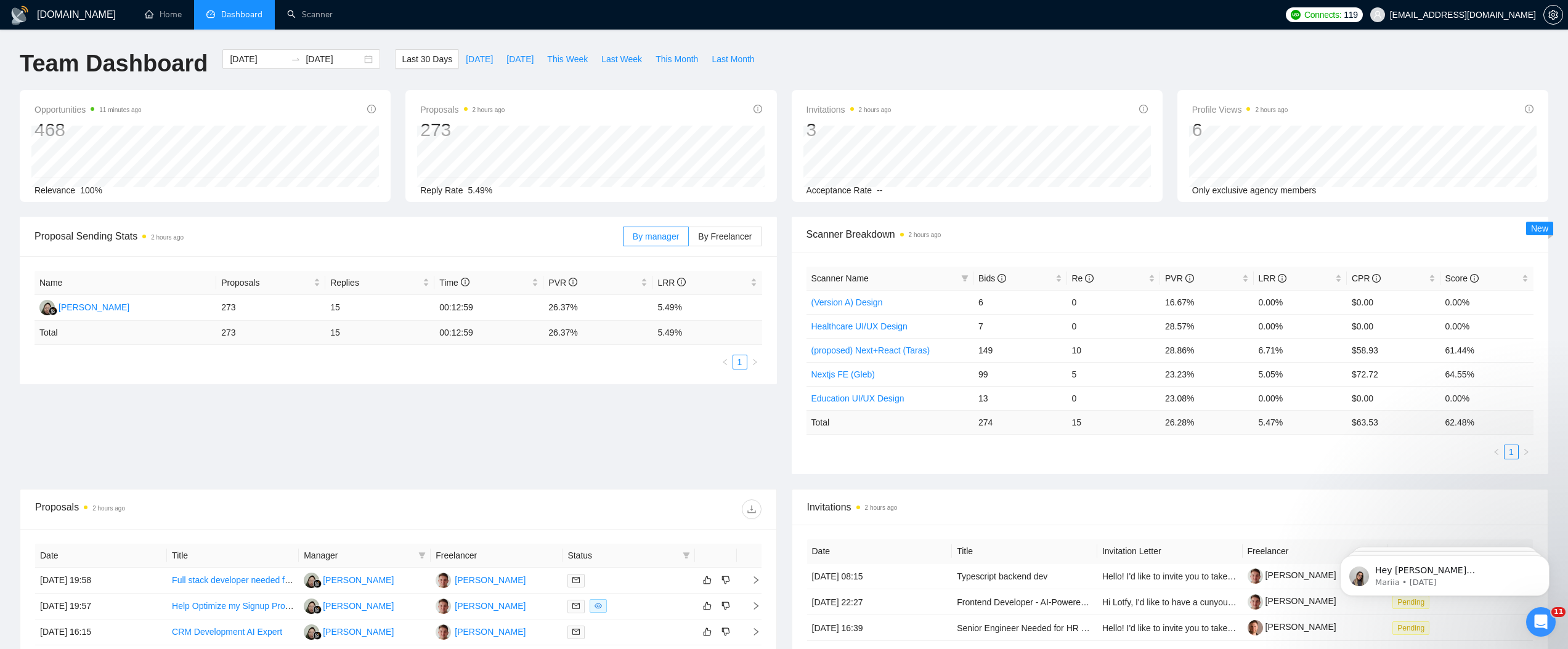
drag, startPoint x: 851, startPoint y: 52, endPoint x: 696, endPoint y: 67, distance: 155.7
click at [851, 52] on div "Team Dashboard 2025-08-12 2025-09-11 Last 30 Days Today Yesterday This Week Las…" at bounding box center [784, 70] width 1544 height 41
click at [308, 9] on link "Scanner" at bounding box center [310, 14] width 46 height 11
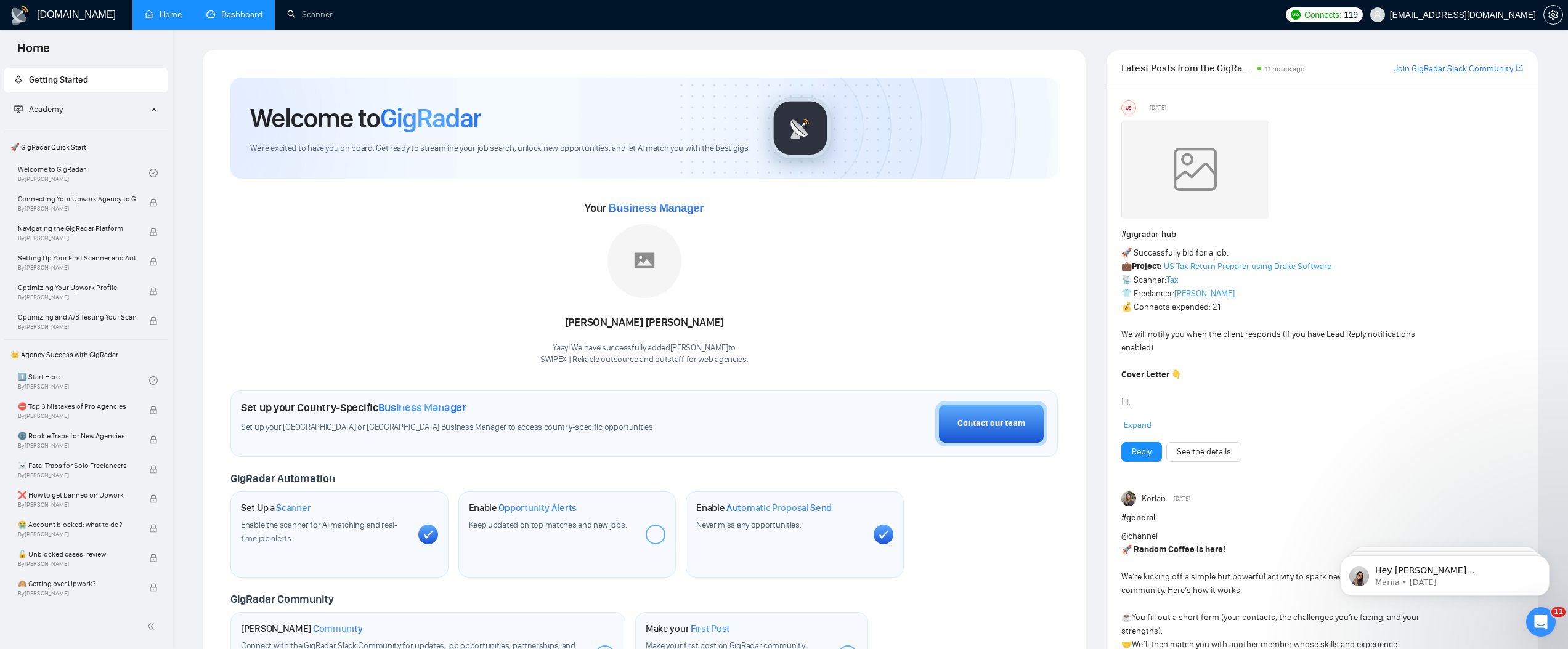
click at [226, 17] on link "Dashboard" at bounding box center [235, 14] width 56 height 11
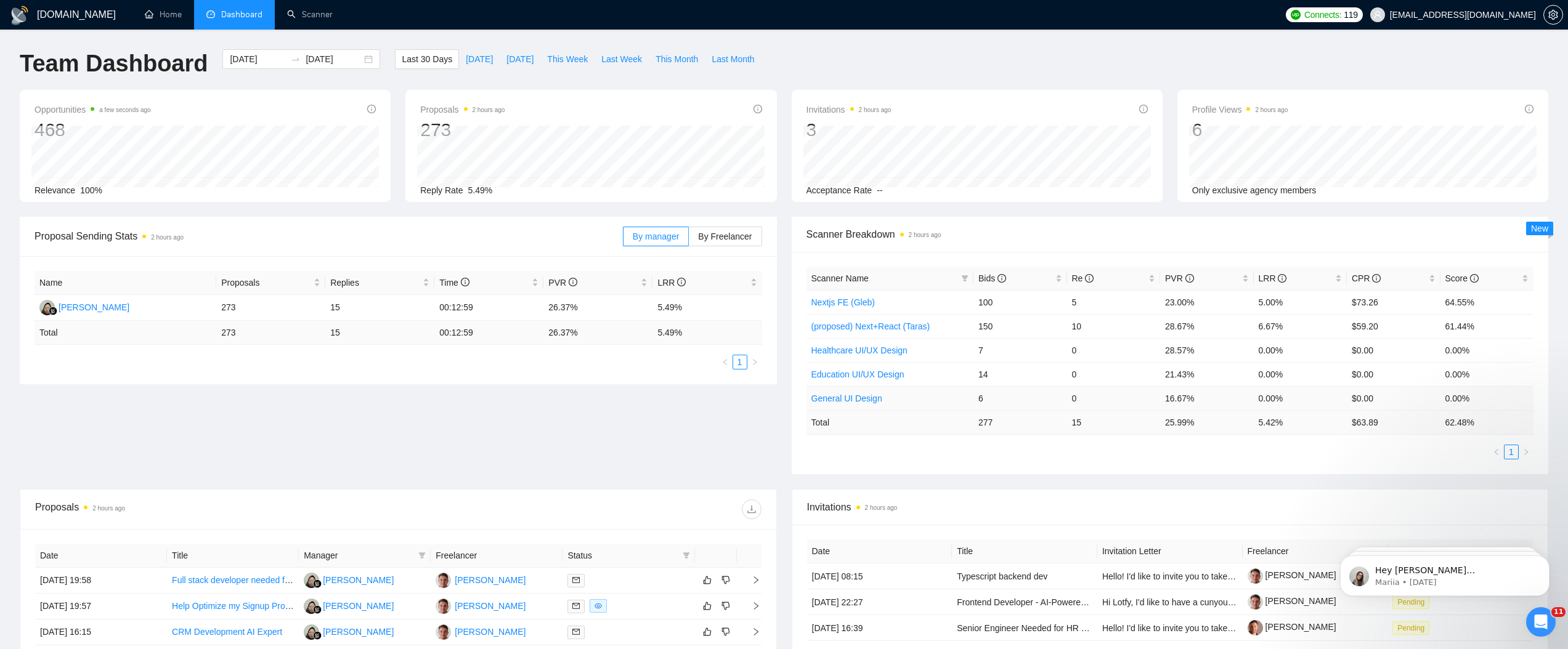
click at [849, 401] on link "General UI Design" at bounding box center [846, 399] width 71 height 10
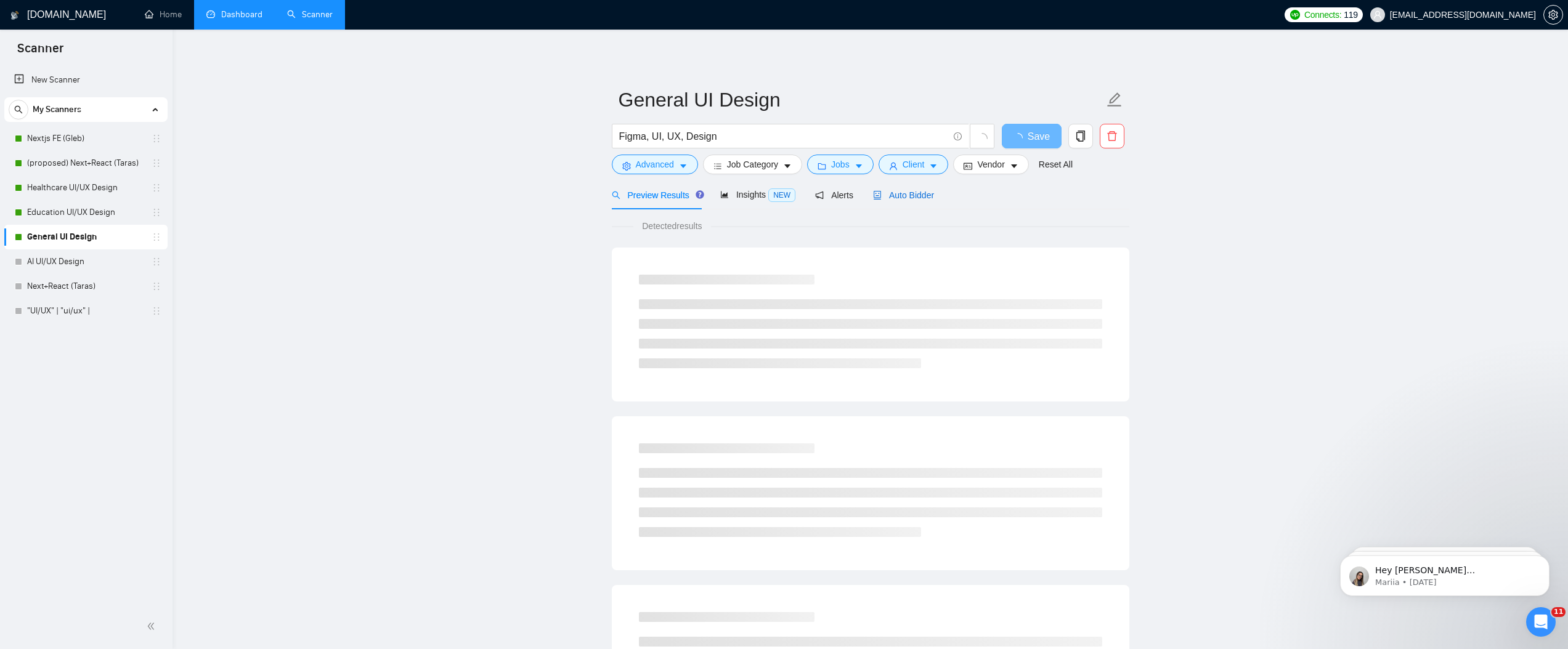
click at [896, 193] on span "Auto Bidder" at bounding box center [903, 195] width 61 height 10
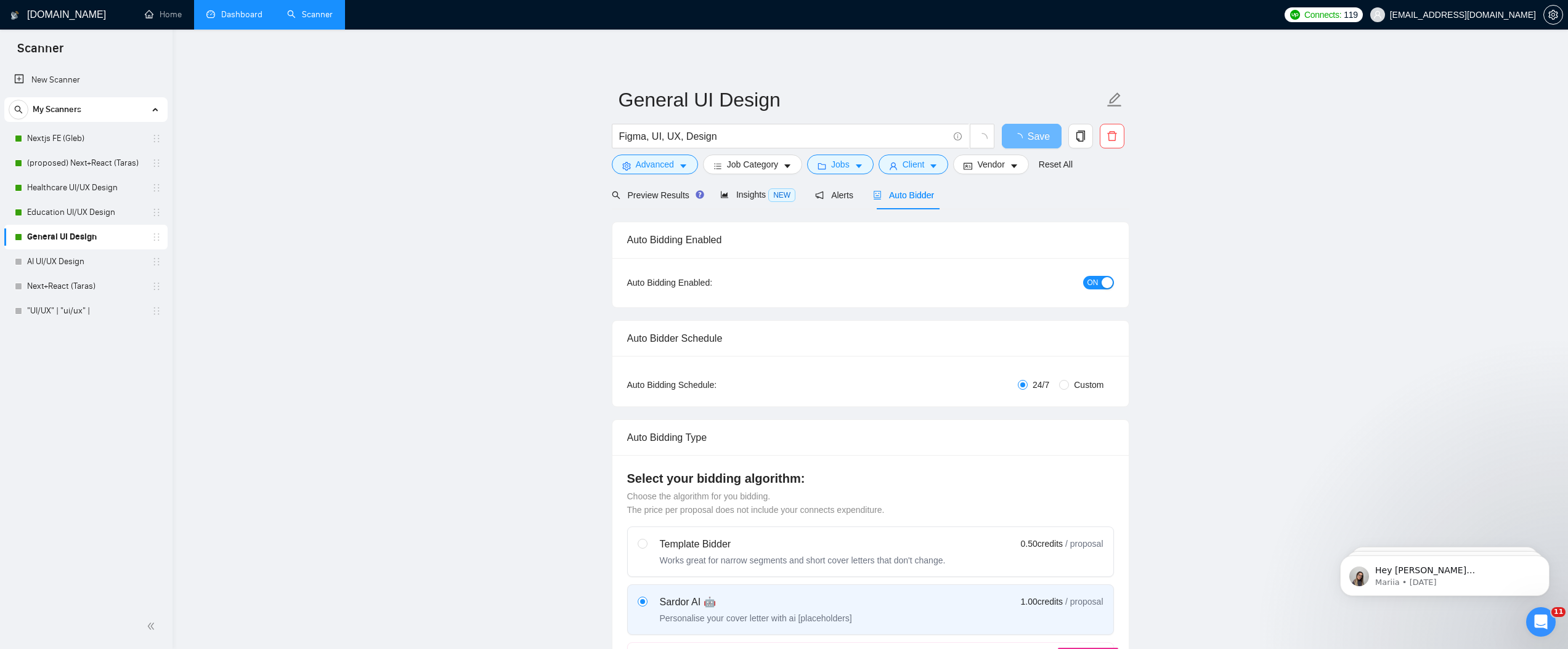
radio input "false"
radio input "true"
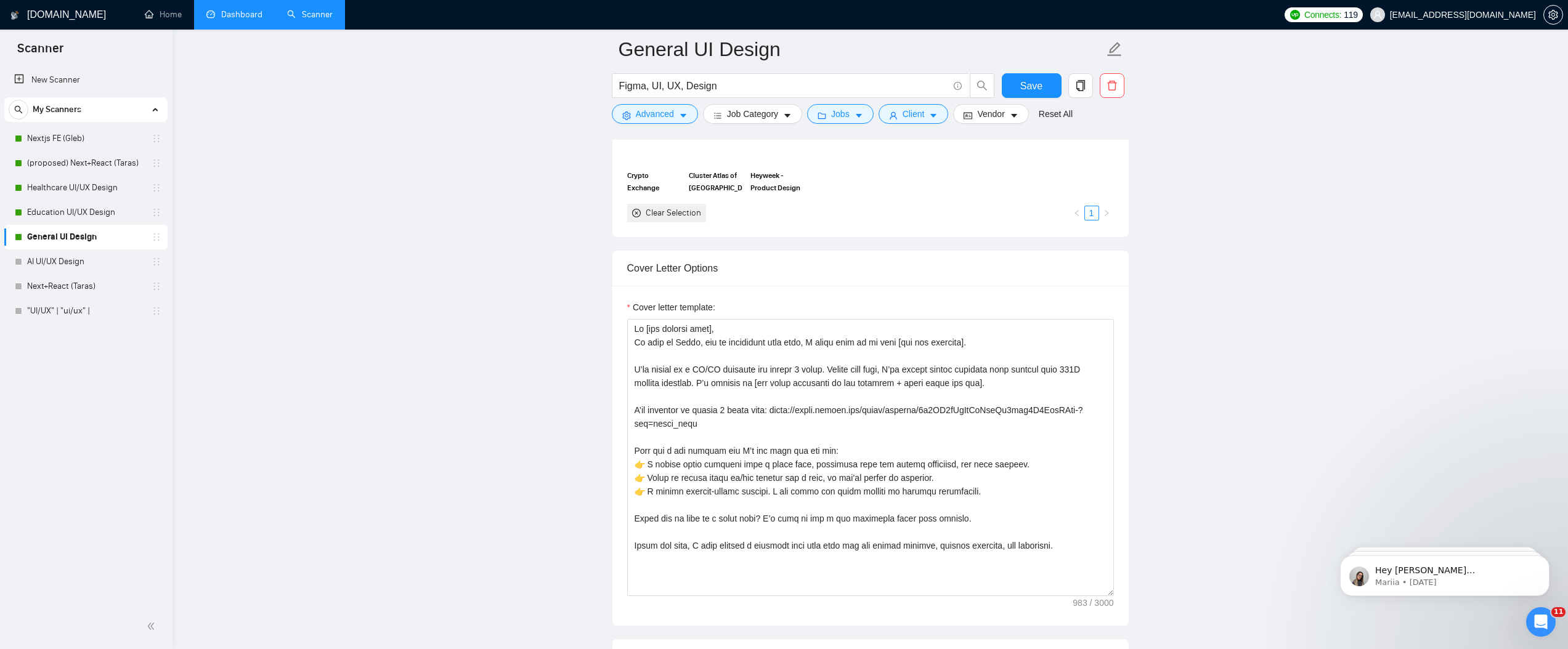
scroll to position [1342, 0]
click at [740, 508] on textarea "Cover letter template:" at bounding box center [871, 460] width 487 height 278
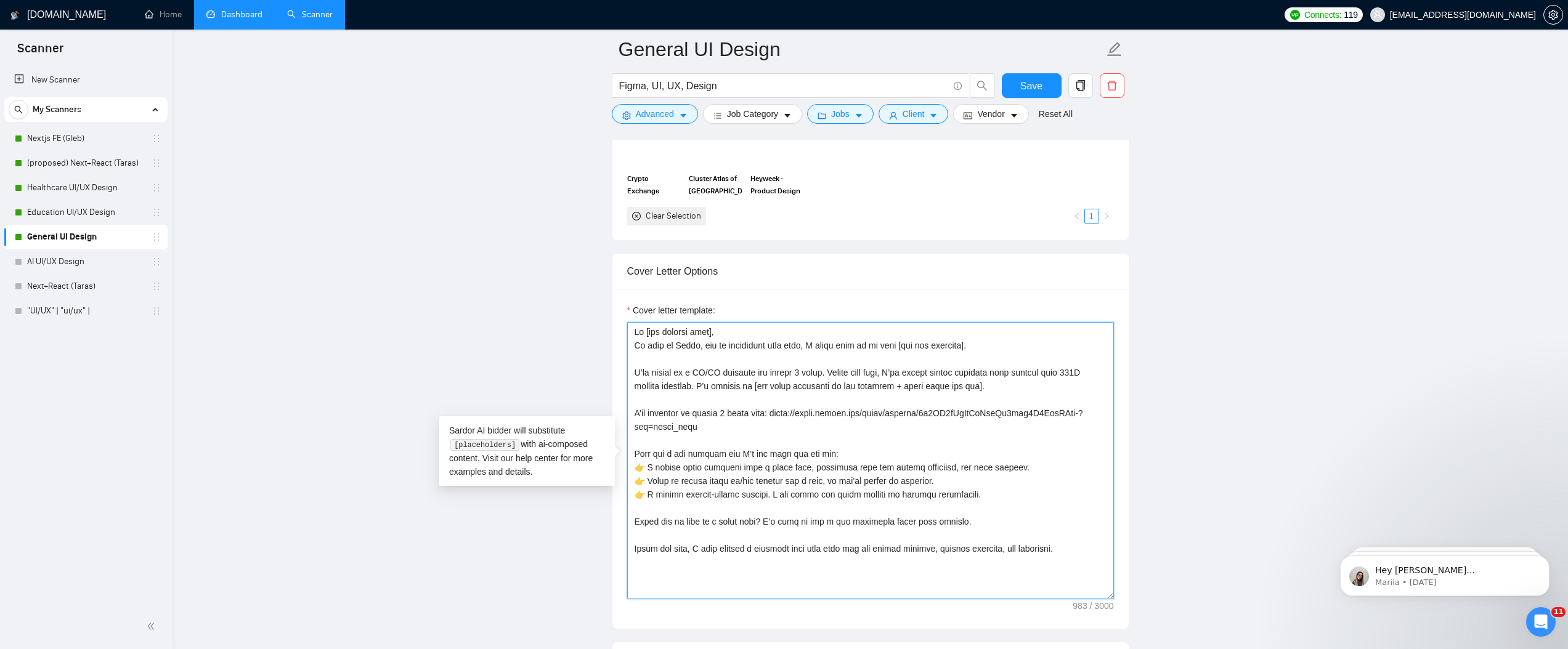
click at [634, 428] on textarea "Cover letter template:" at bounding box center [871, 460] width 487 height 278
click at [1233, 396] on main "General UI Design Figma, UI, UX, Design Save Advanced Job Category Jobs Client …" at bounding box center [870, 508] width 1356 height 3601
click at [796, 424] on textarea "Cover letter template:" at bounding box center [871, 460] width 487 height 278
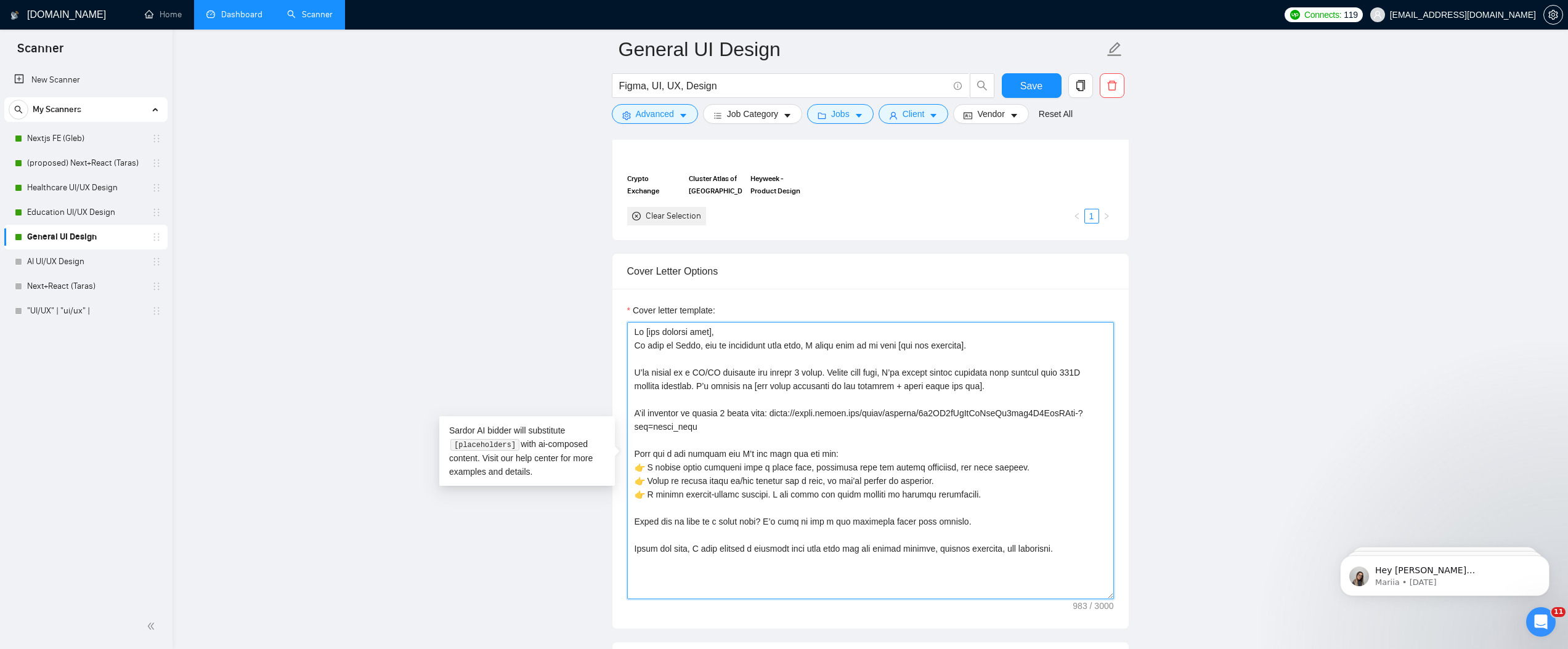
click at [722, 374] on textarea "Cover letter template:" at bounding box center [871, 460] width 487 height 278
click at [565, 293] on main "General UI Design Figma, UI, UX, Design Save Advanced Job Category Jobs Client …" at bounding box center [870, 508] width 1356 height 3601
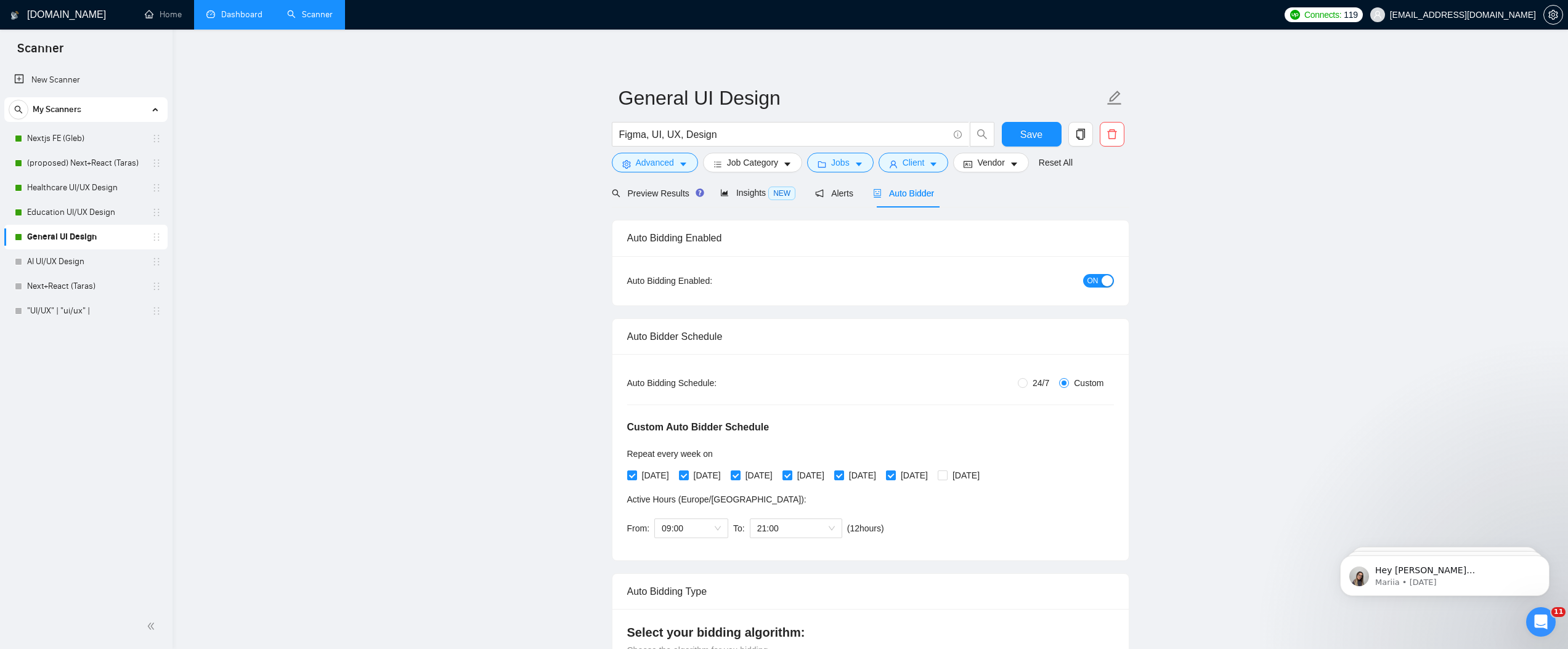
scroll to position [0, 0]
click at [755, 190] on span "Insights NEW" at bounding box center [757, 195] width 75 height 10
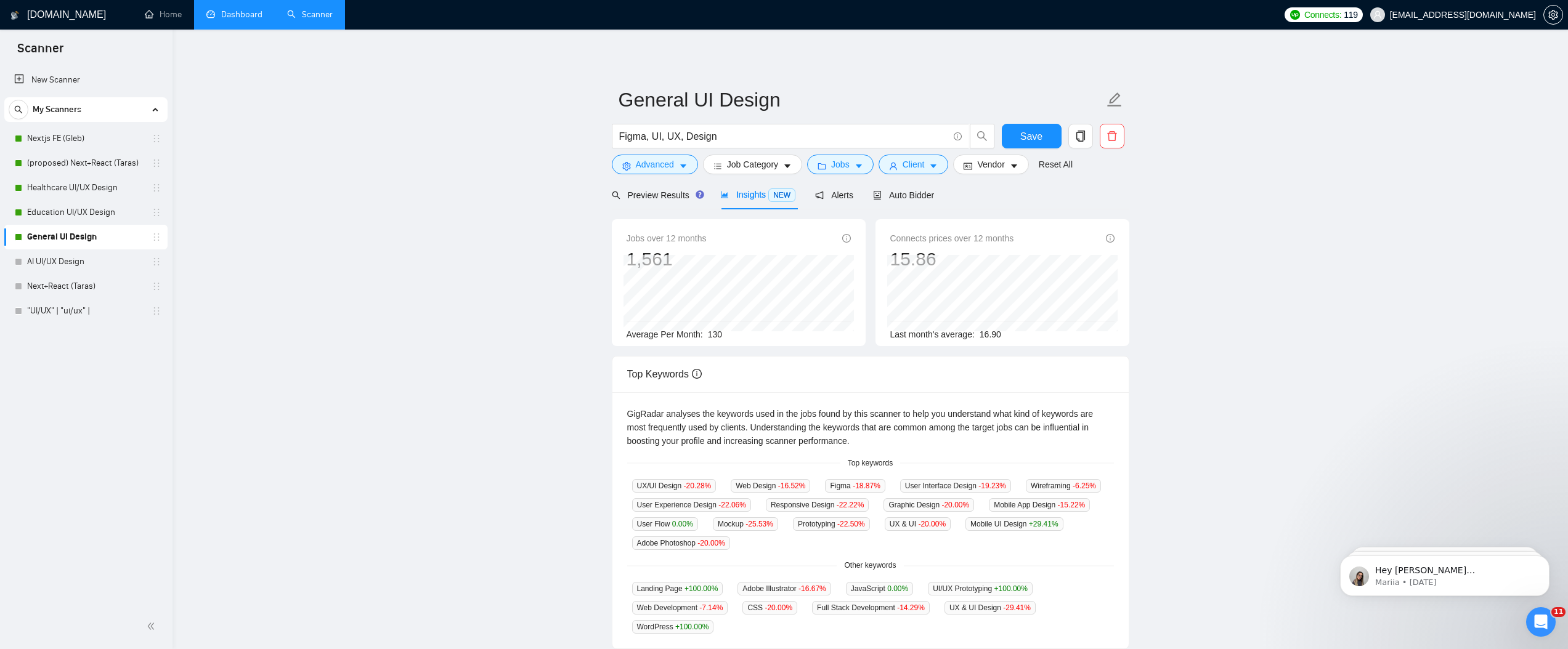
click at [664, 254] on div "1,561" at bounding box center [667, 259] width 80 height 24
click at [93, 211] on link "Education UI/UX Design" at bounding box center [85, 212] width 117 height 24
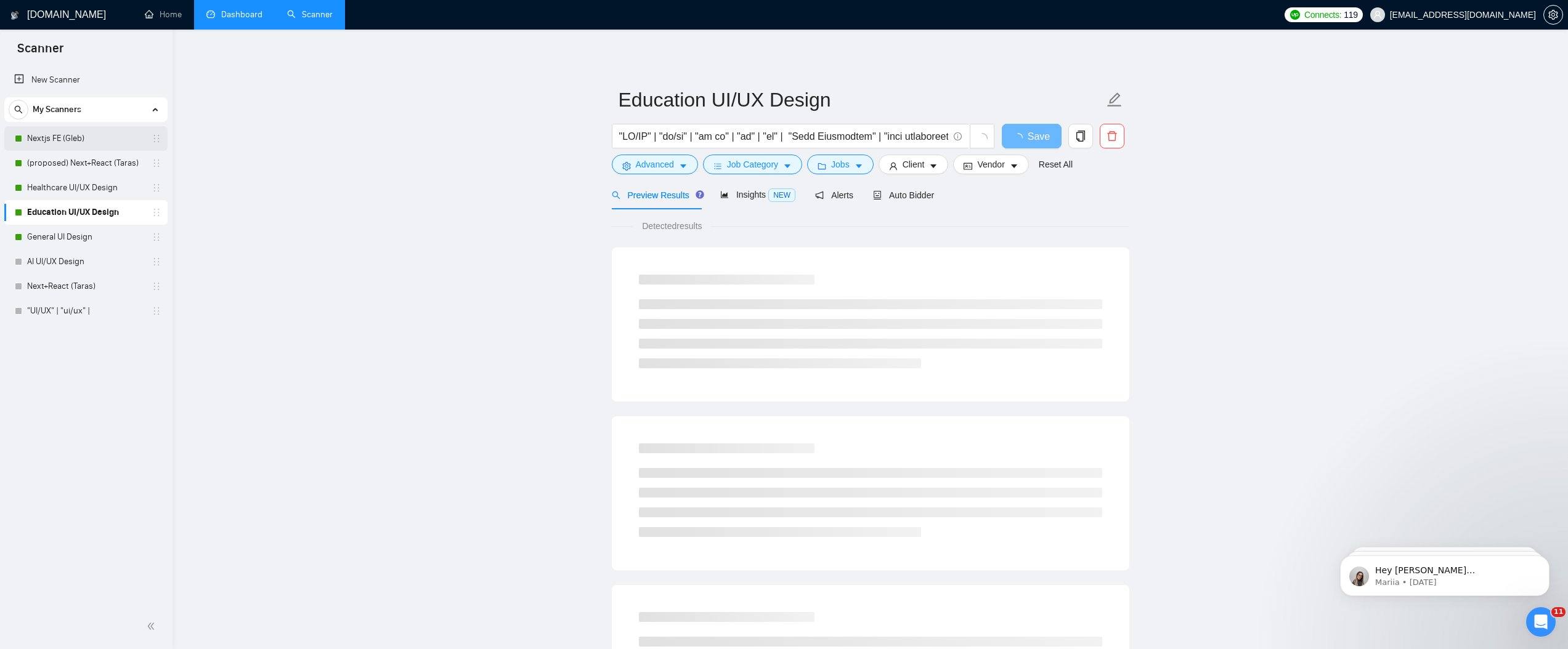
click at [80, 137] on link "Nextjs FE (Gleb)" at bounding box center [85, 138] width 117 height 24
click at [760, 204] on div "Insights NEW" at bounding box center [757, 195] width 75 height 29
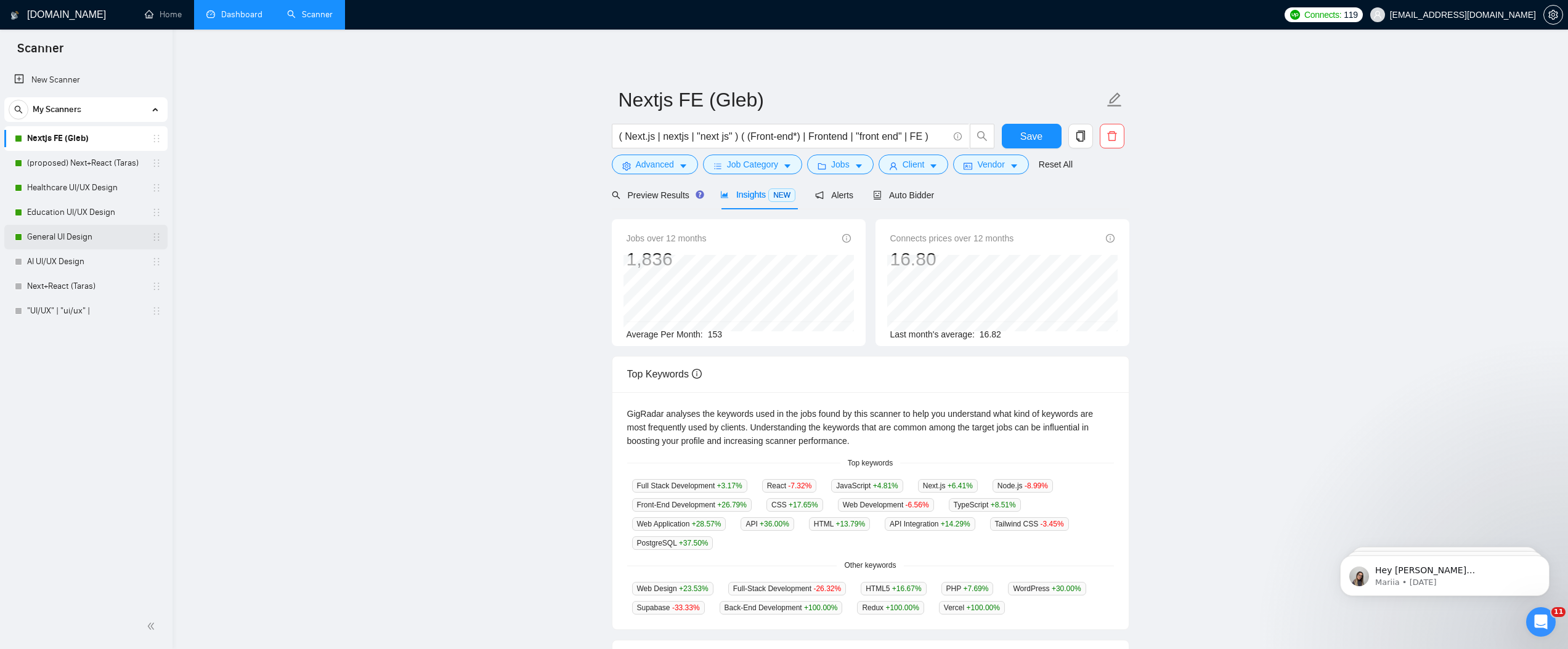
click at [100, 234] on link "General UI Design" at bounding box center [85, 237] width 117 height 24
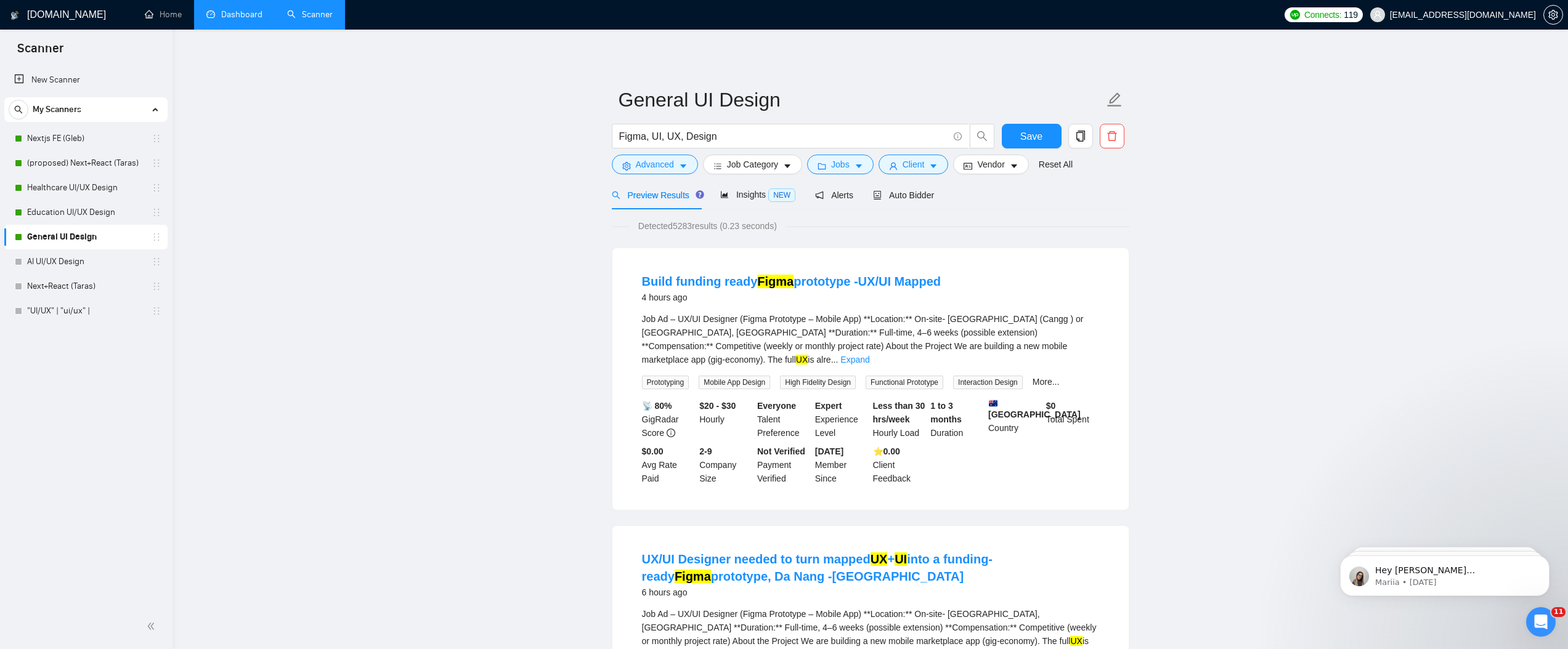
click at [698, 228] on span "Detected 5283 results (0.23 seconds)" at bounding box center [707, 226] width 156 height 14
click at [47, 213] on link "Education UI/UX Design" at bounding box center [85, 212] width 117 height 24
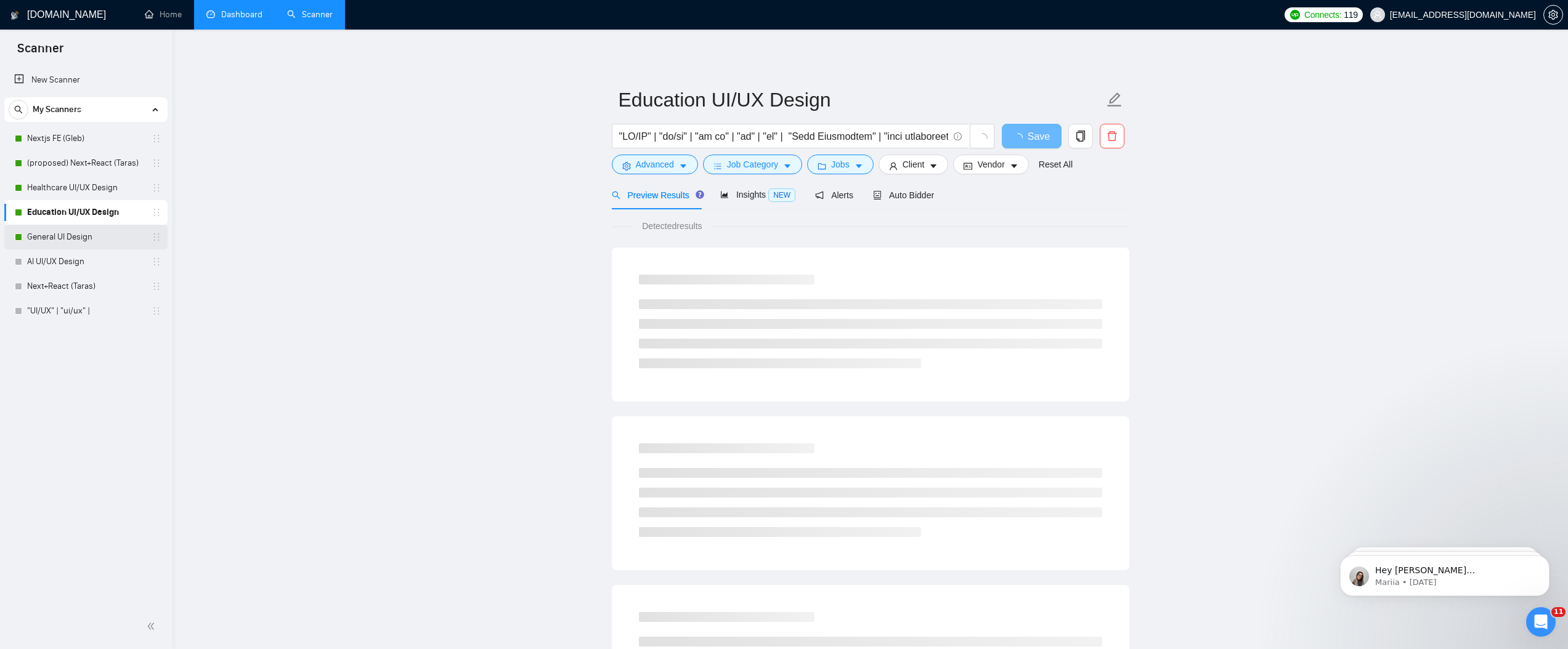
click at [55, 229] on link "General UI Design" at bounding box center [85, 237] width 117 height 24
